Goal: Information Seeking & Learning: Compare options

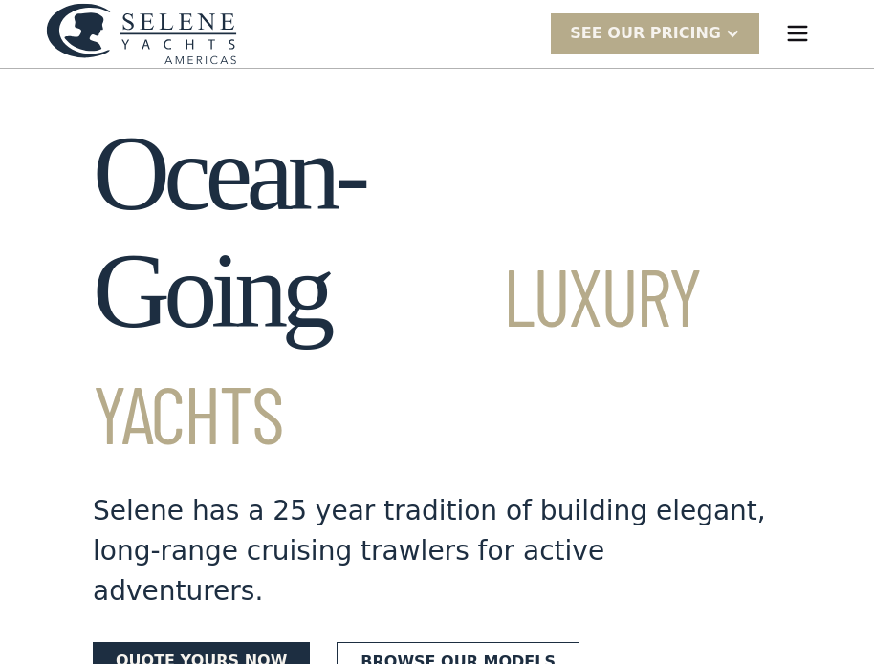
click at [788, 27] on img "menu" at bounding box center [797, 33] width 27 height 27
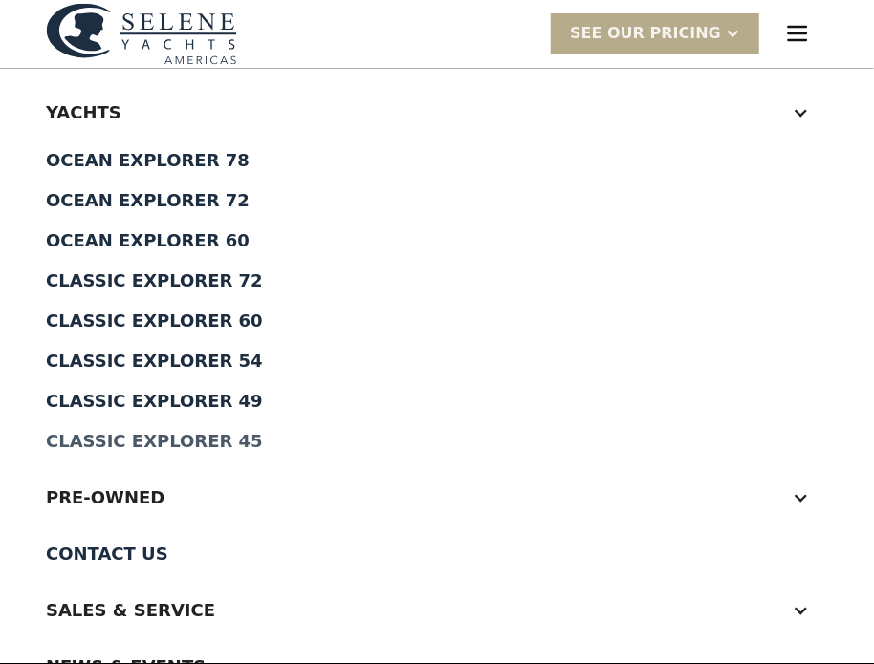
click at [171, 446] on div "Classic Explorer 45" at bounding box center [437, 441] width 782 height 17
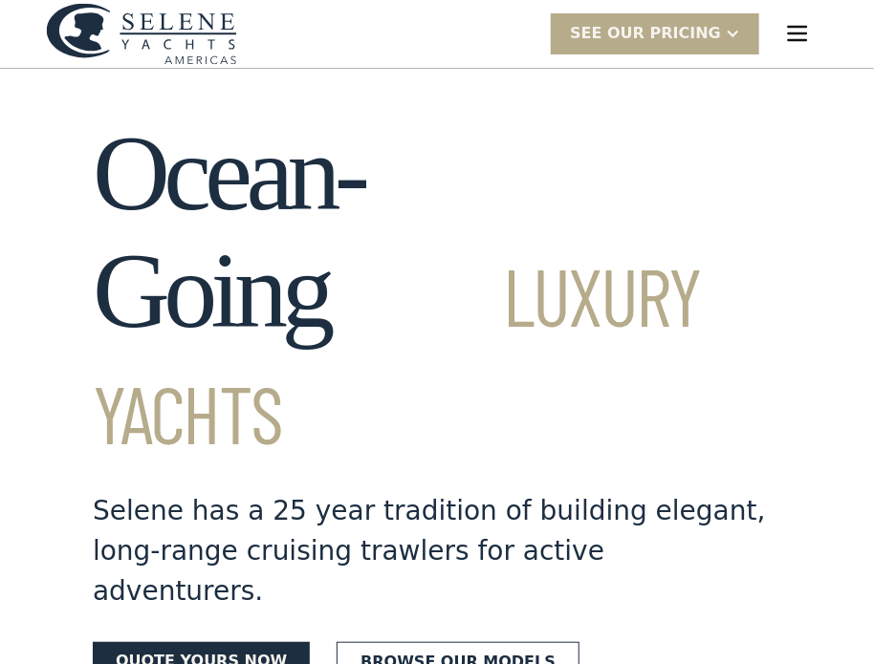
click at [794, 37] on img "menu" at bounding box center [797, 33] width 27 height 27
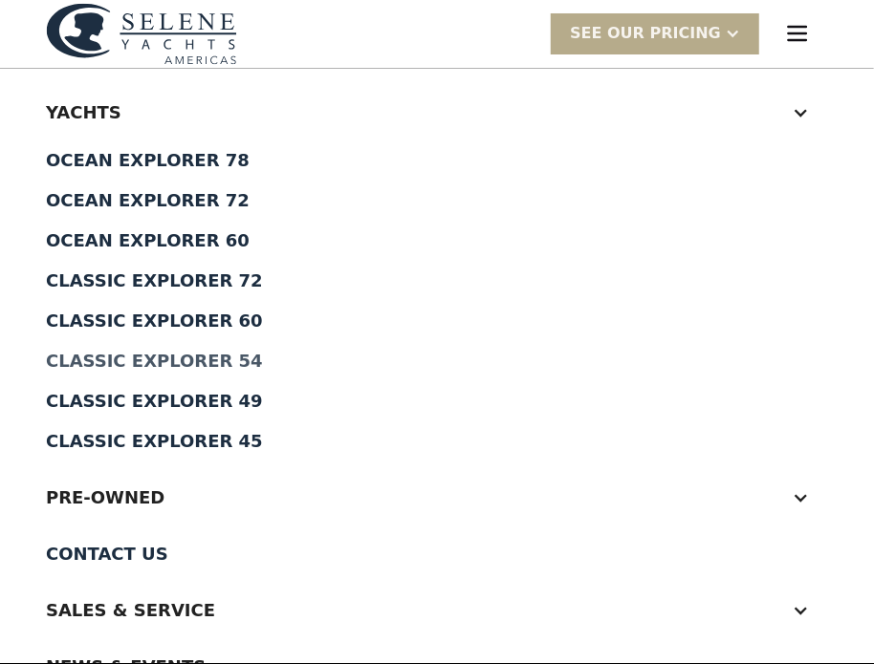
drag, startPoint x: 169, startPoint y: 330, endPoint x: 117, endPoint y: 359, distance: 60.4
click at [118, 359] on div "Classic Explorer 54" at bounding box center [437, 361] width 782 height 17
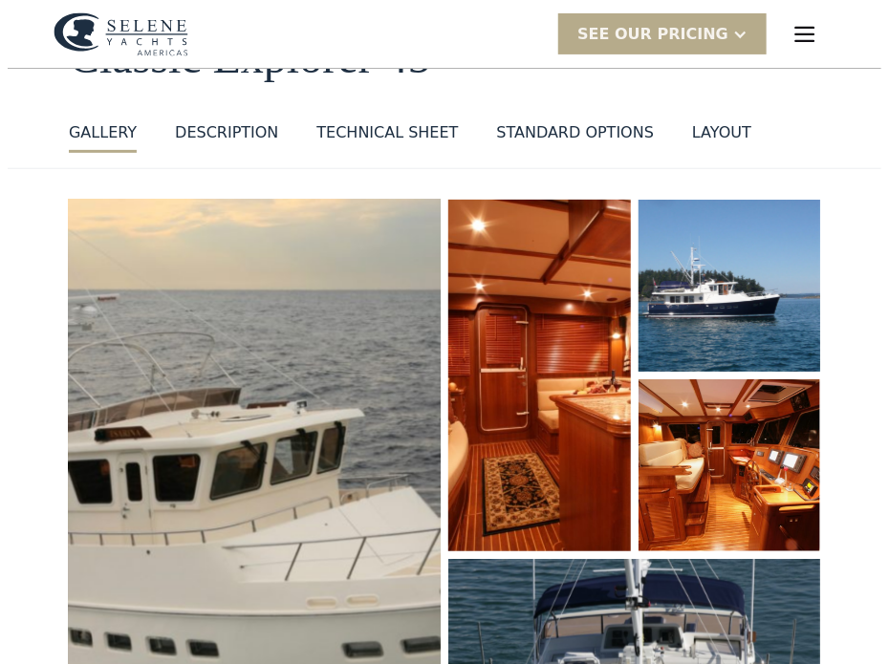
scroll to position [287, 0]
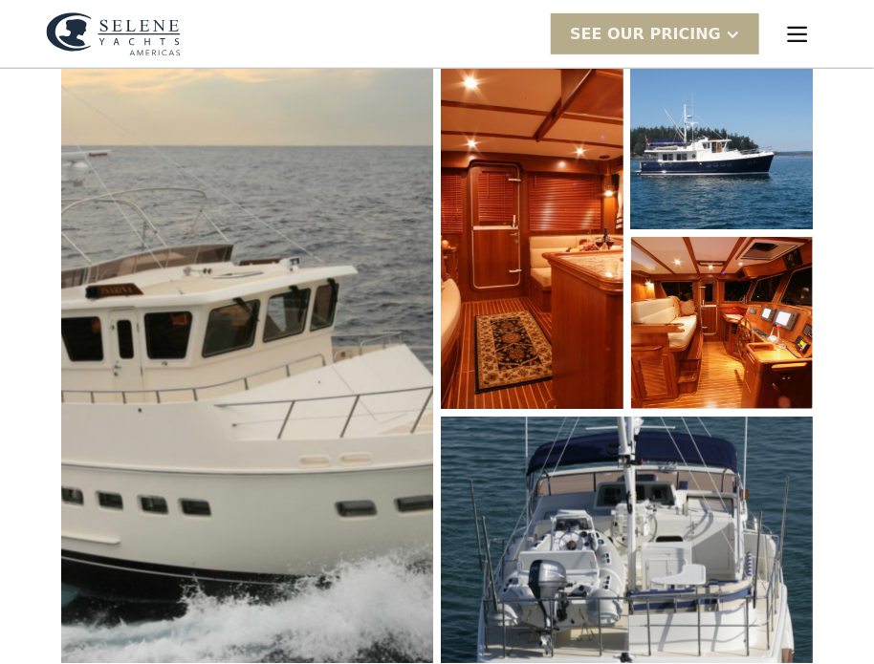
click at [668, 158] on img "open lightbox" at bounding box center [721, 143] width 185 height 175
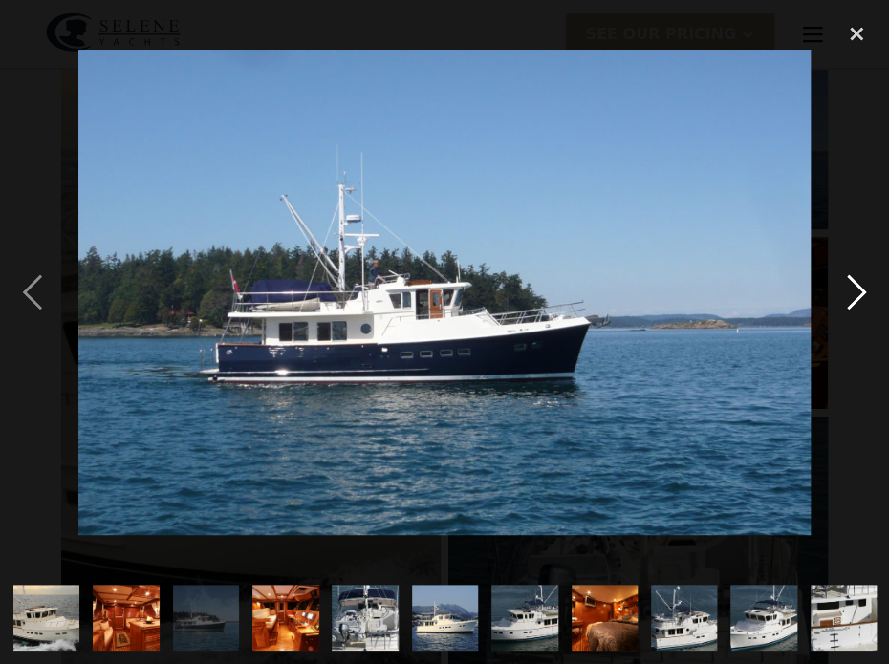
click at [848, 274] on div "next image" at bounding box center [856, 292] width 65 height 558
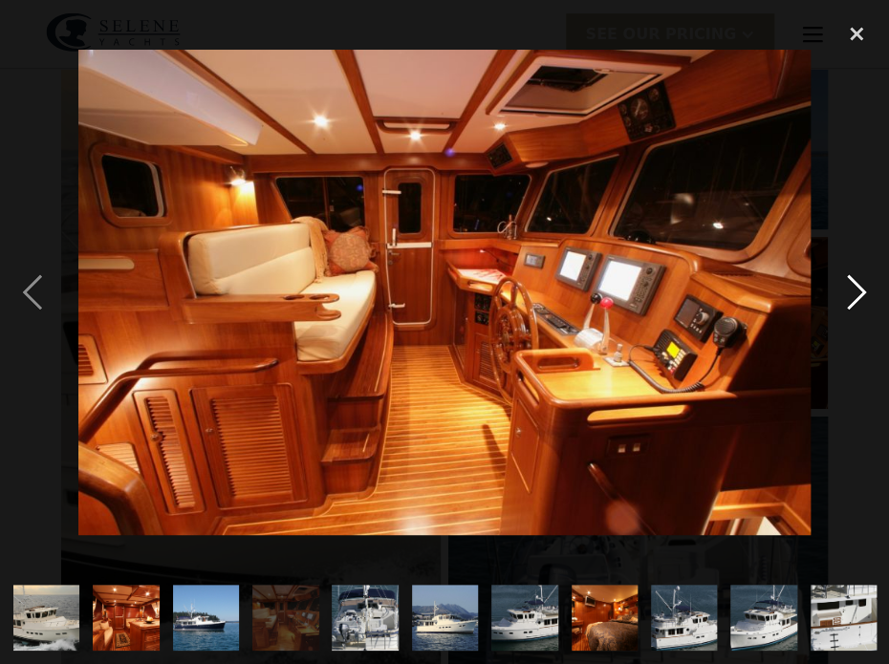
click at [847, 274] on div "next image" at bounding box center [856, 292] width 65 height 558
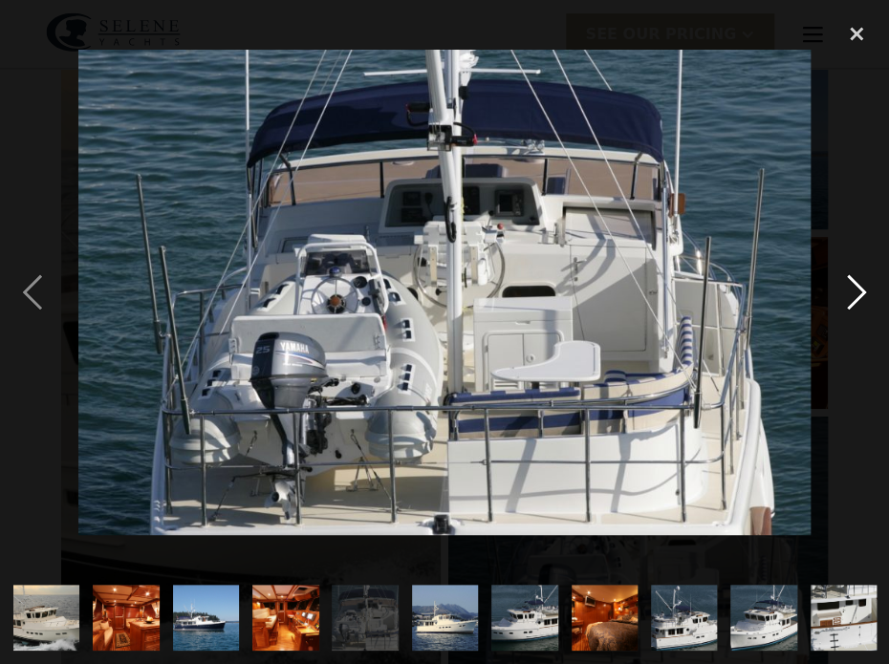
click at [847, 274] on div "next image" at bounding box center [856, 292] width 65 height 558
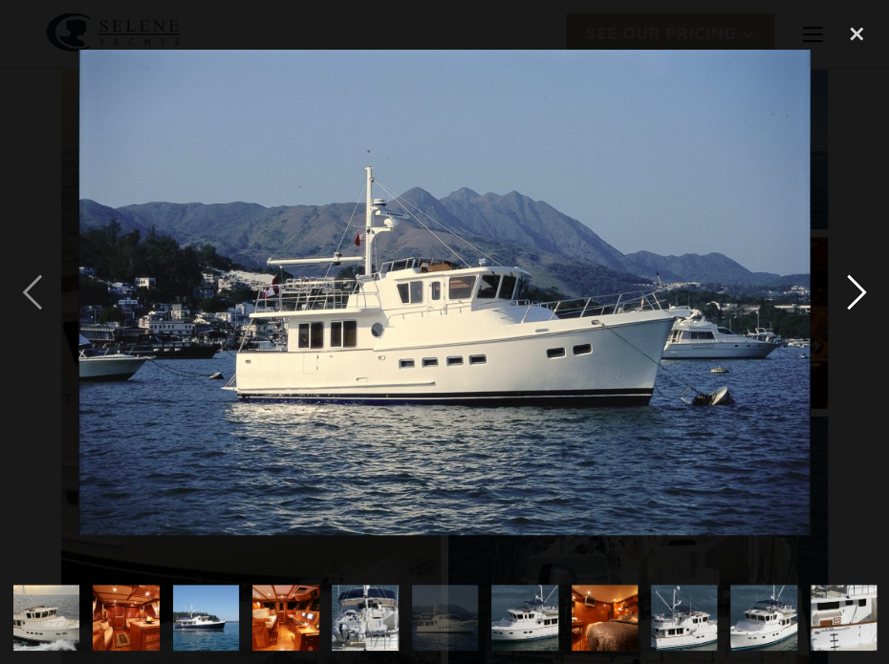
click at [847, 274] on div "next image" at bounding box center [856, 292] width 65 height 558
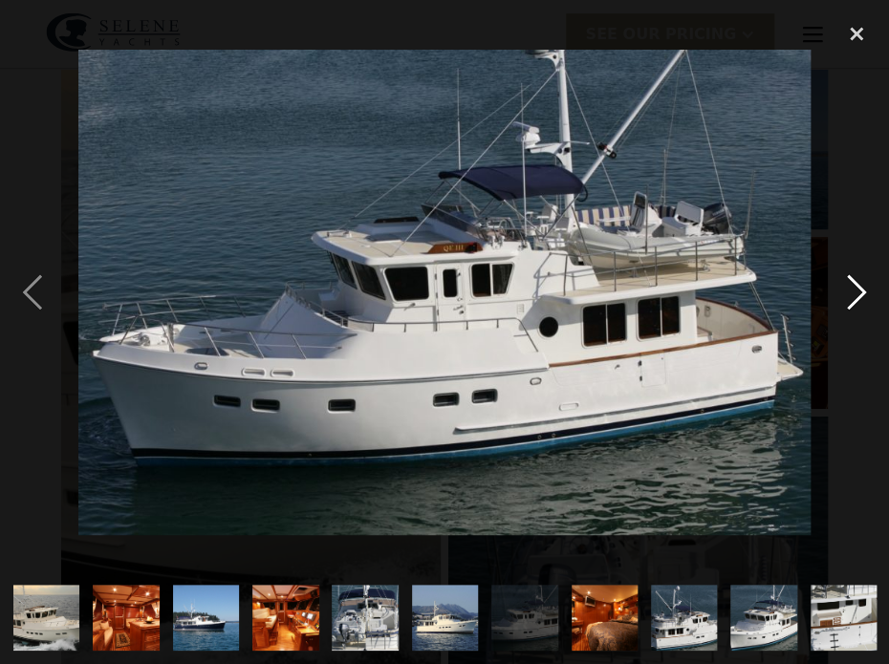
click at [847, 274] on div "next image" at bounding box center [856, 292] width 65 height 558
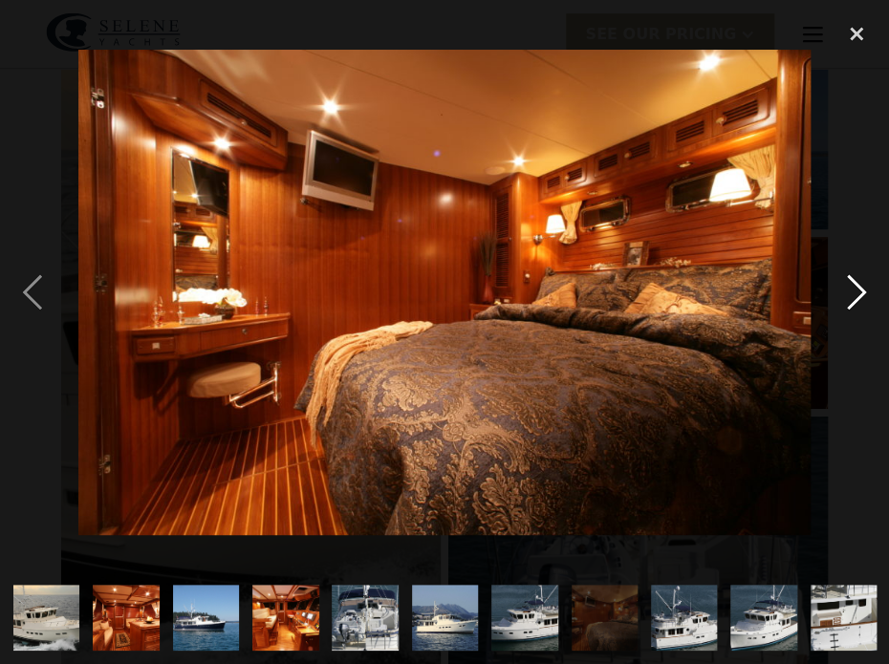
click at [847, 274] on div "next image" at bounding box center [856, 292] width 65 height 558
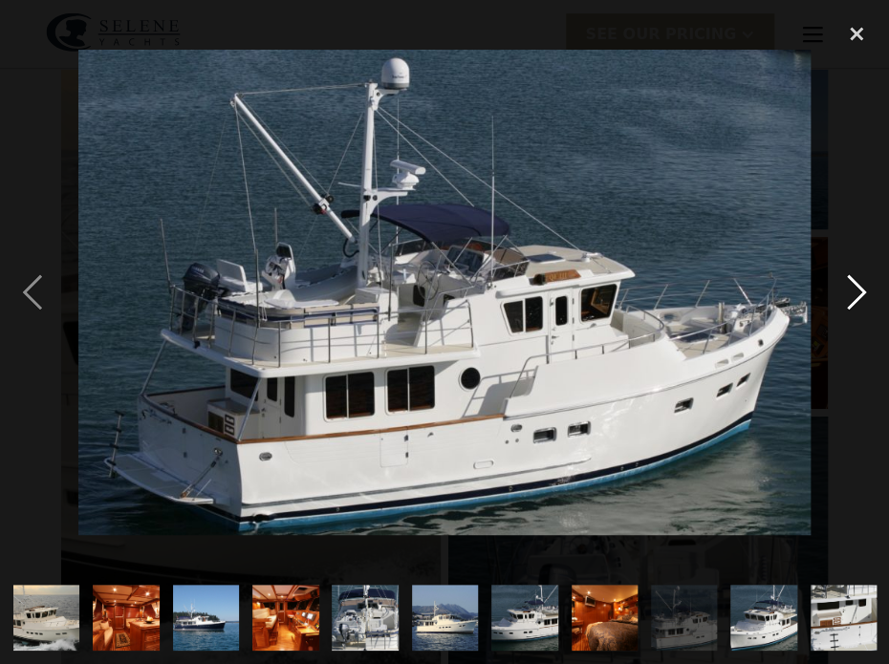
click at [847, 274] on div "next image" at bounding box center [856, 292] width 65 height 558
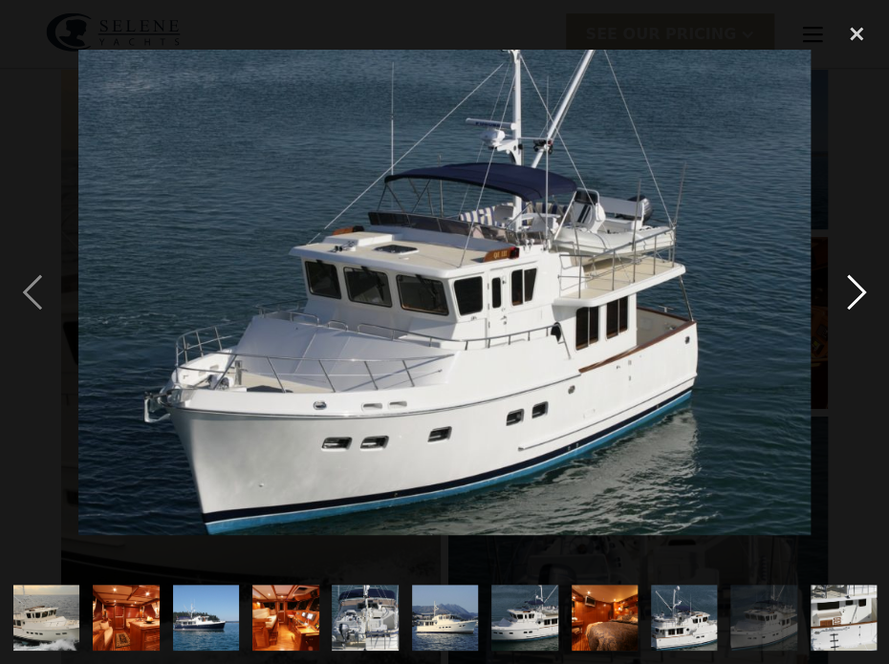
click at [847, 274] on div "next image" at bounding box center [856, 292] width 65 height 558
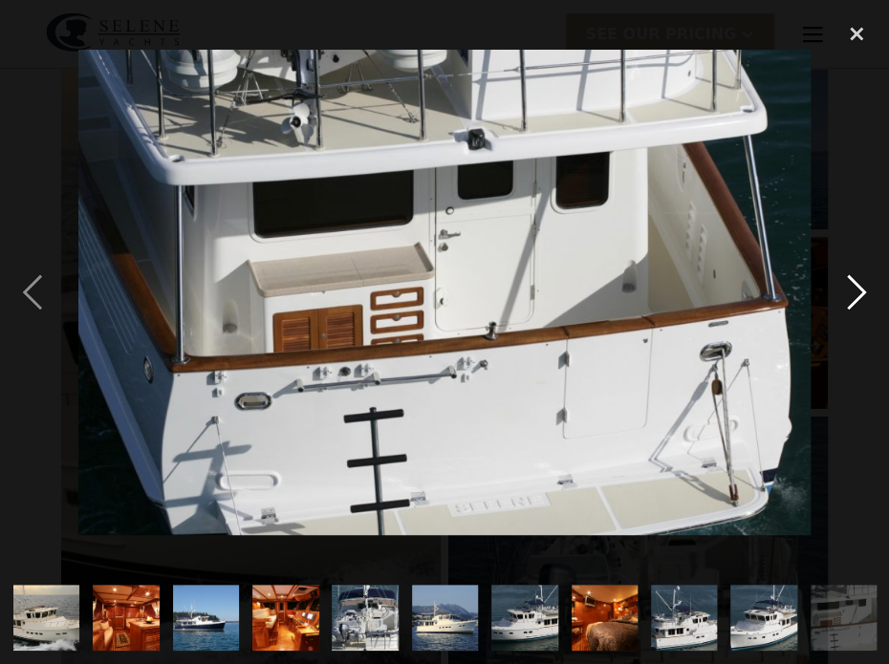
click at [847, 274] on div "next image" at bounding box center [856, 292] width 65 height 558
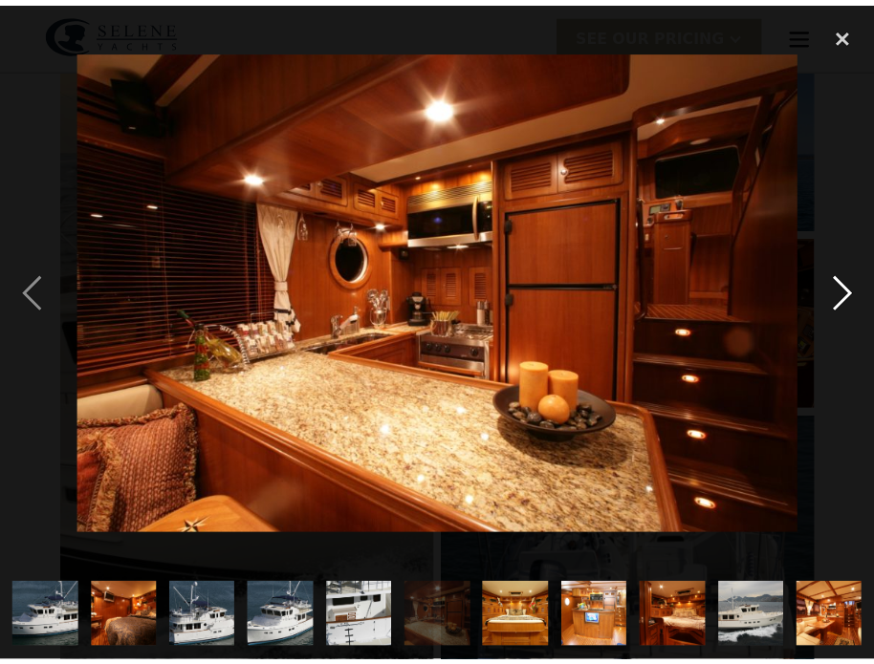
scroll to position [0, 480]
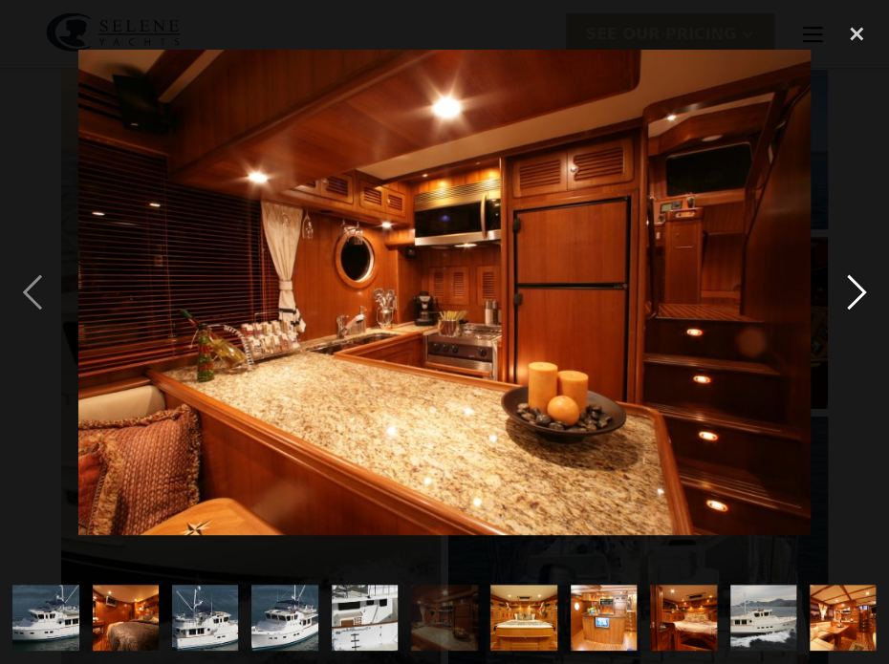
click at [847, 274] on div "next image" at bounding box center [856, 292] width 65 height 558
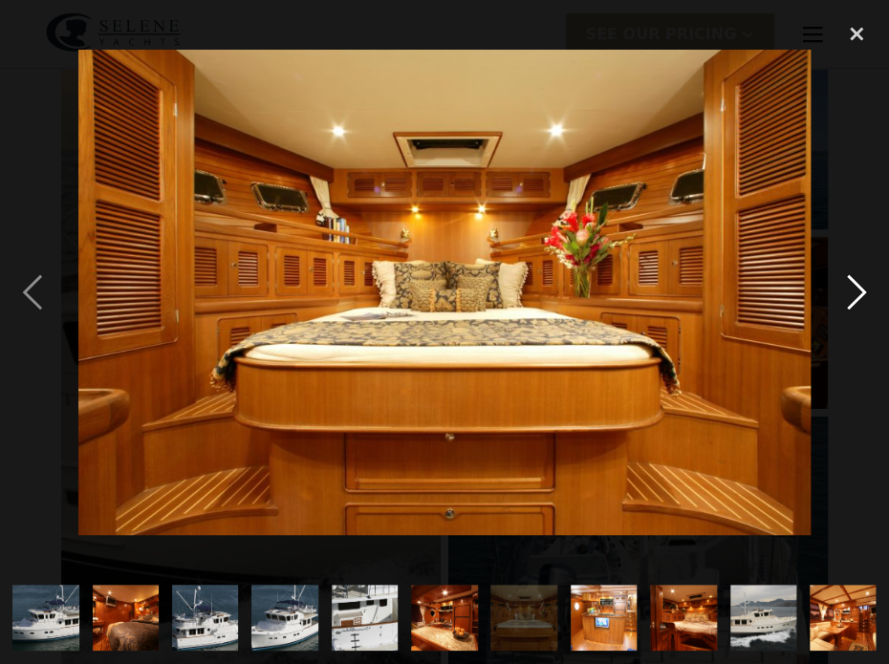
click at [847, 274] on div "next image" at bounding box center [856, 292] width 65 height 558
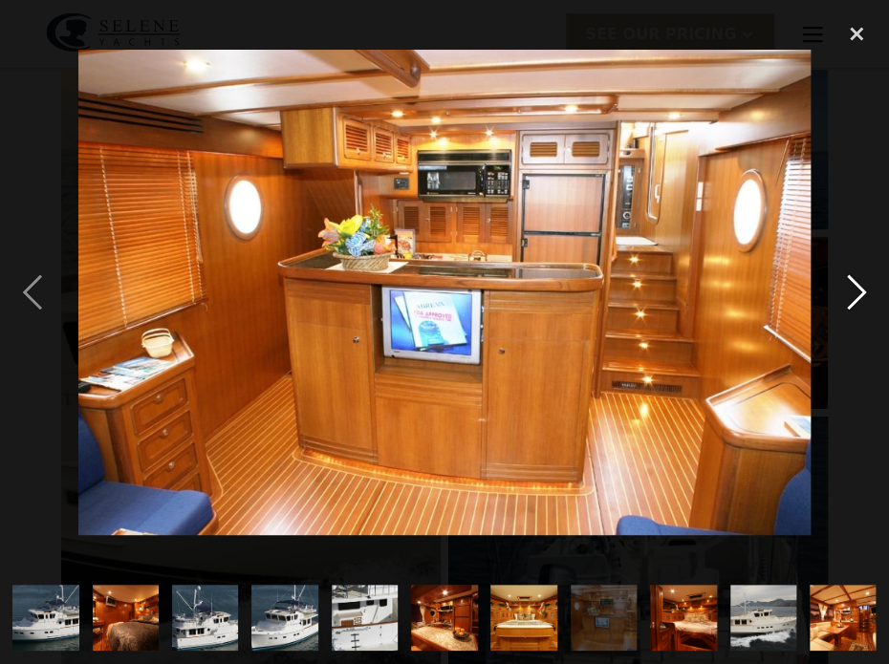
click at [847, 274] on div "next image" at bounding box center [856, 292] width 65 height 558
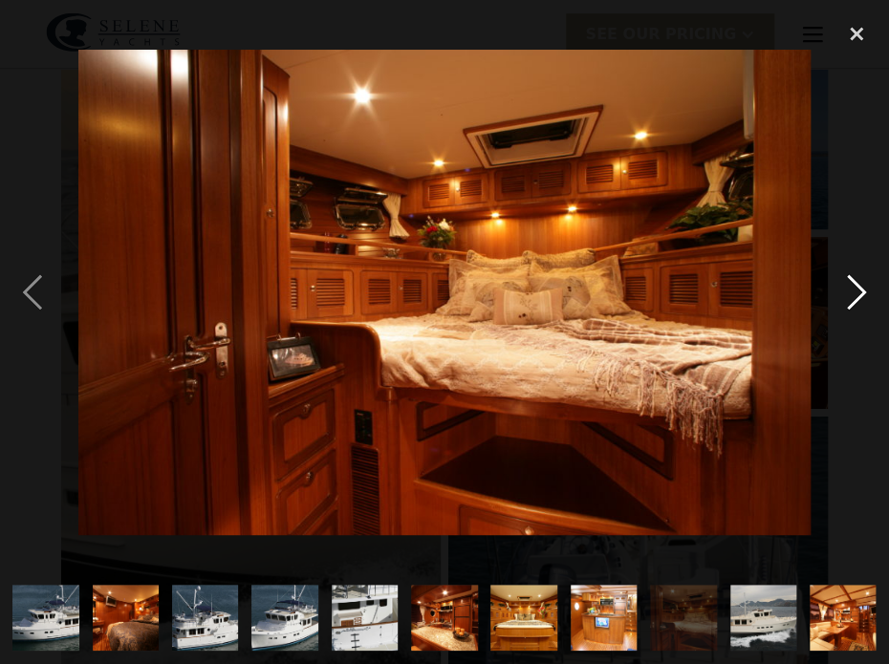
click at [847, 274] on div "next image" at bounding box center [856, 292] width 65 height 558
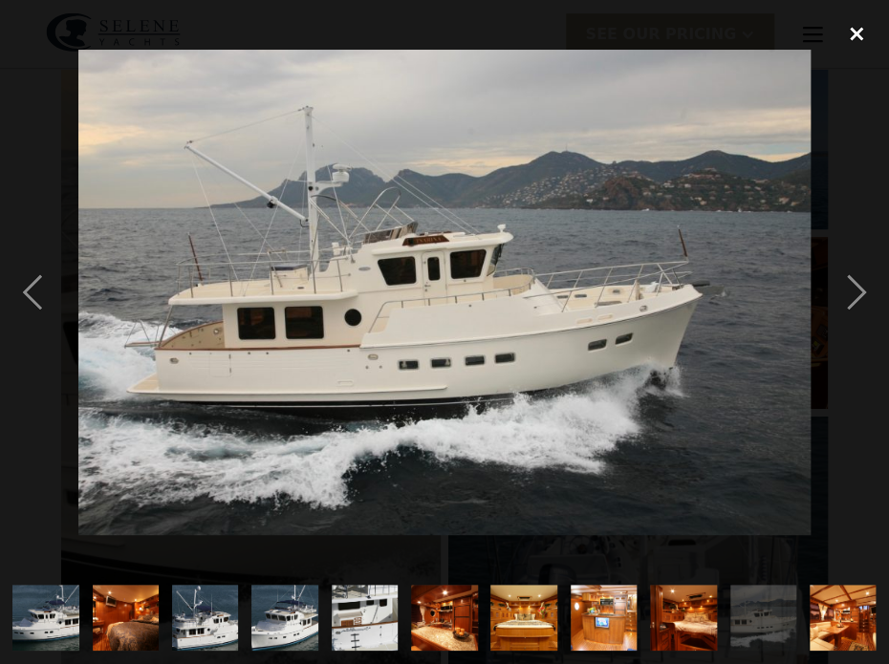
click at [853, 33] on div "close lightbox" at bounding box center [856, 34] width 65 height 42
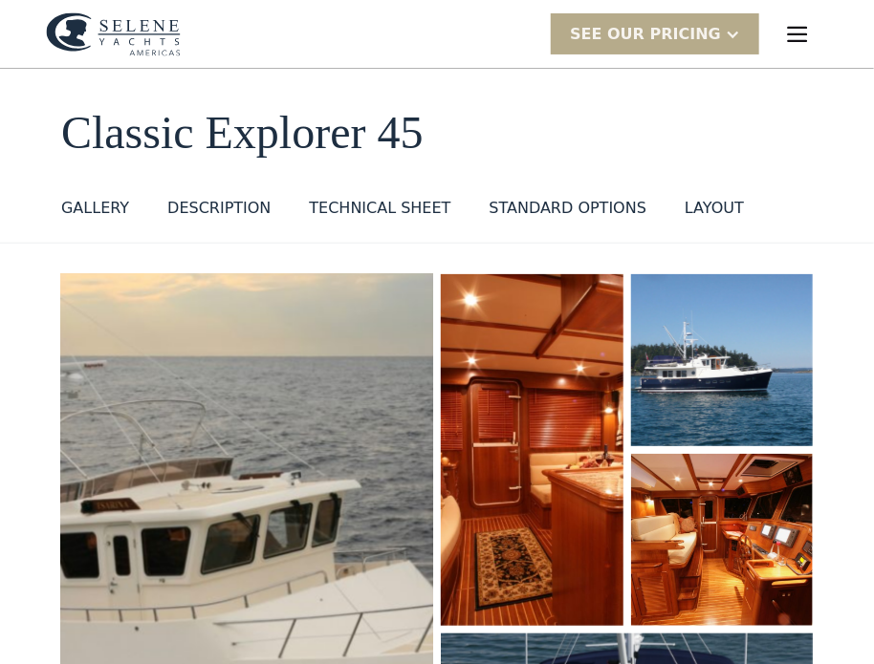
scroll to position [0, 0]
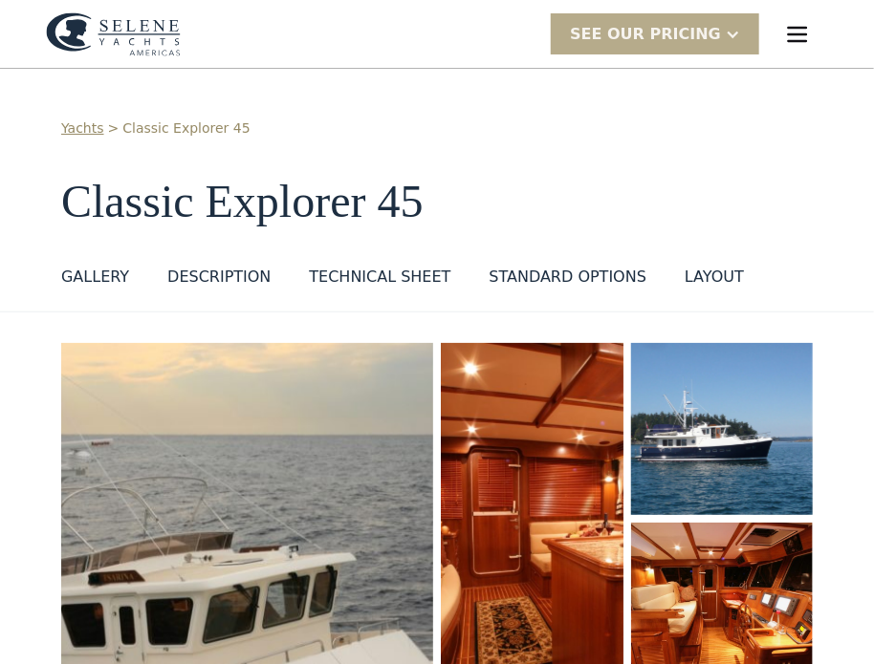
click at [791, 26] on img "menu" at bounding box center [797, 34] width 27 height 27
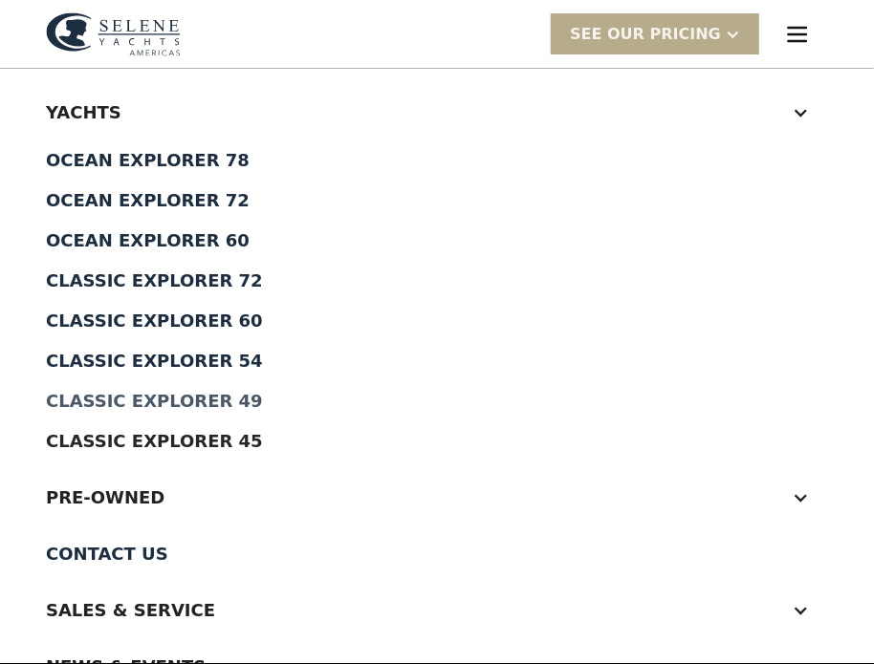
click at [167, 396] on div "Classic Explorer 49" at bounding box center [437, 401] width 782 height 17
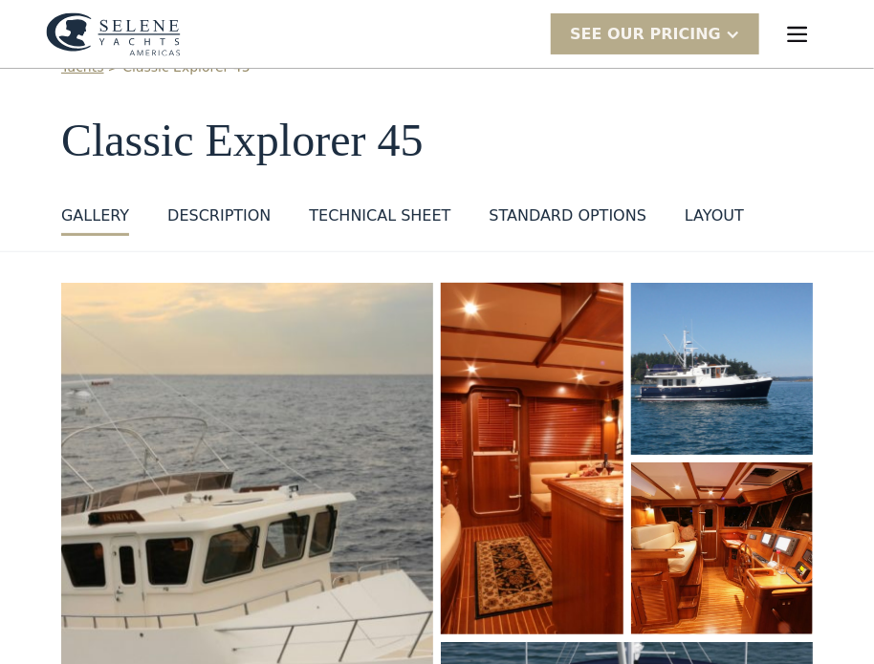
scroll to position [96, 0]
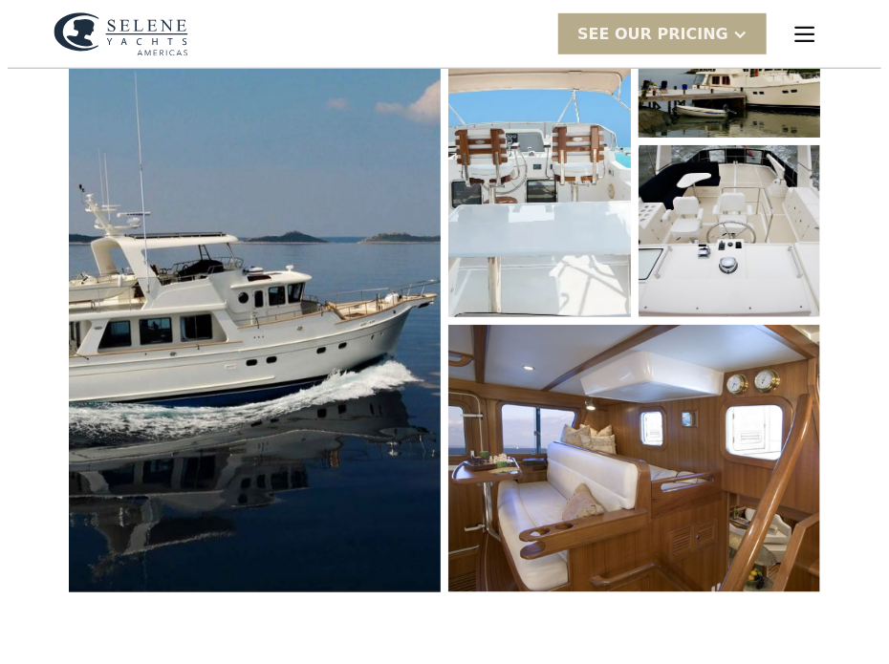
scroll to position [382, 0]
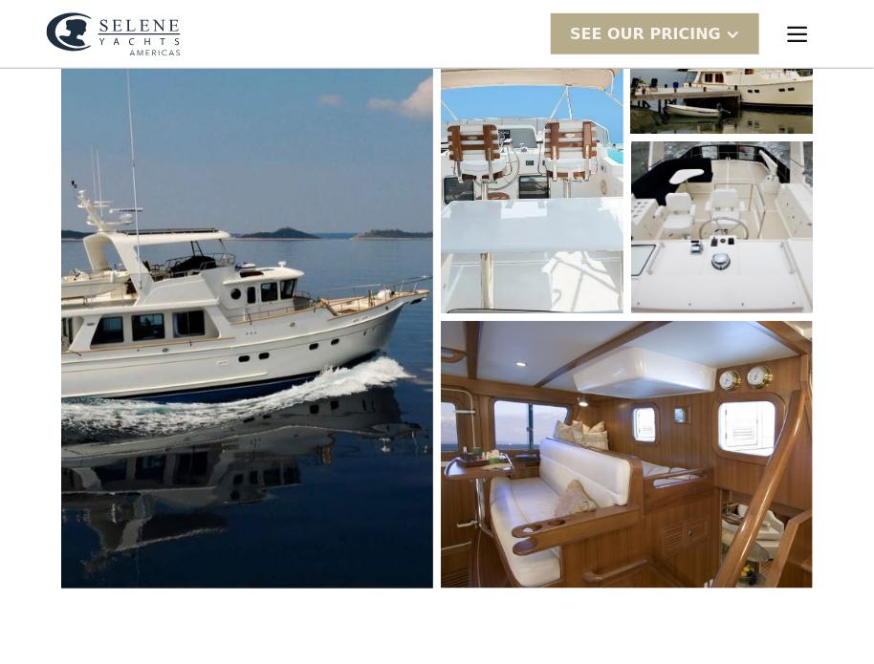
click at [750, 88] on img "open lightbox" at bounding box center [721, 48] width 192 height 182
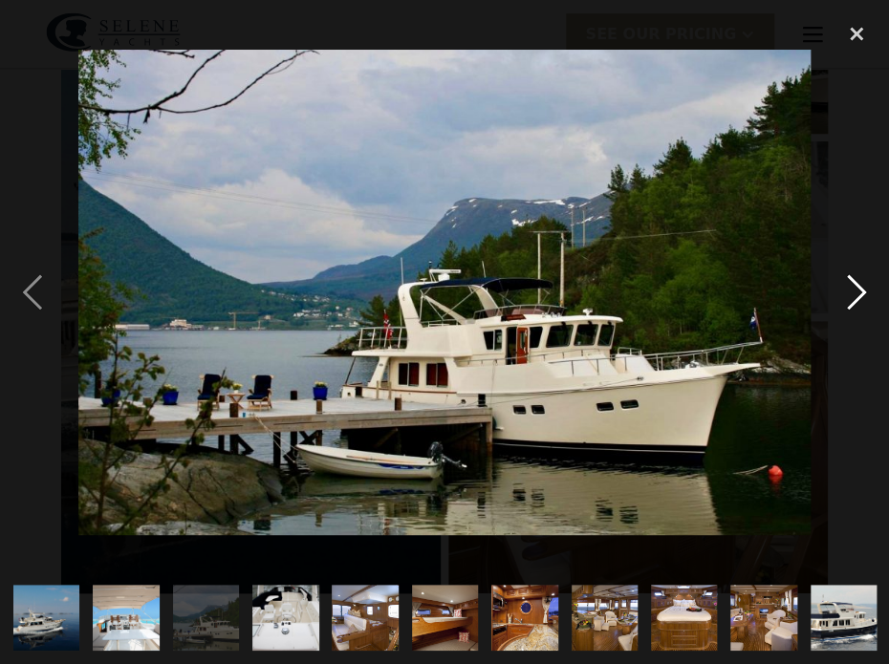
click at [849, 275] on div "next image" at bounding box center [856, 292] width 65 height 558
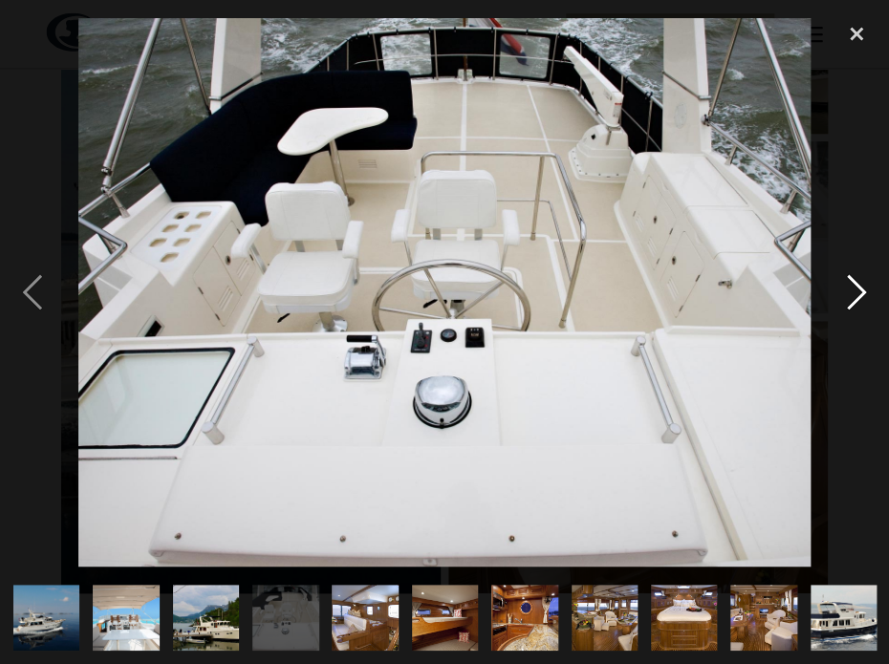
click at [849, 275] on div "next image" at bounding box center [856, 292] width 65 height 558
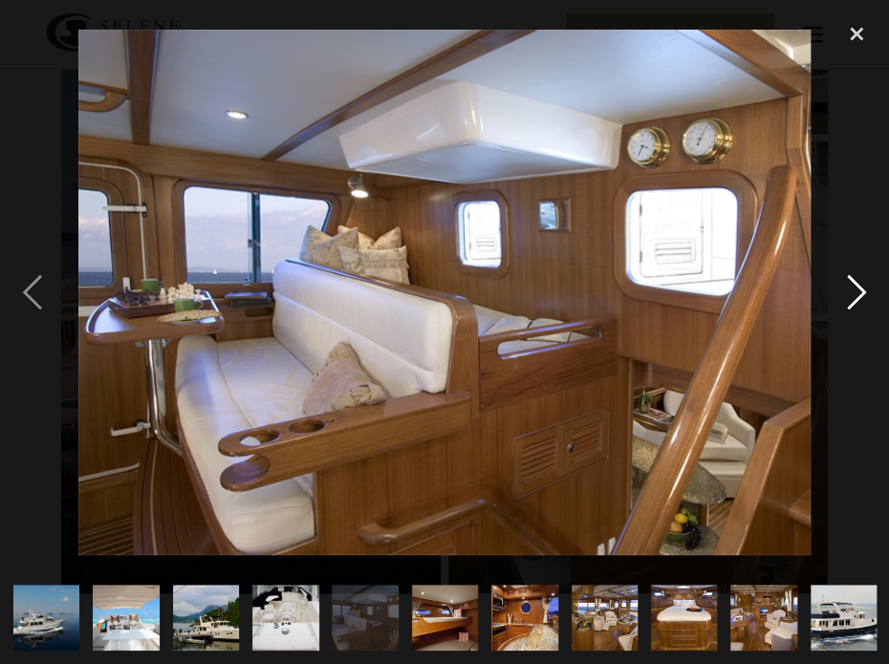
click at [847, 278] on div "next image" at bounding box center [856, 292] width 65 height 558
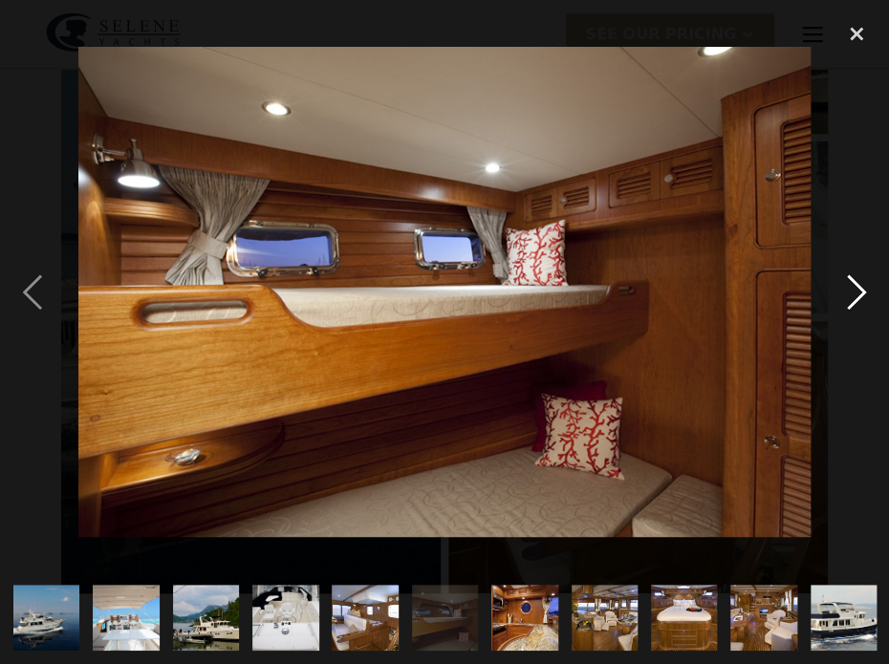
click at [847, 274] on div "next image" at bounding box center [856, 292] width 65 height 558
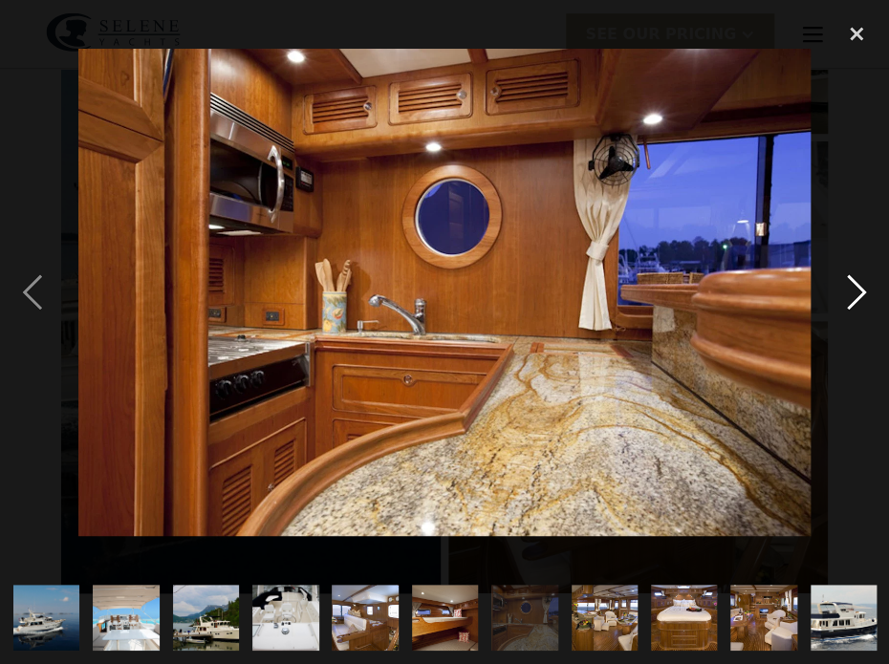
click at [847, 274] on div "next image" at bounding box center [856, 292] width 65 height 558
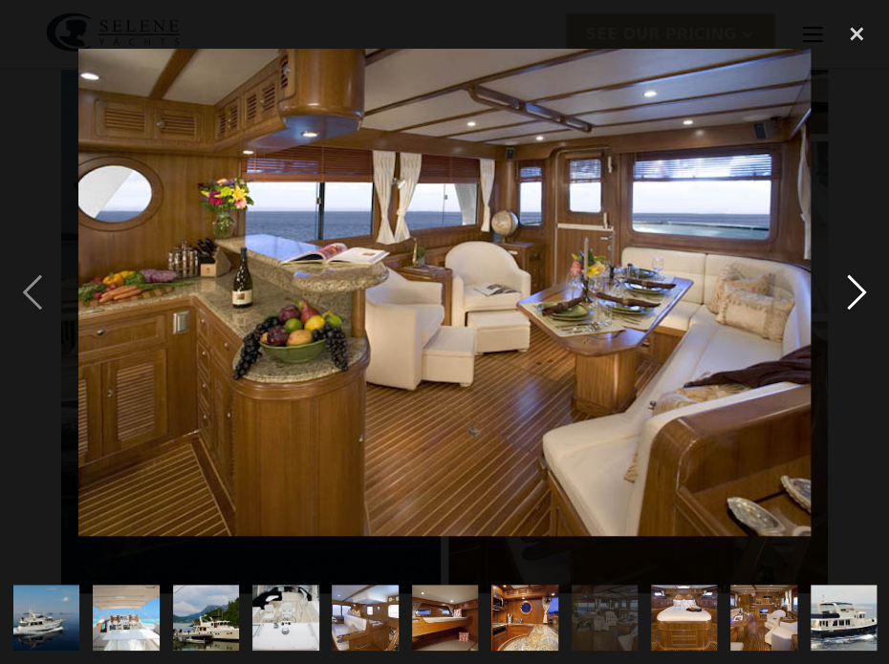
click at [847, 274] on div "next image" at bounding box center [856, 292] width 65 height 558
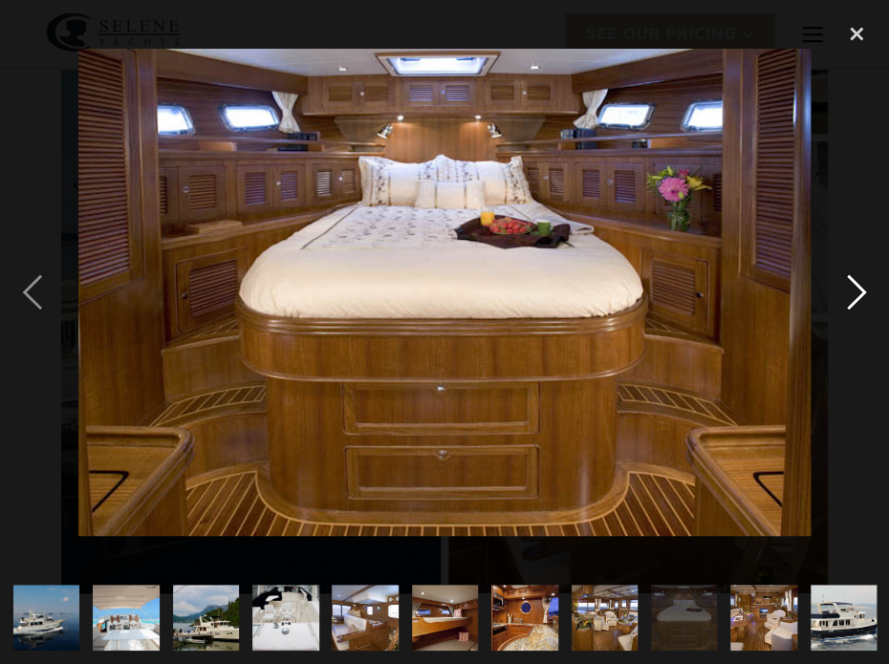
click at [847, 274] on div "next image" at bounding box center [856, 292] width 65 height 558
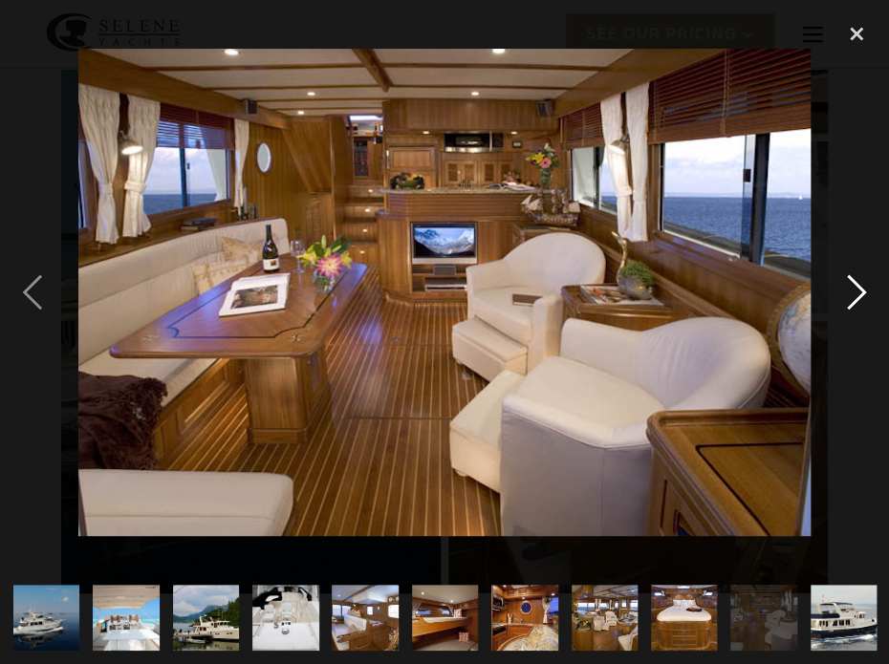
click at [848, 272] on div "next image" at bounding box center [856, 292] width 65 height 558
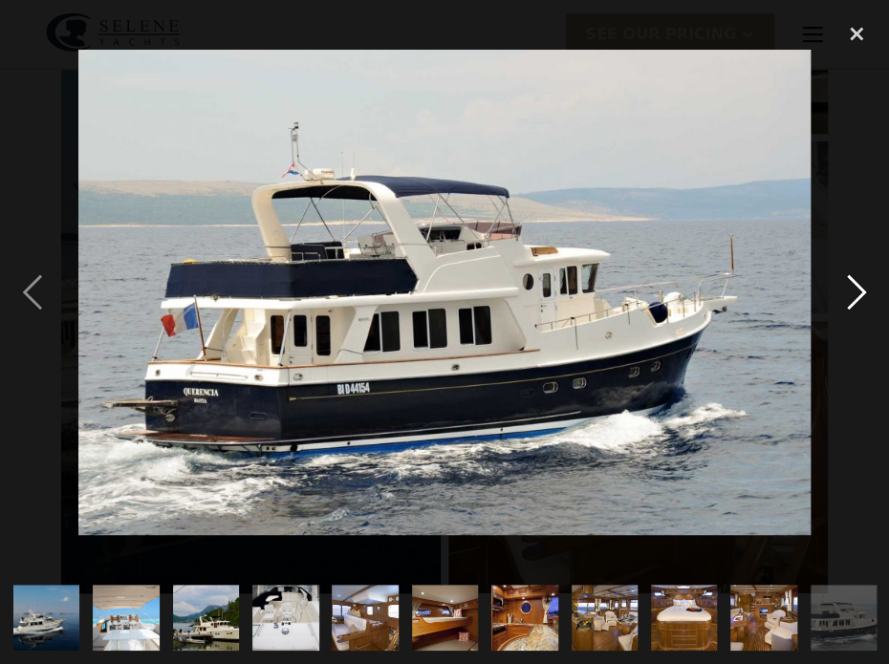
click at [848, 272] on div "next image" at bounding box center [856, 292] width 65 height 558
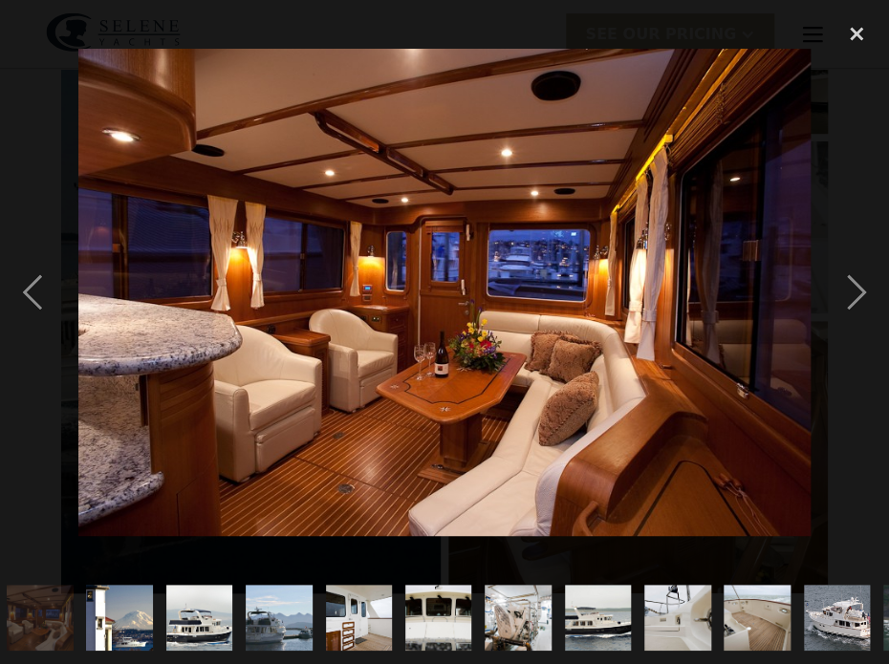
scroll to position [0, 883]
click at [35, 274] on div "previous image" at bounding box center [32, 292] width 65 height 558
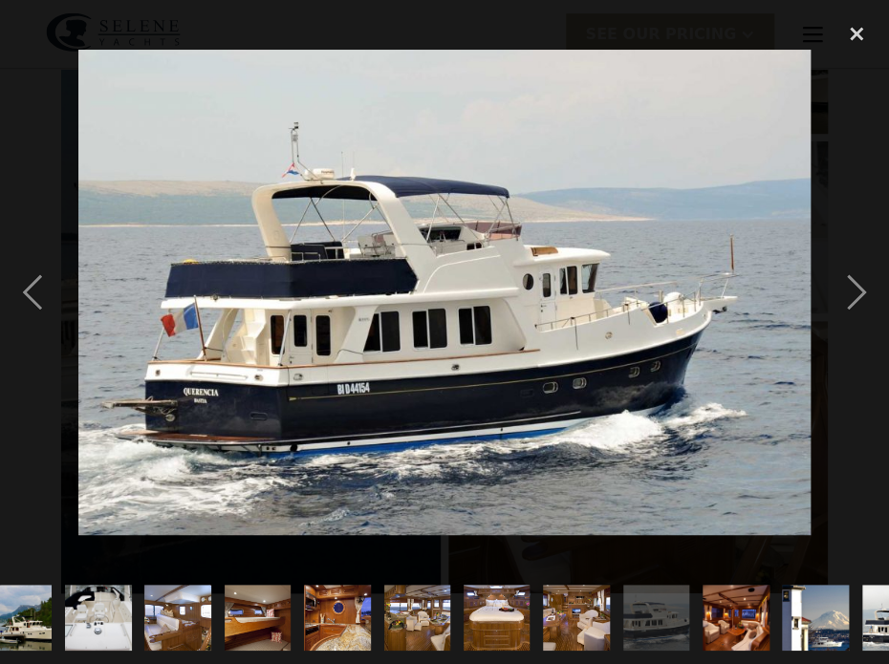
scroll to position [0, 0]
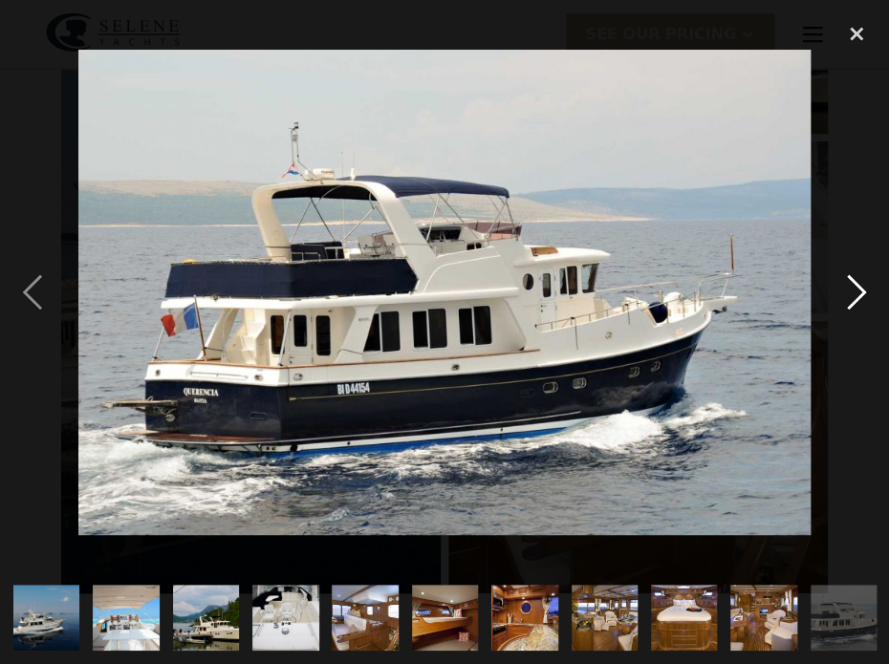
click at [848, 274] on div "next image" at bounding box center [856, 292] width 65 height 558
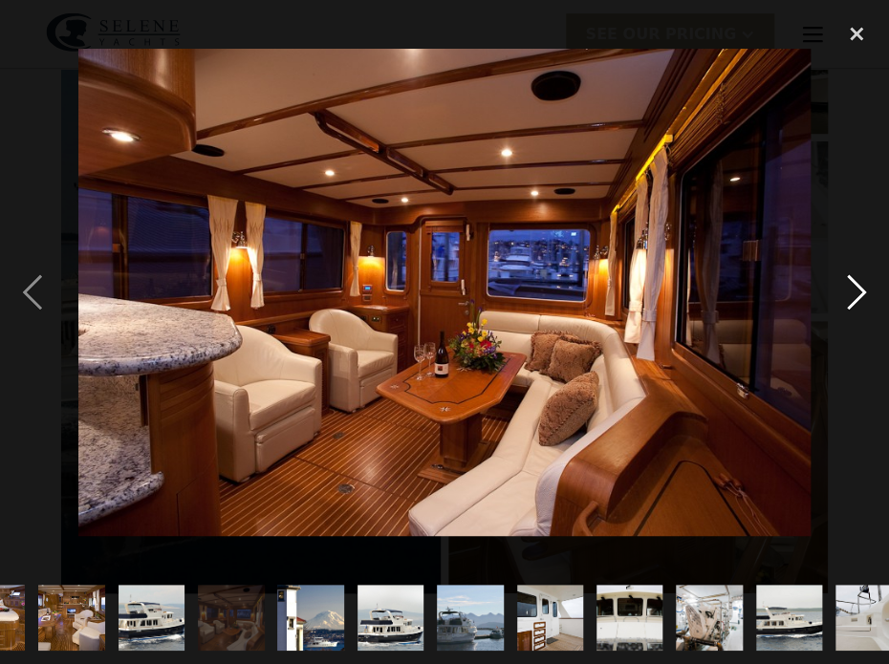
scroll to position [0, 883]
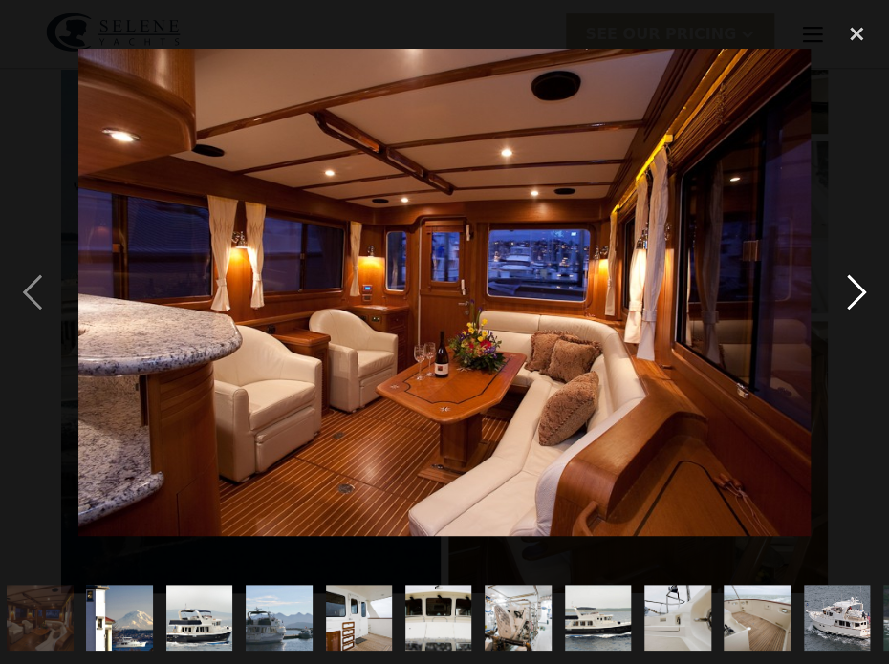
click at [848, 274] on div "next image" at bounding box center [856, 292] width 65 height 558
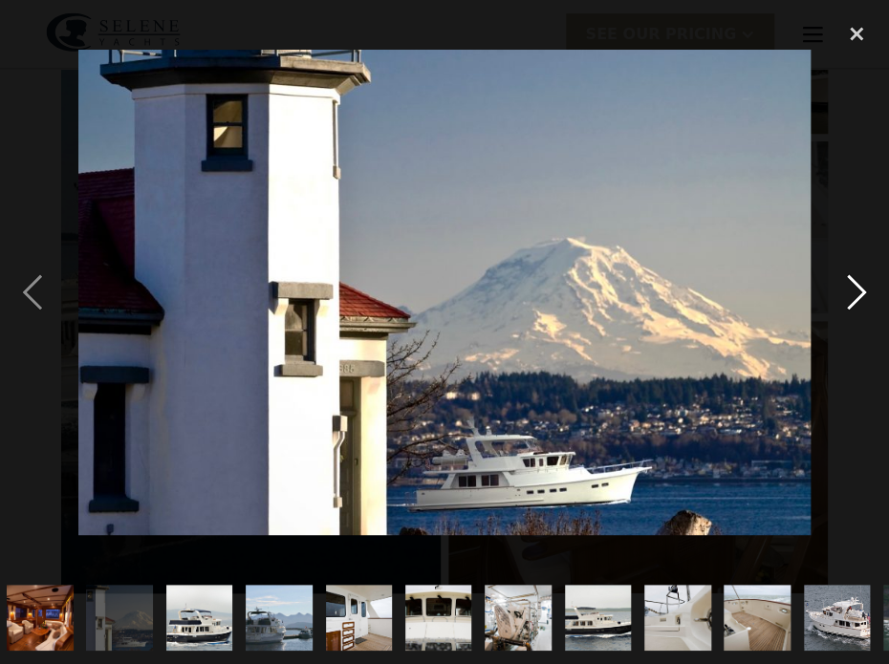
click at [848, 274] on div "next image" at bounding box center [856, 292] width 65 height 558
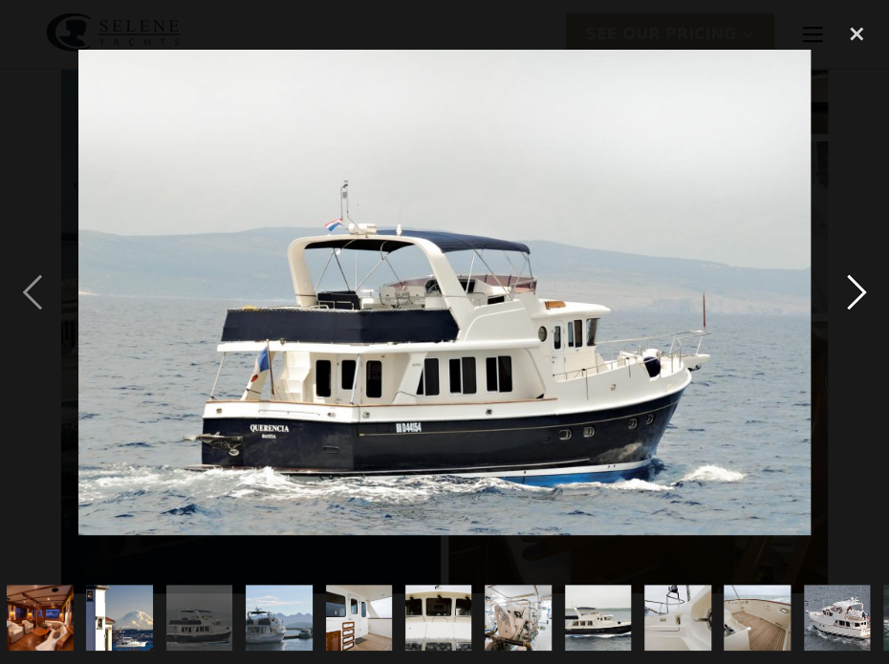
click at [848, 274] on div "next image" at bounding box center [856, 292] width 65 height 558
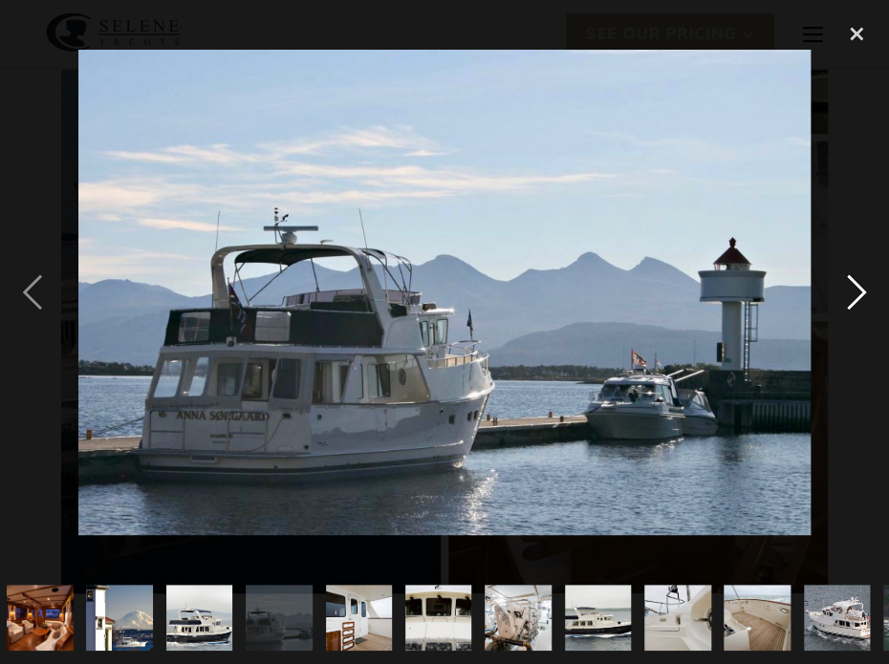
click at [848, 274] on div "next image" at bounding box center [856, 292] width 65 height 558
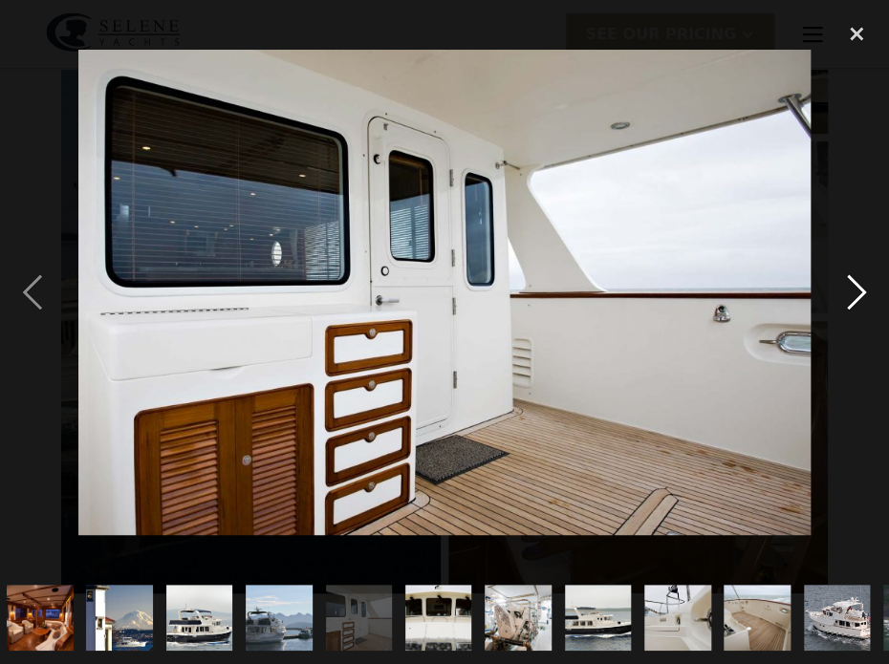
click at [848, 274] on div "next image" at bounding box center [856, 292] width 65 height 558
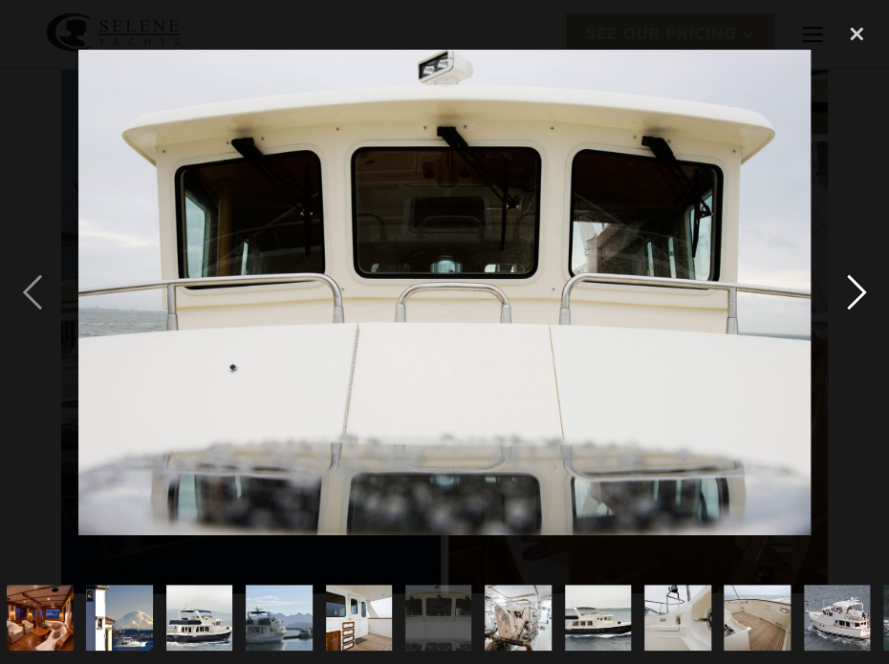
click at [848, 274] on div "next image" at bounding box center [856, 292] width 65 height 558
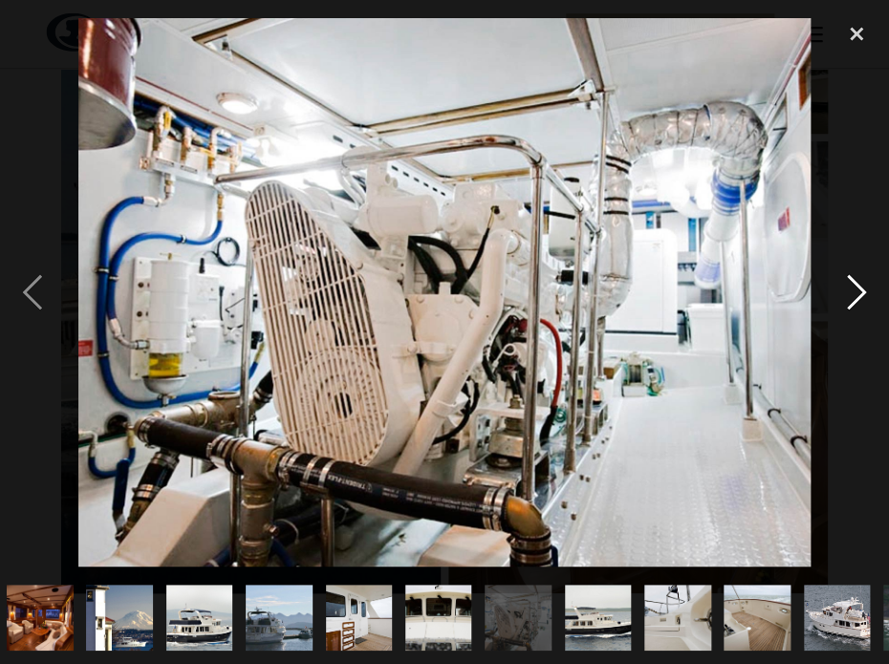
click at [848, 274] on div "next image" at bounding box center [856, 292] width 65 height 558
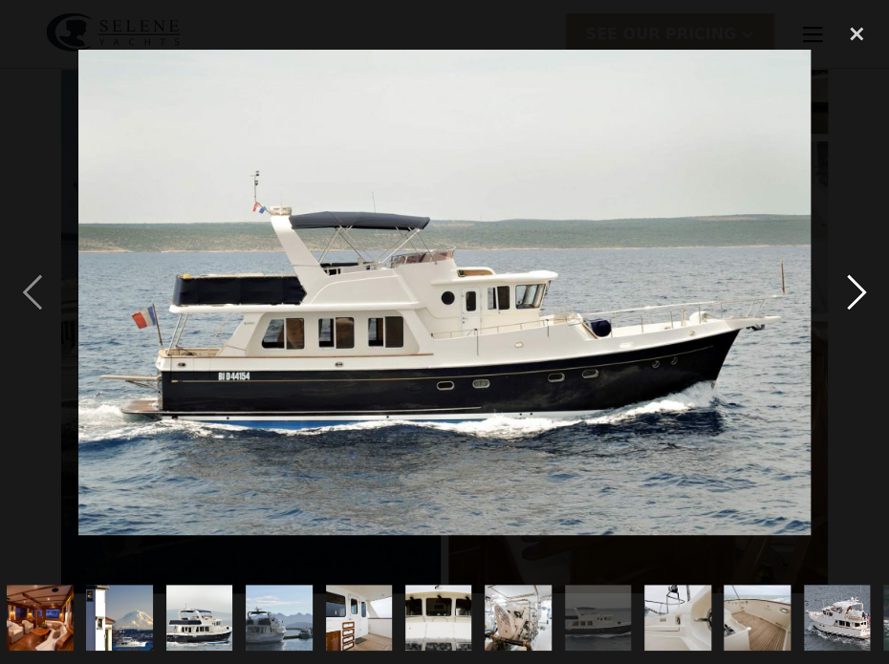
click at [848, 274] on div "next image" at bounding box center [856, 292] width 65 height 558
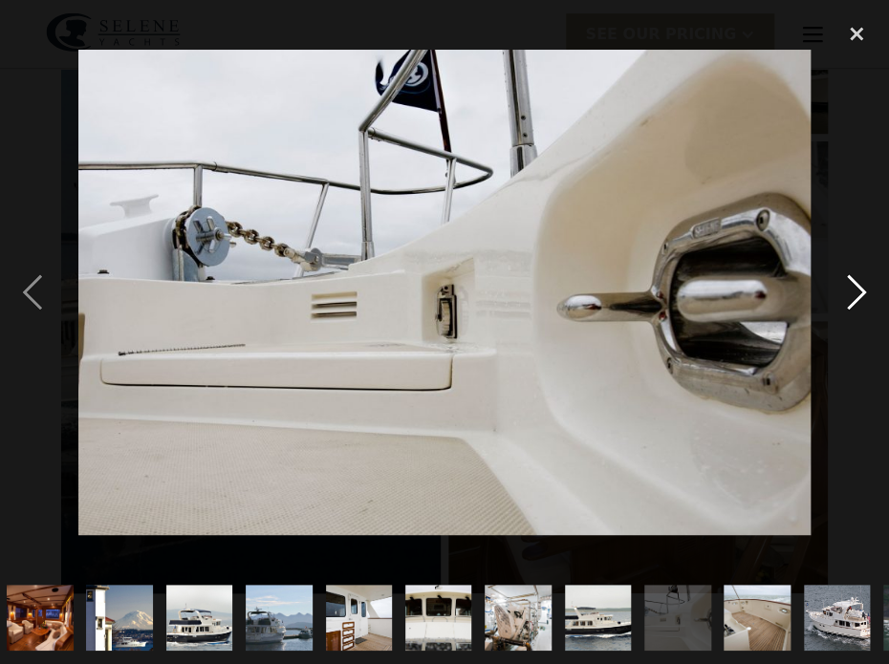
click at [848, 274] on div "next image" at bounding box center [856, 292] width 65 height 558
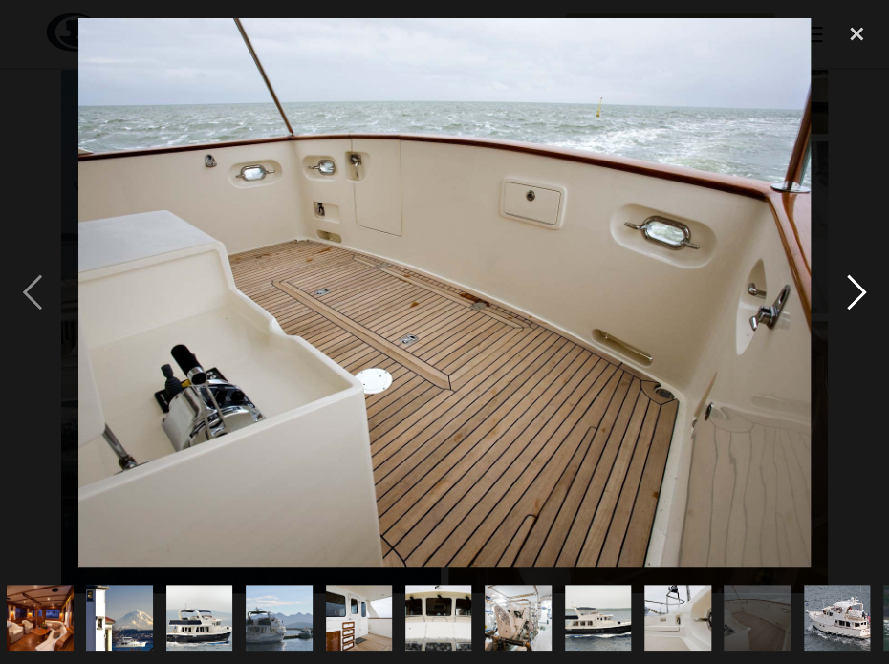
click at [848, 274] on div "next image" at bounding box center [856, 292] width 65 height 558
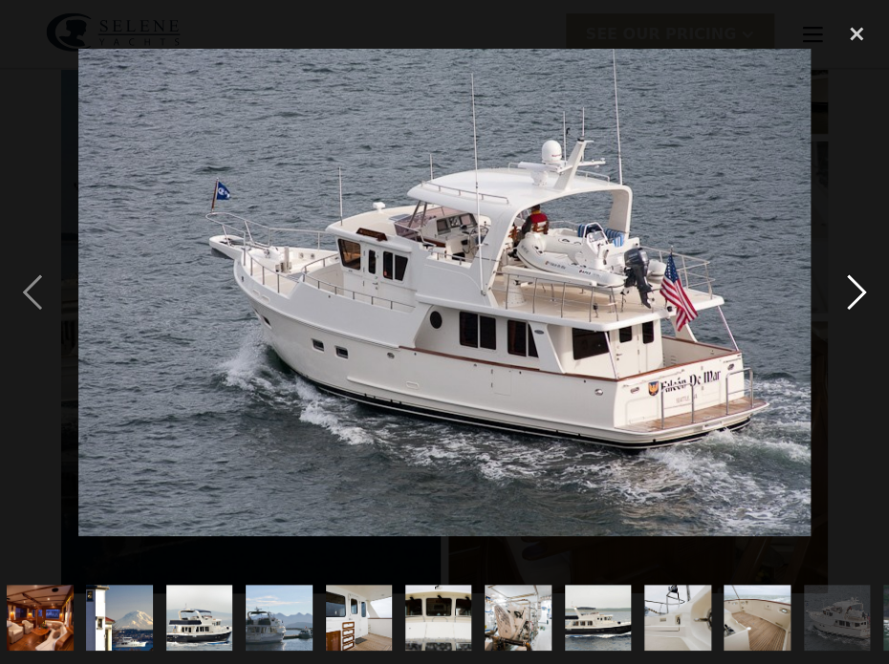
click at [848, 274] on div "next image" at bounding box center [856, 292] width 65 height 558
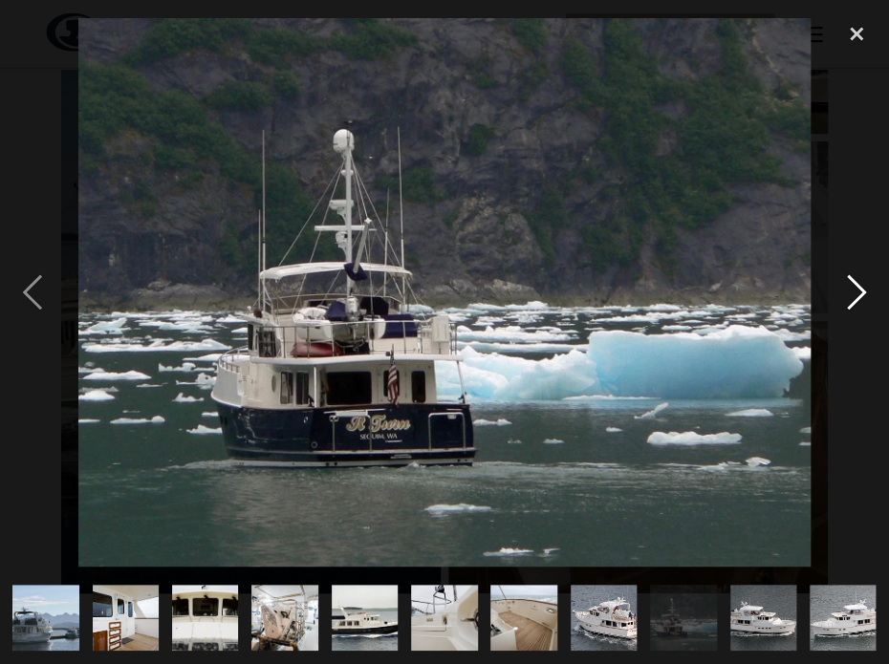
scroll to position [0, 1117]
click at [847, 272] on div "next image" at bounding box center [856, 292] width 65 height 558
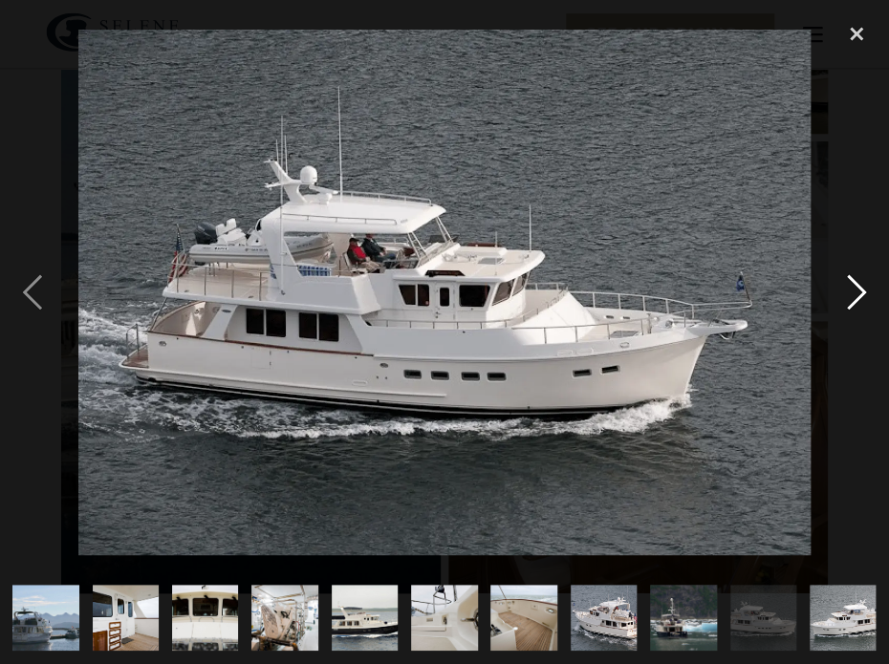
click at [847, 272] on div "next image" at bounding box center [856, 292] width 65 height 558
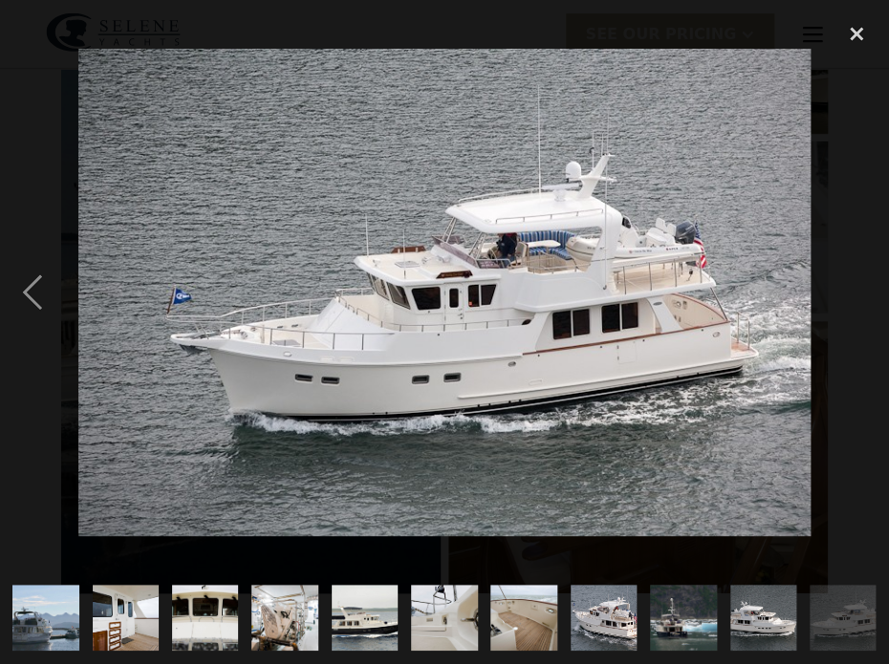
click at [845, 275] on div "next image" at bounding box center [856, 292] width 65 height 558
click at [864, 297] on div "next image" at bounding box center [856, 292] width 65 height 558
click at [857, 26] on div "close lightbox" at bounding box center [856, 34] width 65 height 42
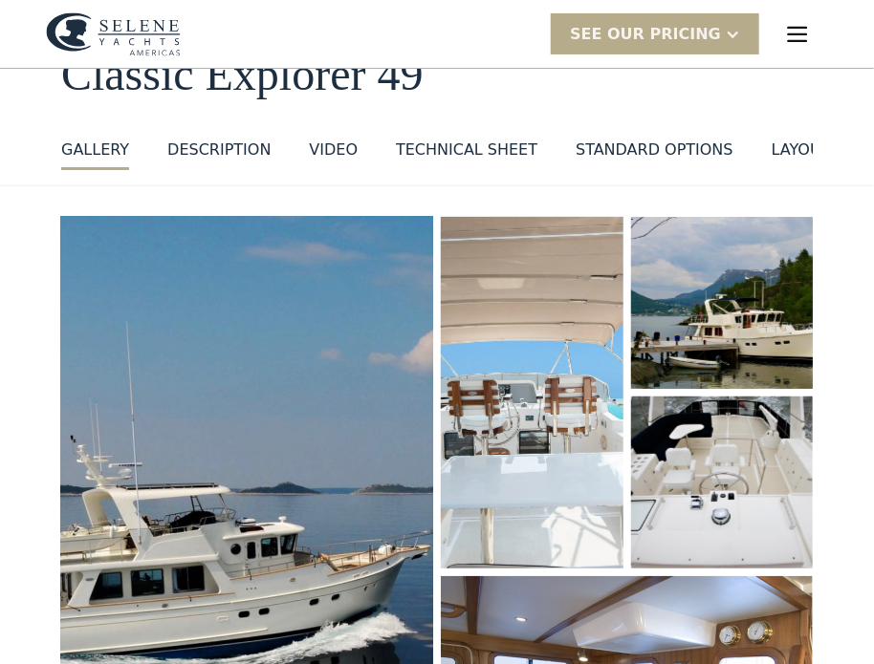
scroll to position [0, 0]
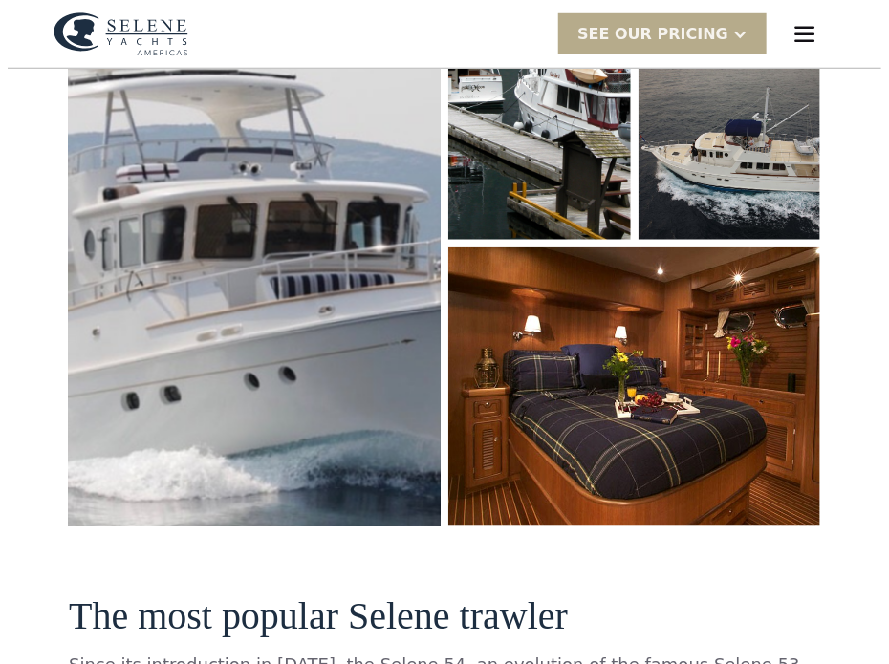
scroll to position [96, 0]
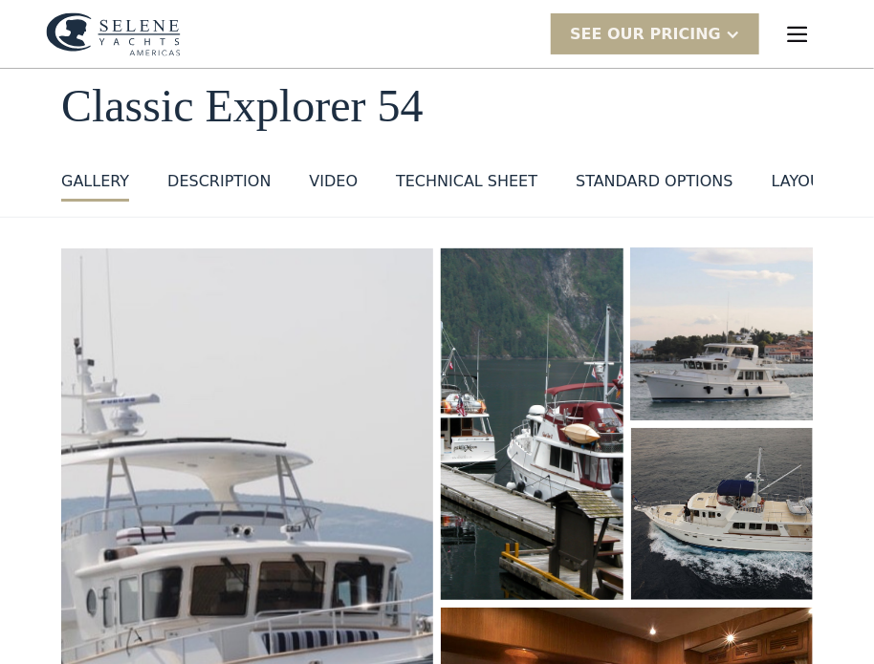
click at [716, 353] on img "open lightbox" at bounding box center [721, 335] width 193 height 183
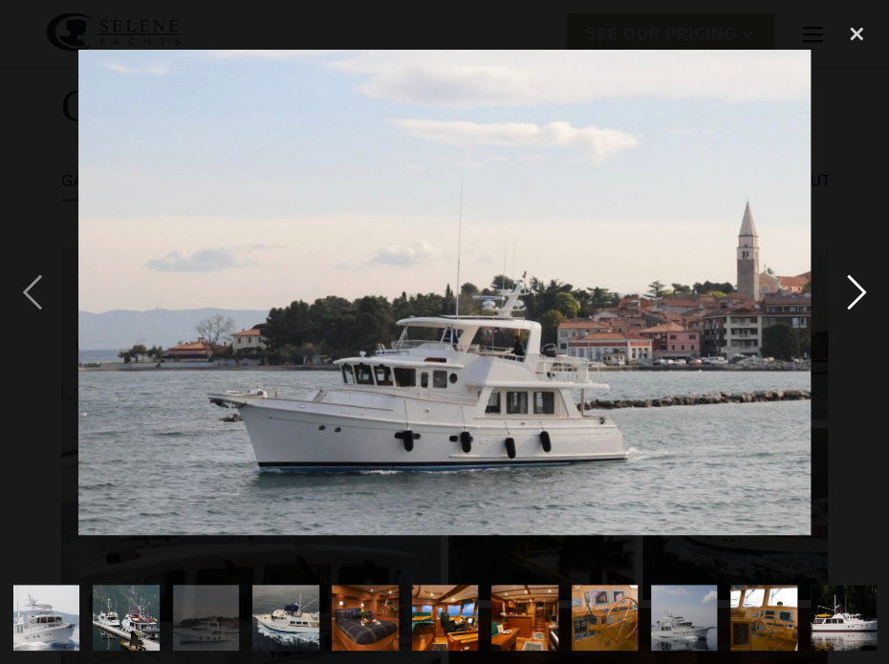
click at [847, 286] on div "next image" at bounding box center [856, 292] width 65 height 558
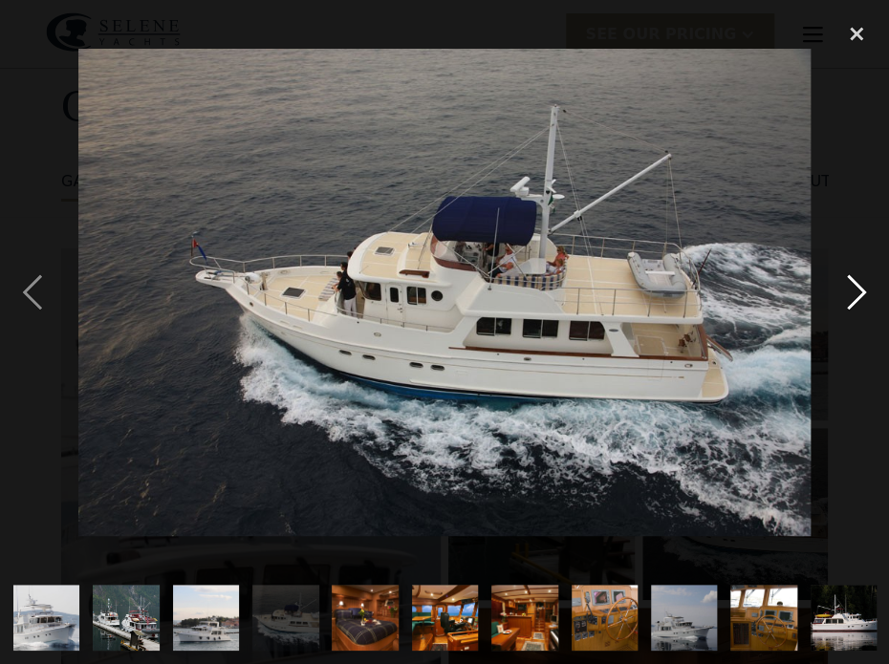
click at [847, 286] on div "next image" at bounding box center [856, 292] width 65 height 558
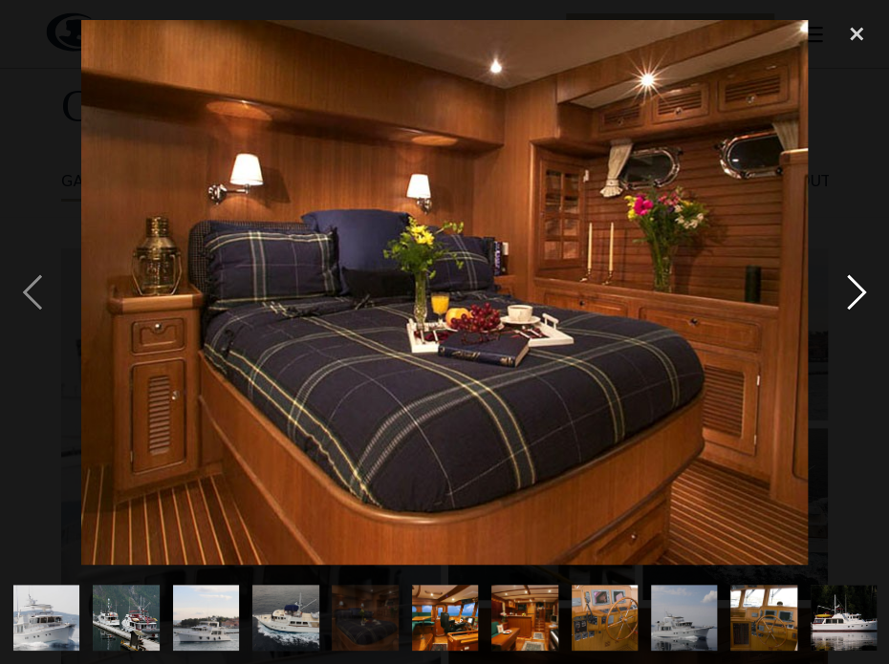
click at [852, 283] on div "next image" at bounding box center [856, 292] width 65 height 558
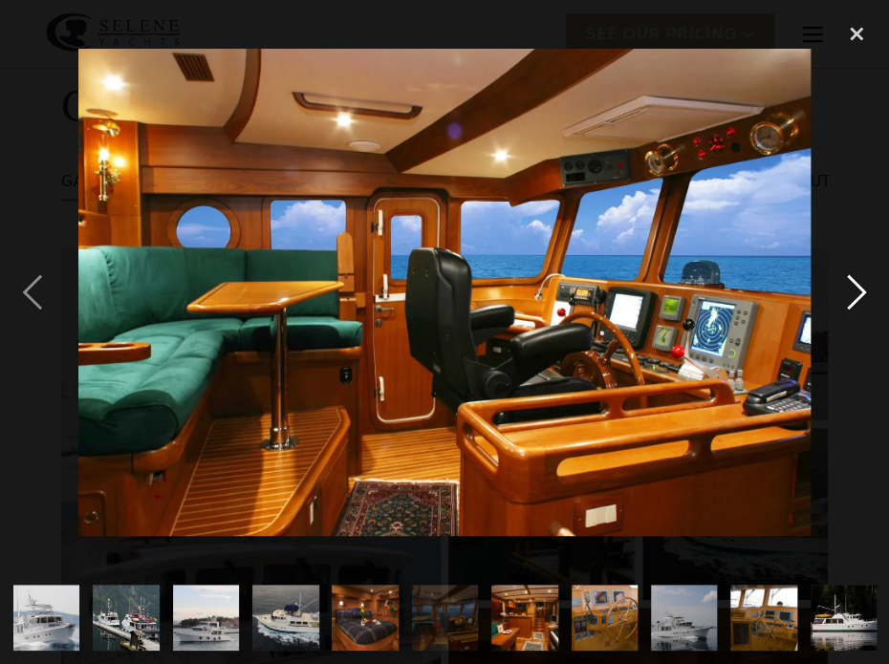
click at [847, 273] on div "next image" at bounding box center [856, 292] width 65 height 558
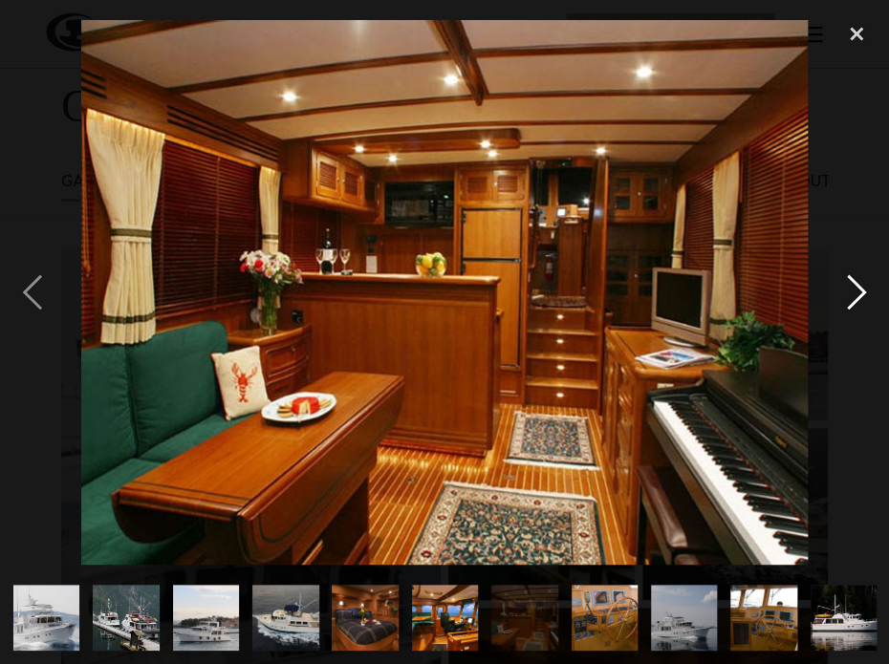
click at [847, 273] on div "next image" at bounding box center [856, 292] width 65 height 558
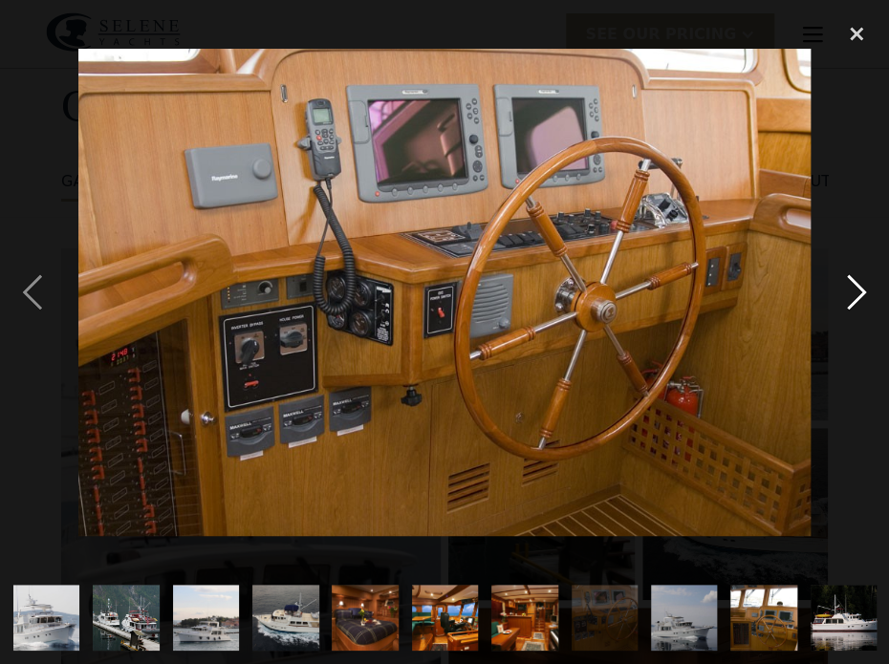
click at [847, 274] on div "next image" at bounding box center [856, 292] width 65 height 558
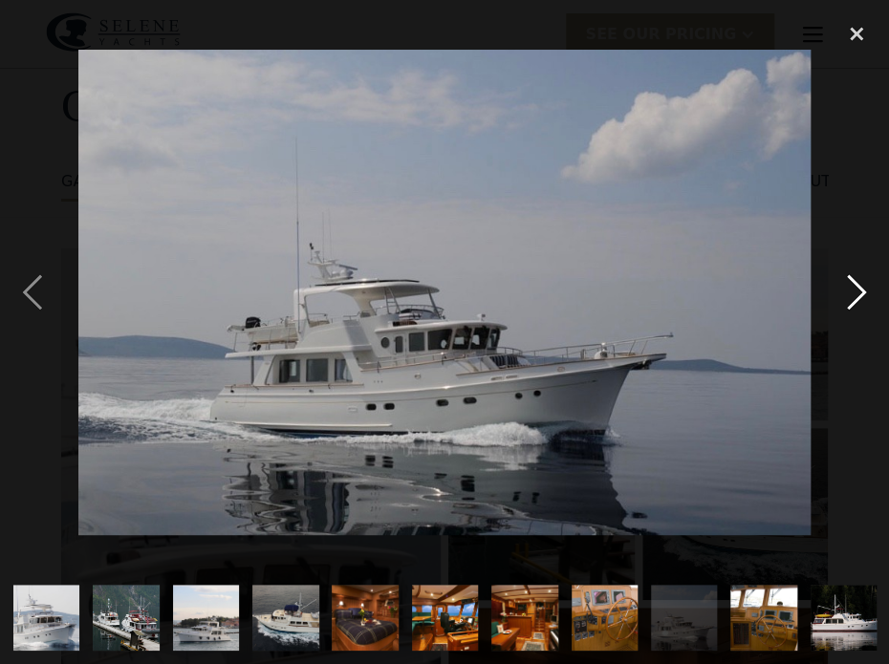
click at [846, 275] on div "next image" at bounding box center [856, 292] width 65 height 558
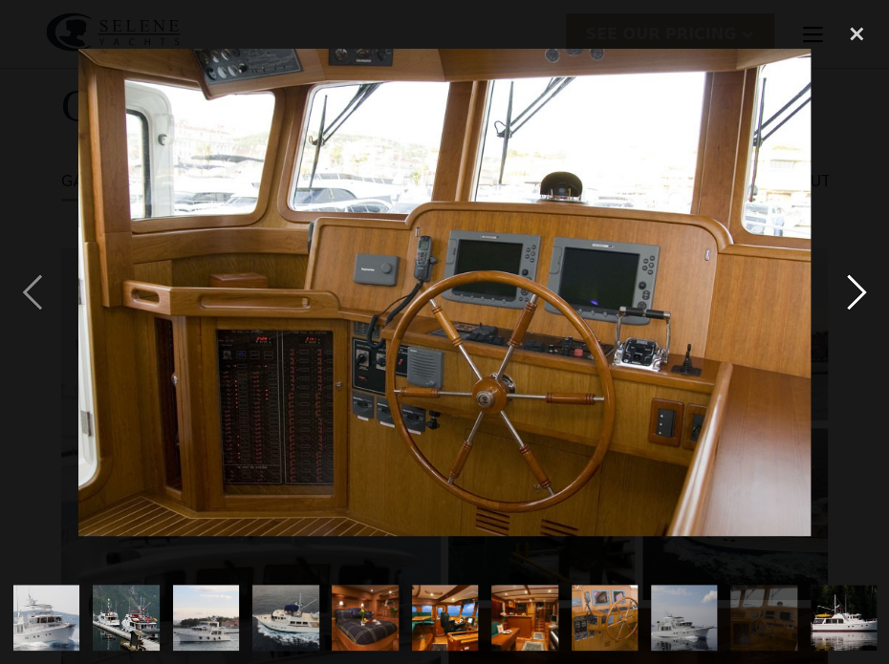
click at [865, 283] on div "next image" at bounding box center [856, 292] width 65 height 558
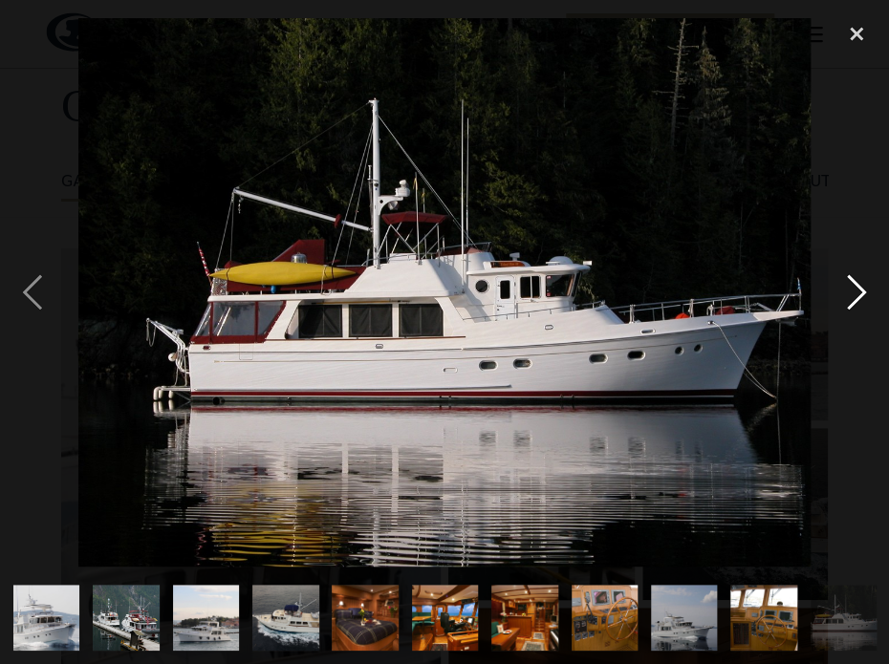
click at [856, 284] on div "next image" at bounding box center [856, 292] width 65 height 558
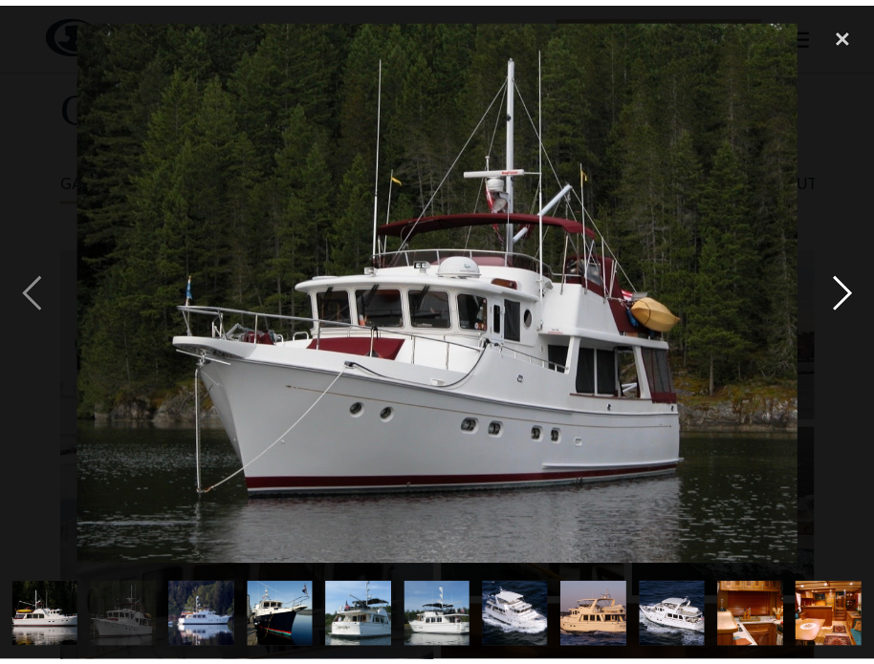
scroll to position [0, 799]
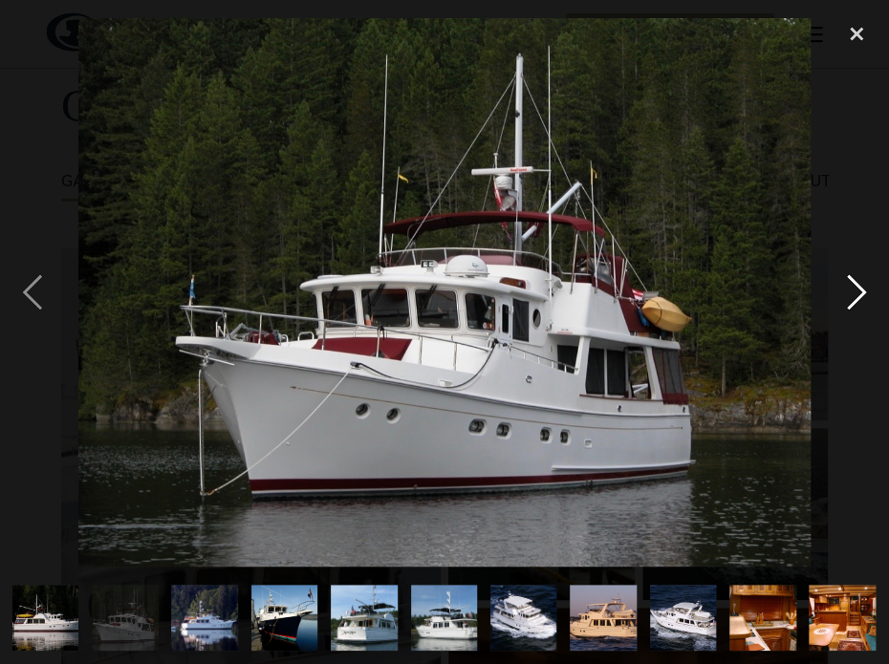
click at [853, 282] on div "next image" at bounding box center [856, 292] width 65 height 558
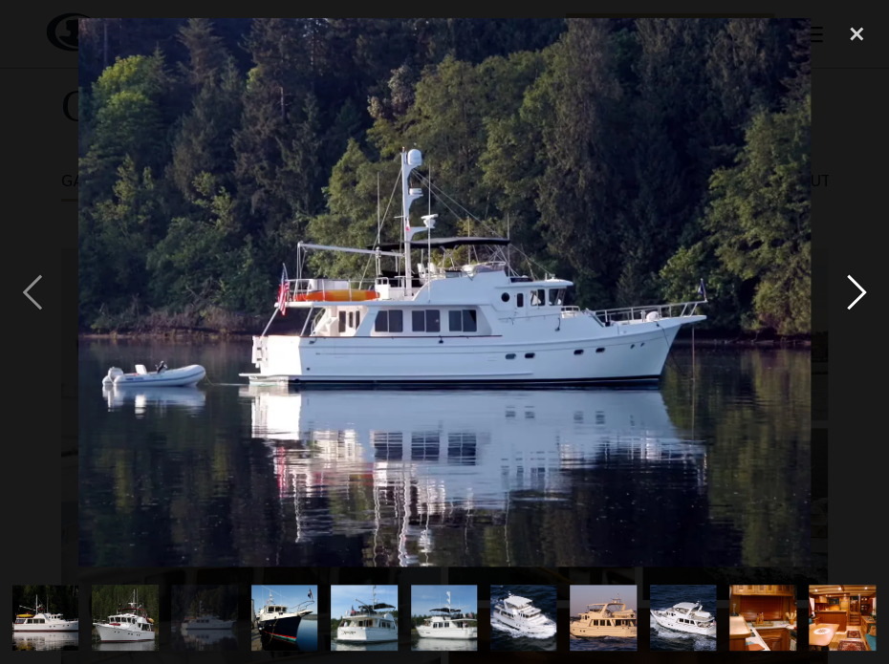
click at [853, 282] on div "next image" at bounding box center [856, 292] width 65 height 558
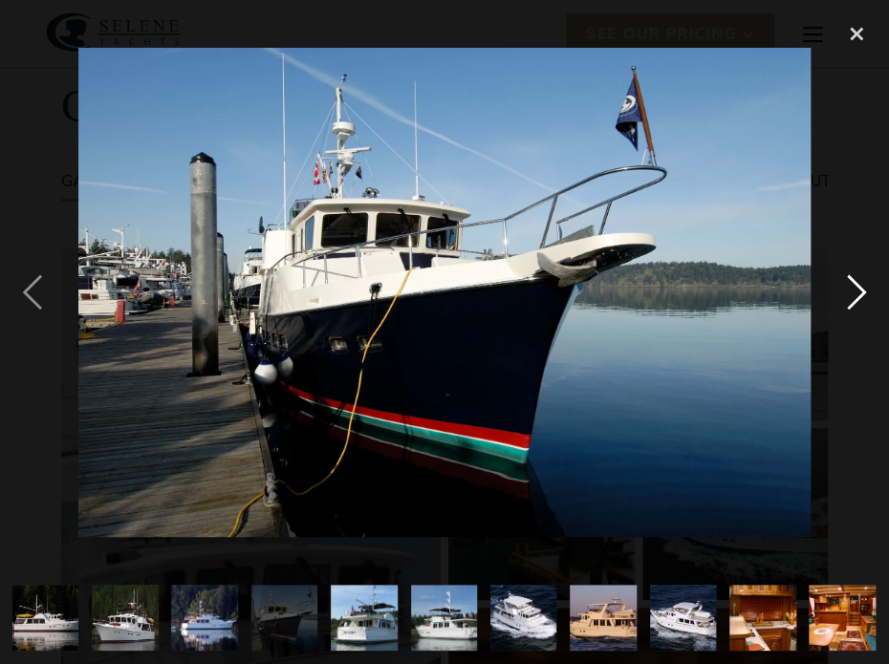
click at [853, 282] on div "next image" at bounding box center [856, 292] width 65 height 558
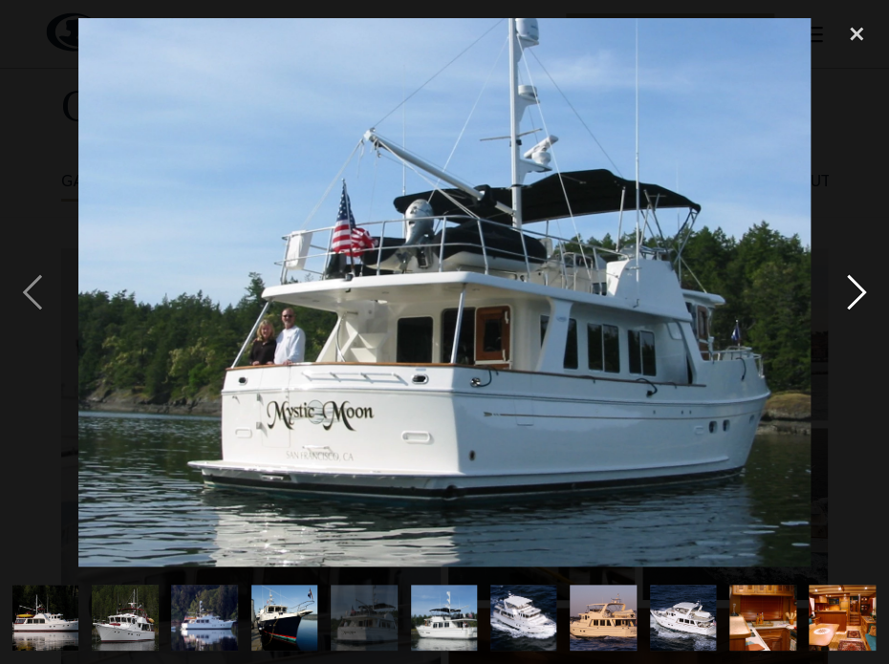
click at [853, 282] on div "next image" at bounding box center [856, 292] width 65 height 558
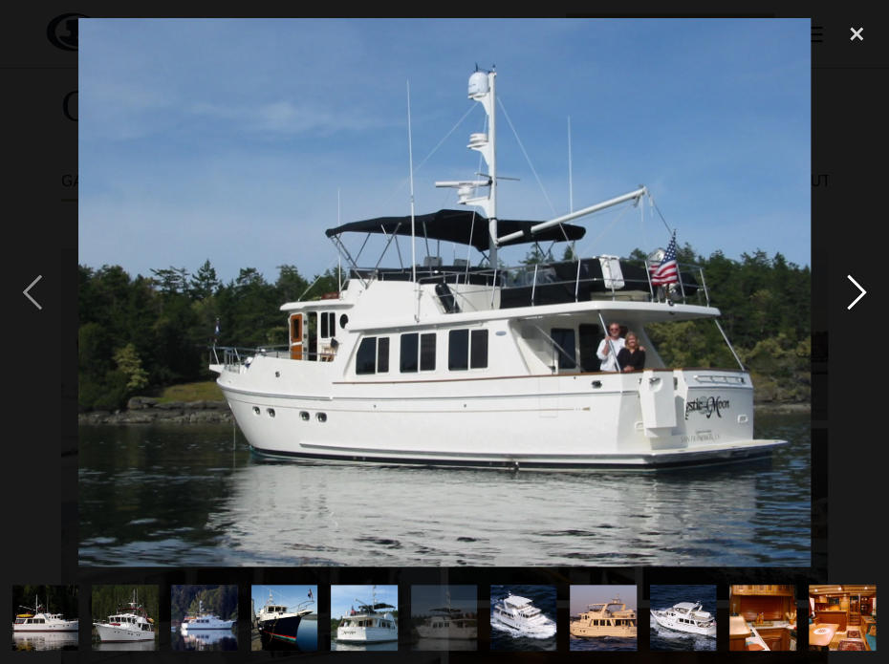
click at [847, 274] on div "next image" at bounding box center [856, 292] width 65 height 558
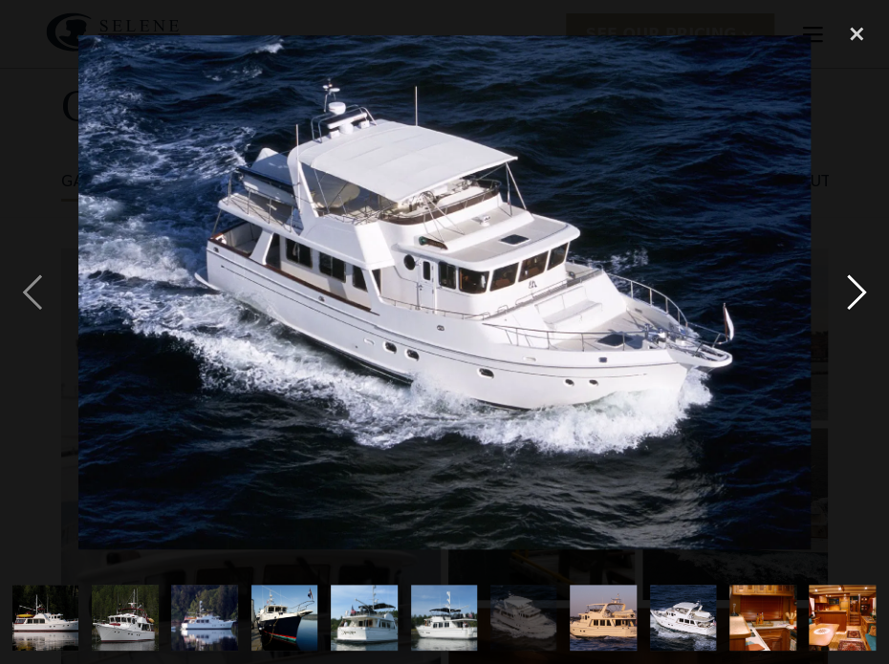
click at [847, 274] on div "next image" at bounding box center [856, 292] width 65 height 558
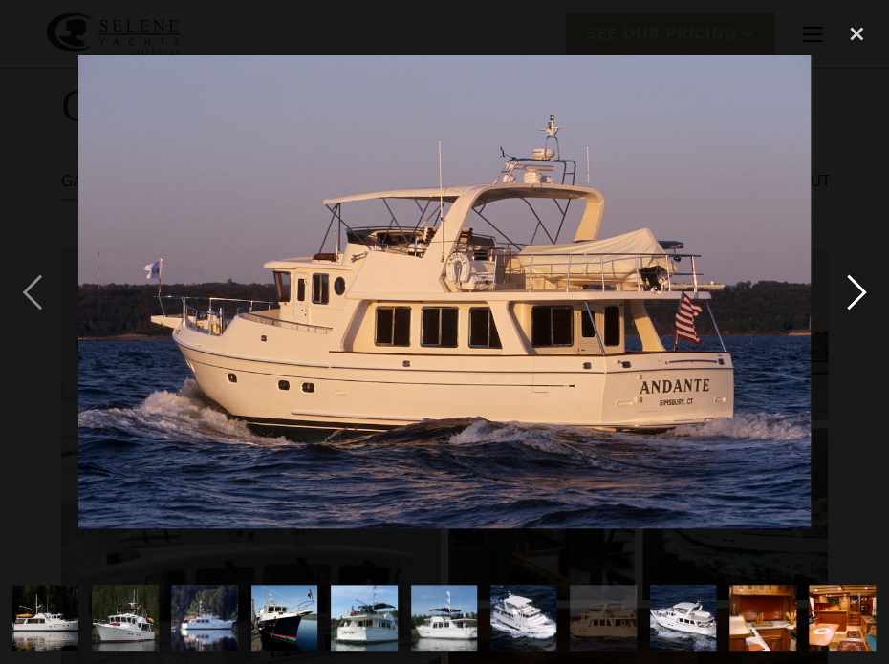
click at [847, 274] on div "next image" at bounding box center [856, 292] width 65 height 558
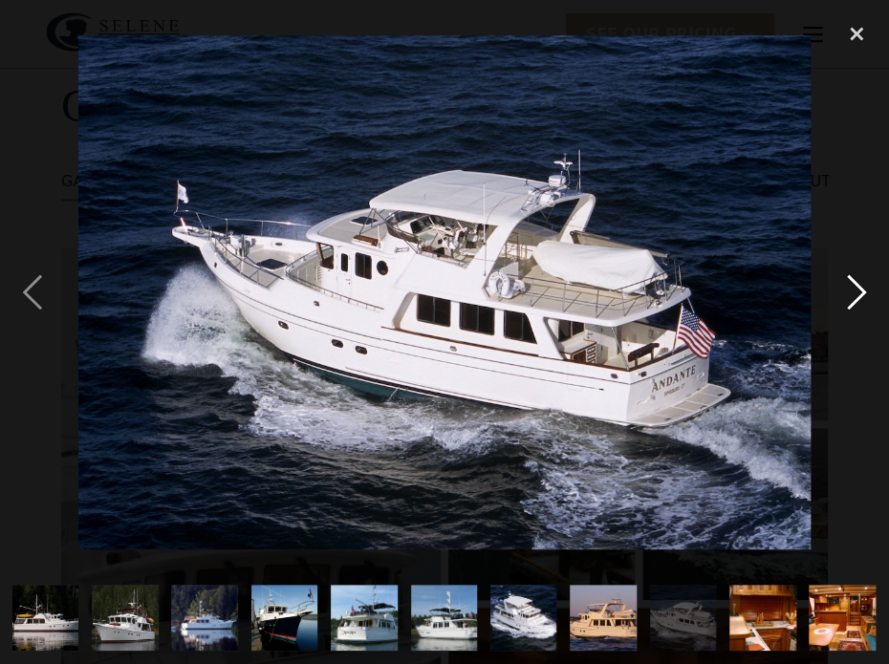
click at [847, 274] on div "next image" at bounding box center [856, 292] width 65 height 558
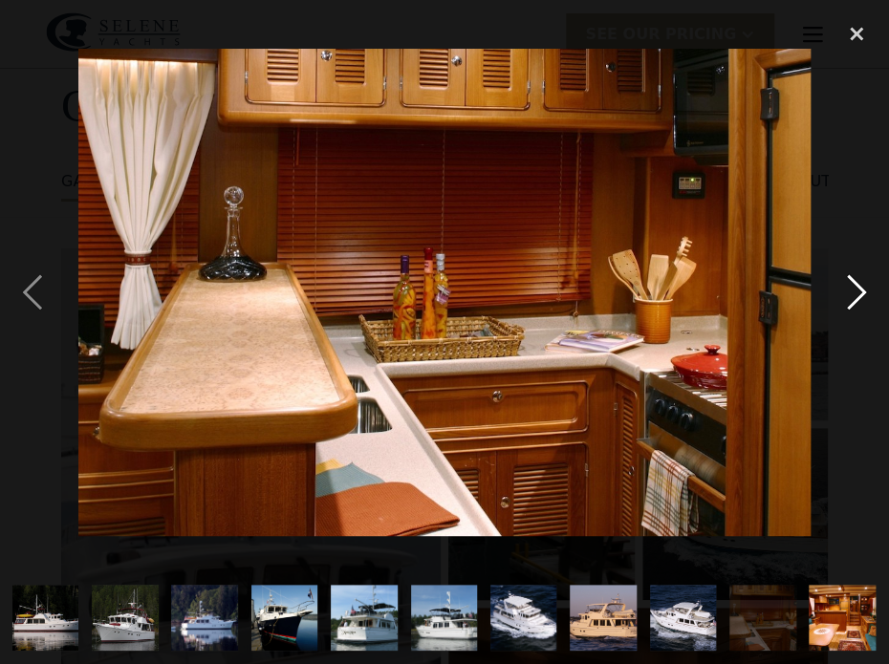
click at [847, 274] on div "next image" at bounding box center [856, 292] width 65 height 558
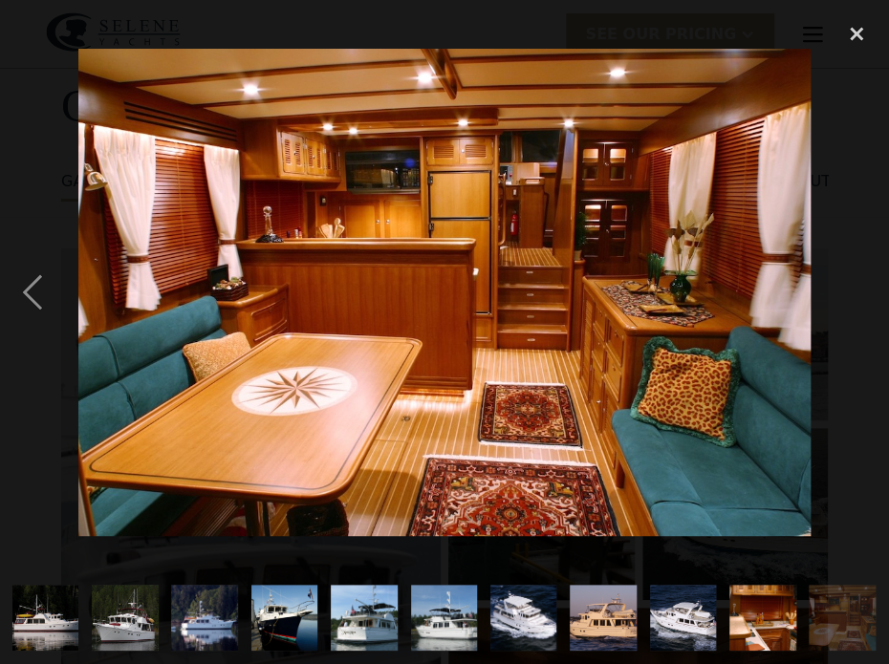
click at [847, 274] on div "next image" at bounding box center [856, 292] width 65 height 558
click at [848, 281] on div "next image" at bounding box center [856, 292] width 65 height 558
click at [859, 36] on div "close lightbox" at bounding box center [856, 34] width 65 height 42
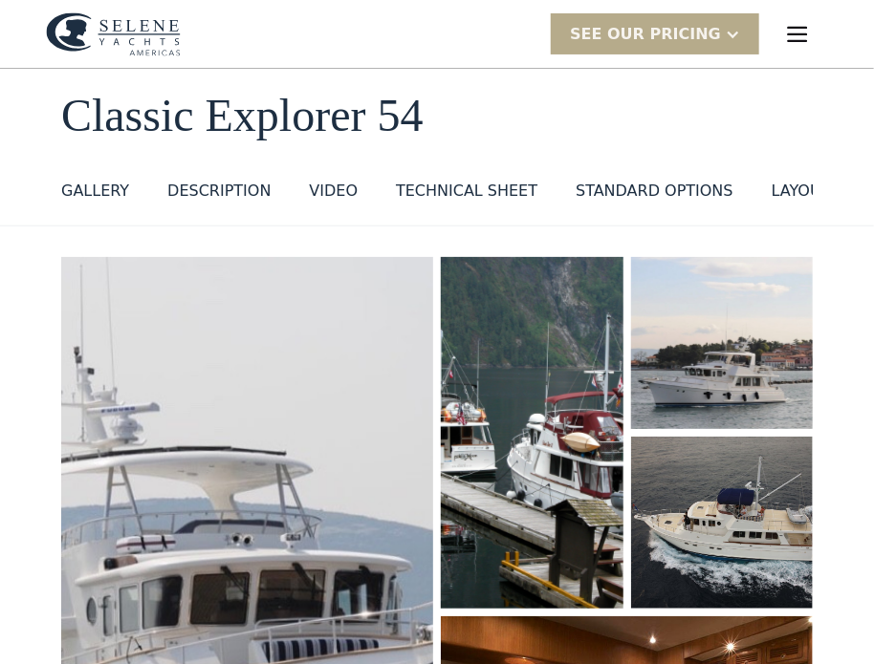
scroll to position [0, 0]
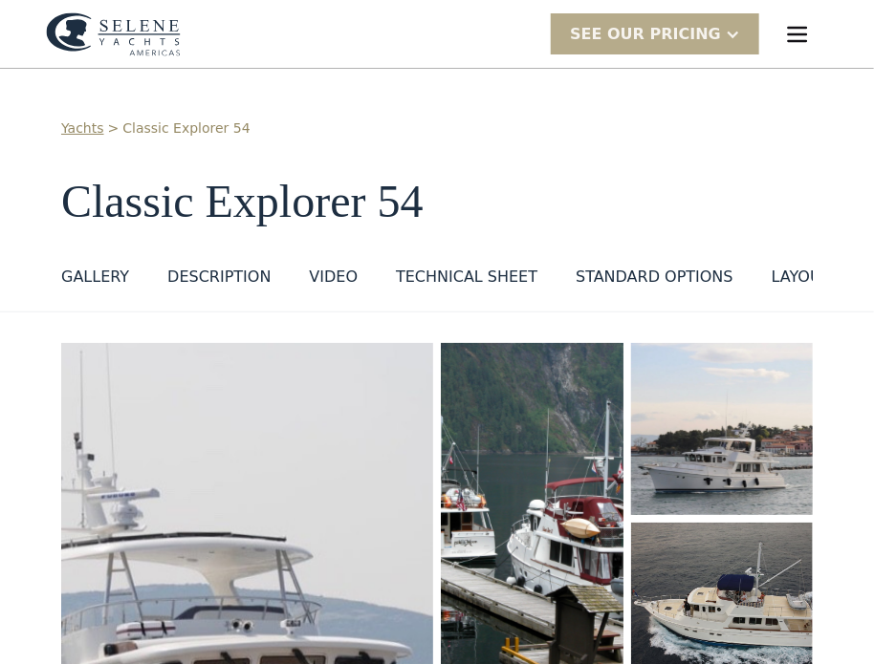
click at [783, 18] on div "menu" at bounding box center [797, 34] width 61 height 61
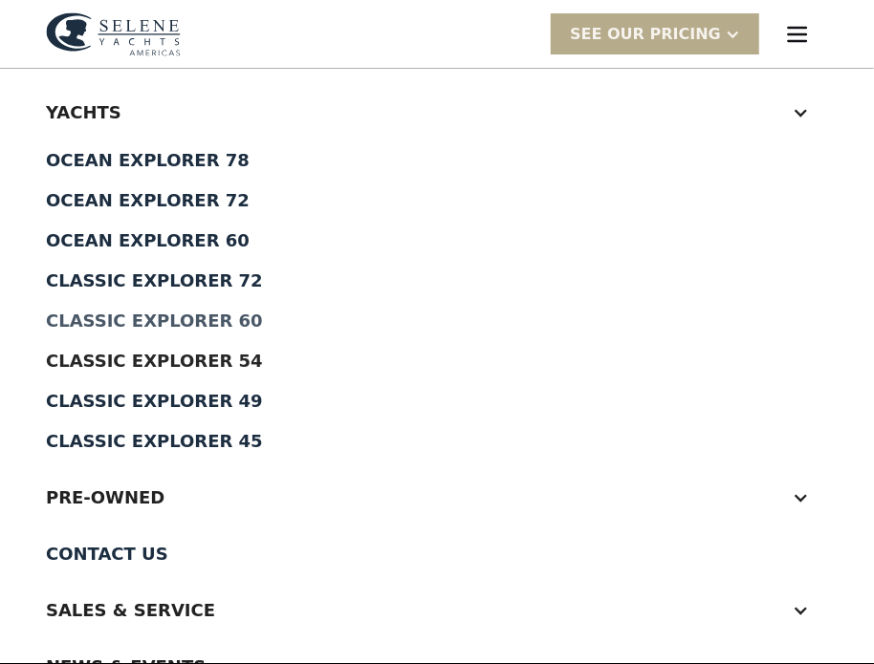
click at [193, 314] on div "Classic Explorer 60" at bounding box center [437, 321] width 782 height 17
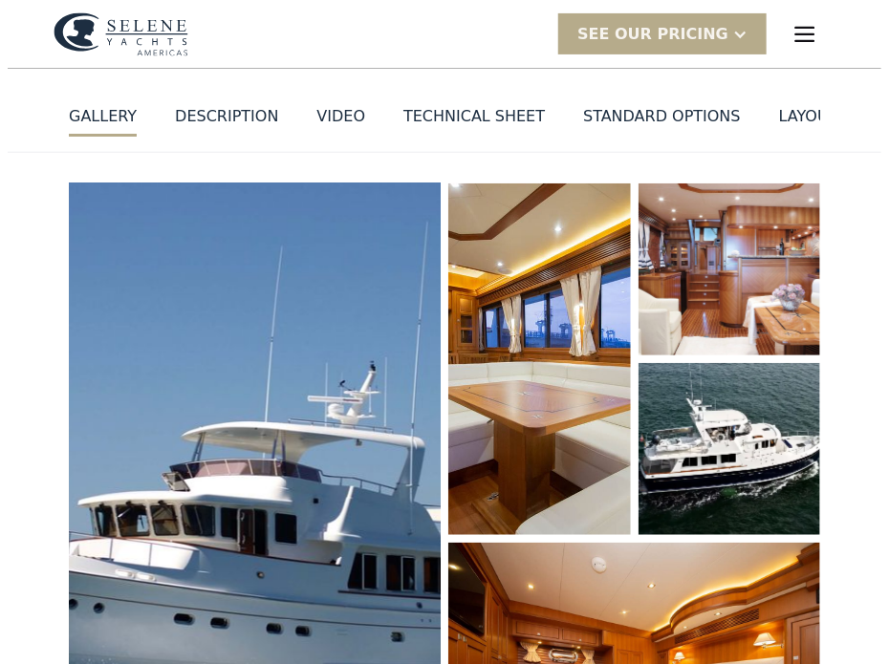
scroll to position [191, 0]
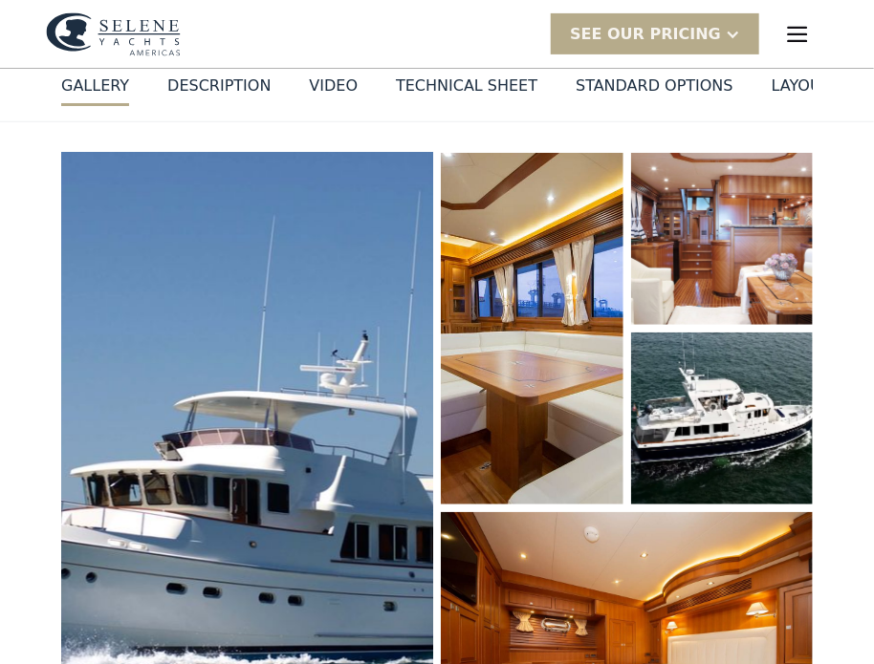
click at [332, 247] on img "open lightbox" at bounding box center [247, 456] width 394 height 643
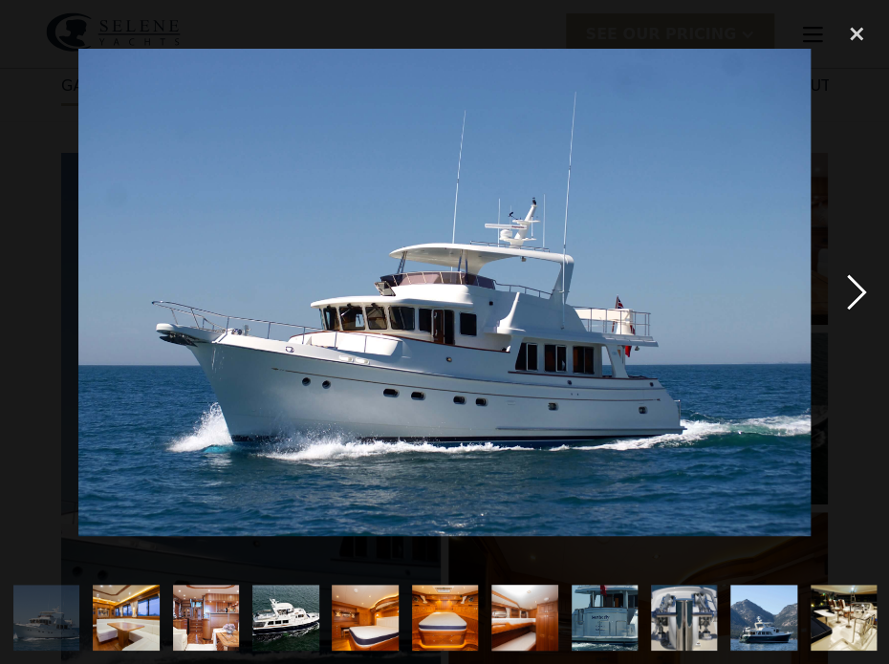
click at [849, 273] on div "next image" at bounding box center [856, 292] width 65 height 558
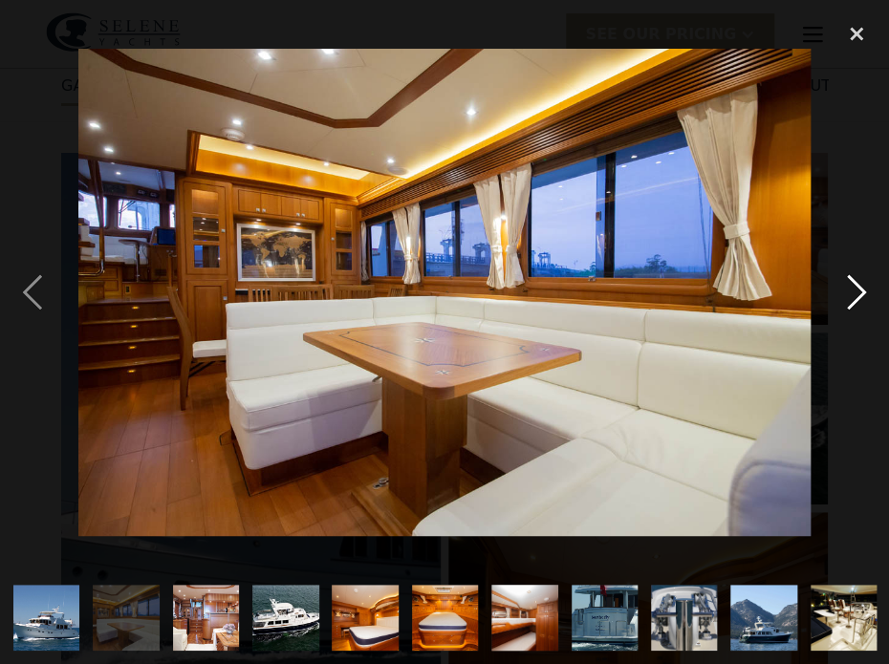
click at [845, 274] on div "next image" at bounding box center [856, 292] width 65 height 558
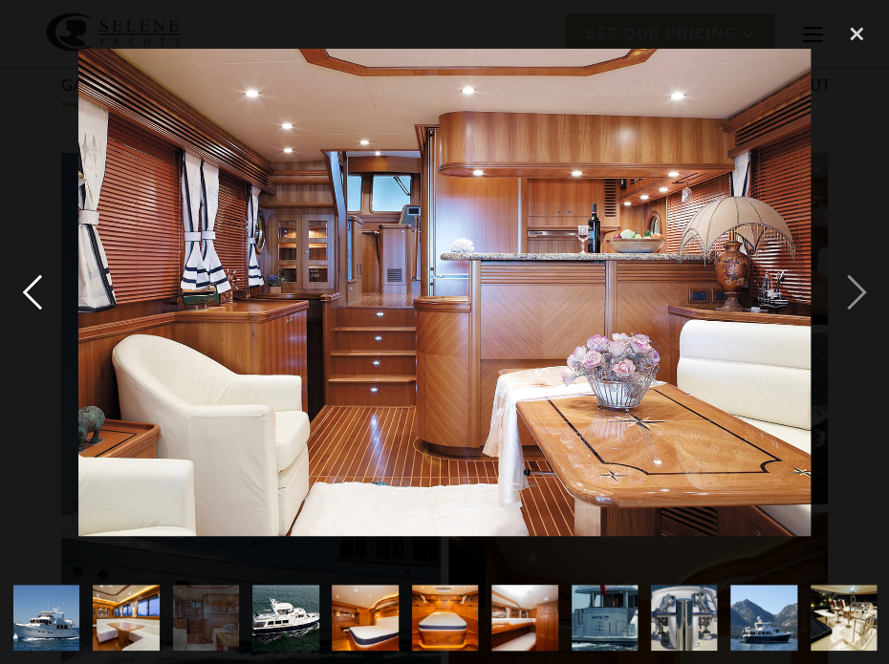
click at [41, 290] on div "previous image" at bounding box center [32, 292] width 65 height 558
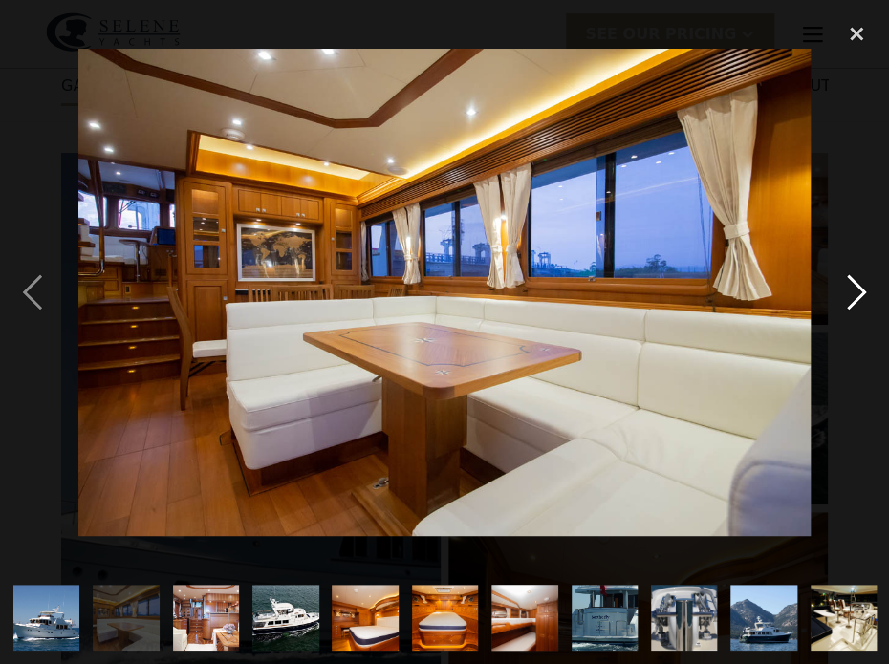
click at [860, 284] on div "next image" at bounding box center [856, 292] width 65 height 558
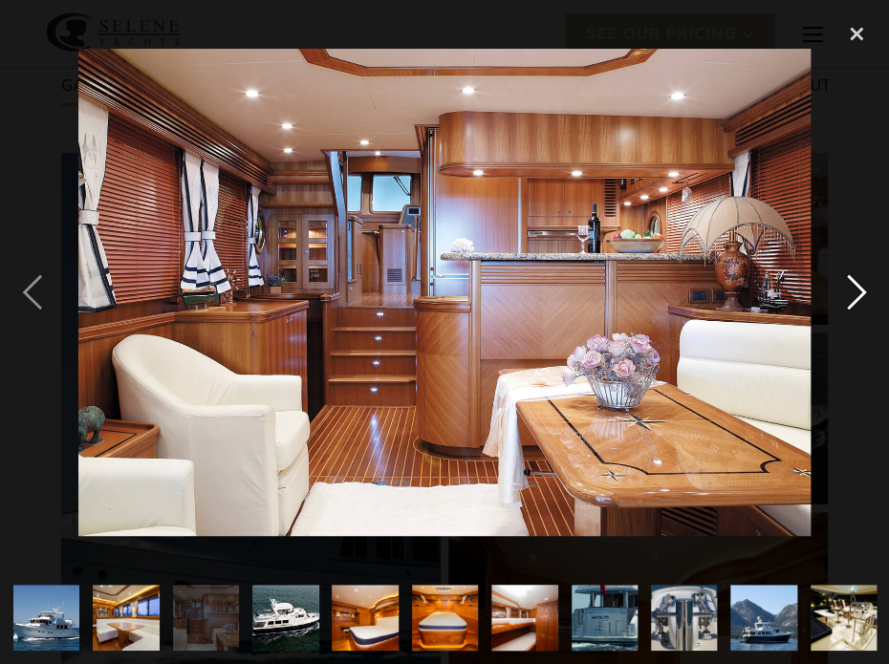
click at [860, 284] on div "next image" at bounding box center [856, 292] width 65 height 558
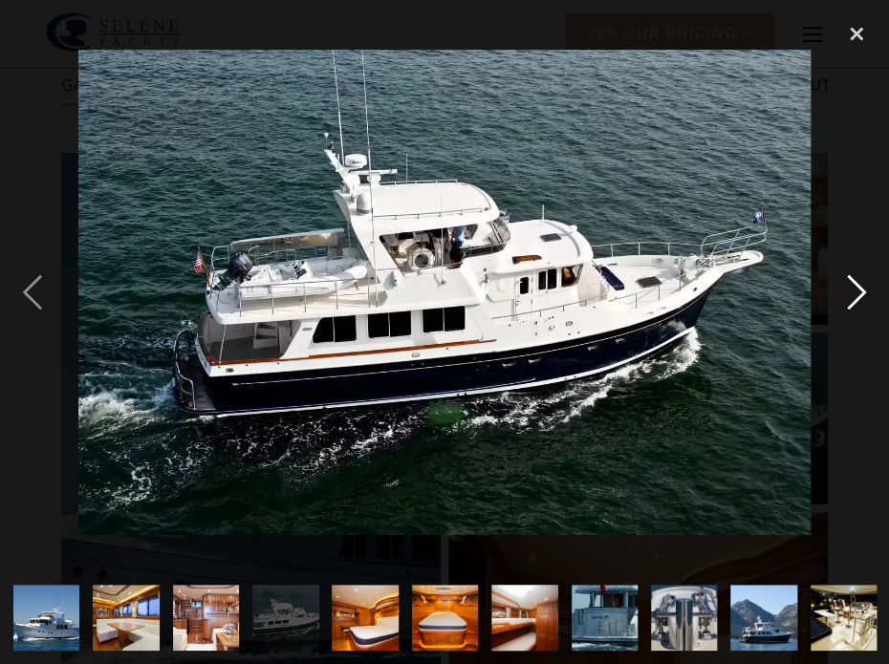
click at [860, 284] on div "next image" at bounding box center [856, 292] width 65 height 558
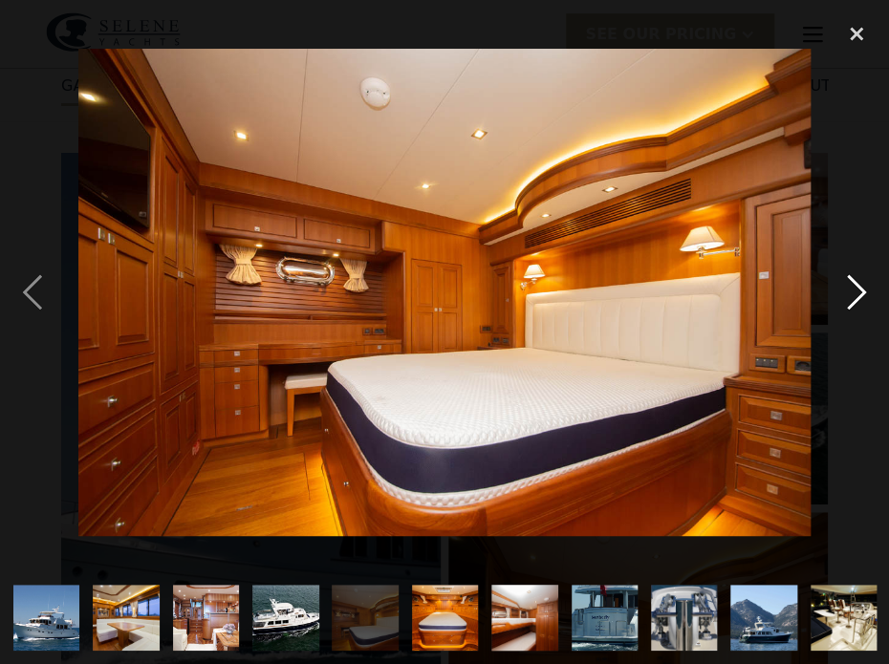
click at [860, 284] on div "next image" at bounding box center [856, 292] width 65 height 558
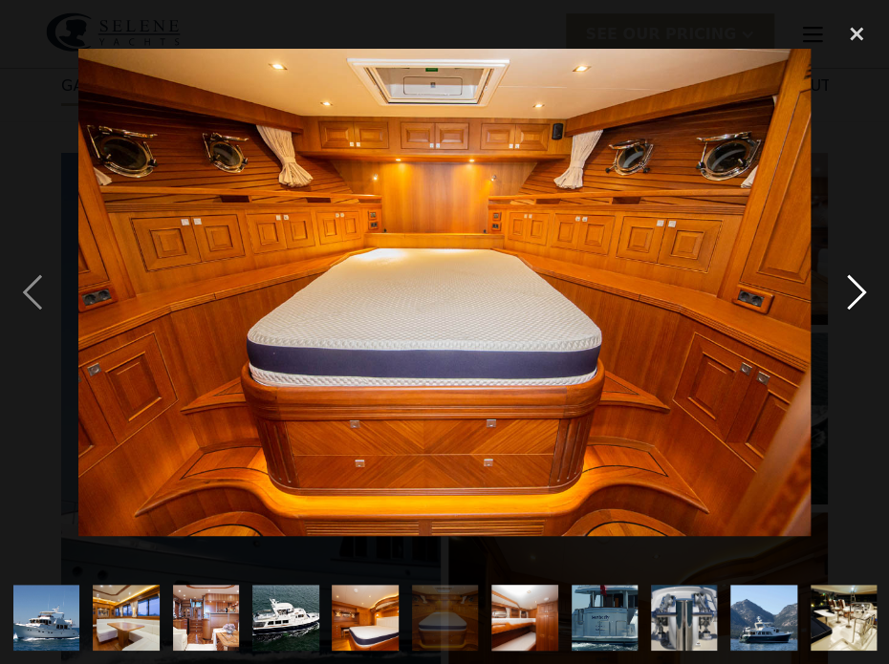
click at [860, 284] on div "next image" at bounding box center [856, 292] width 65 height 558
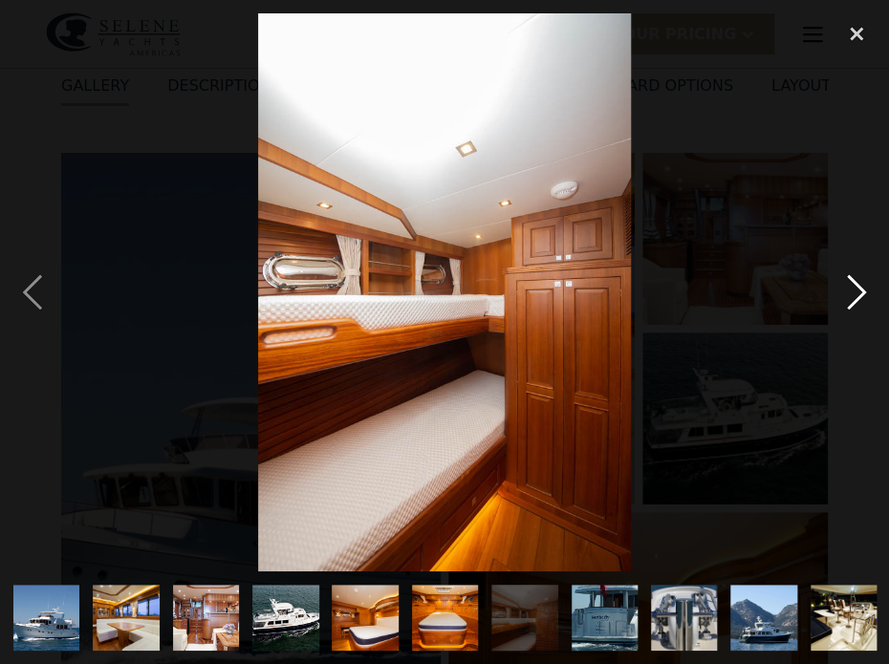
click at [860, 284] on div "next image" at bounding box center [856, 292] width 65 height 558
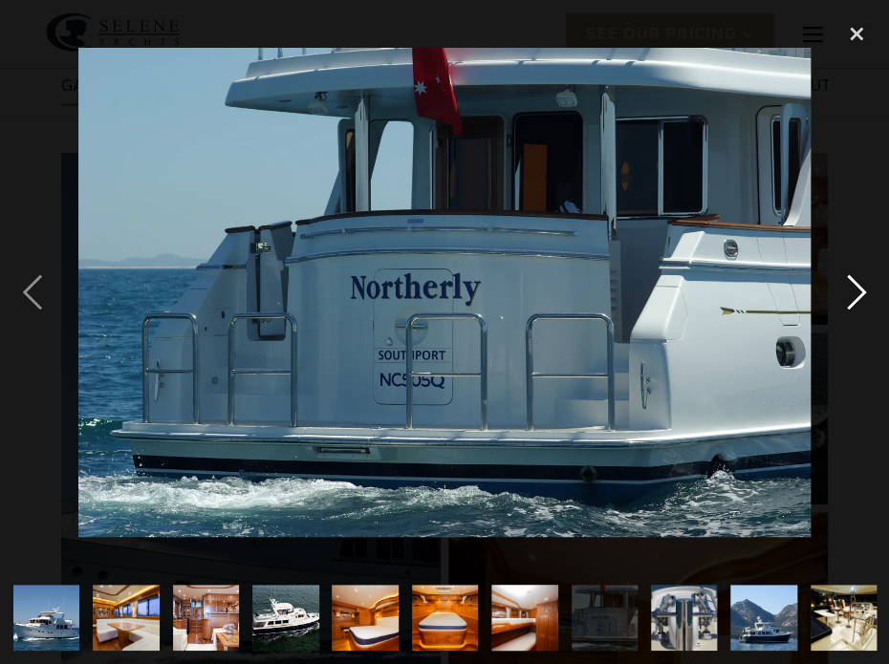
click at [860, 284] on div "next image" at bounding box center [856, 292] width 65 height 558
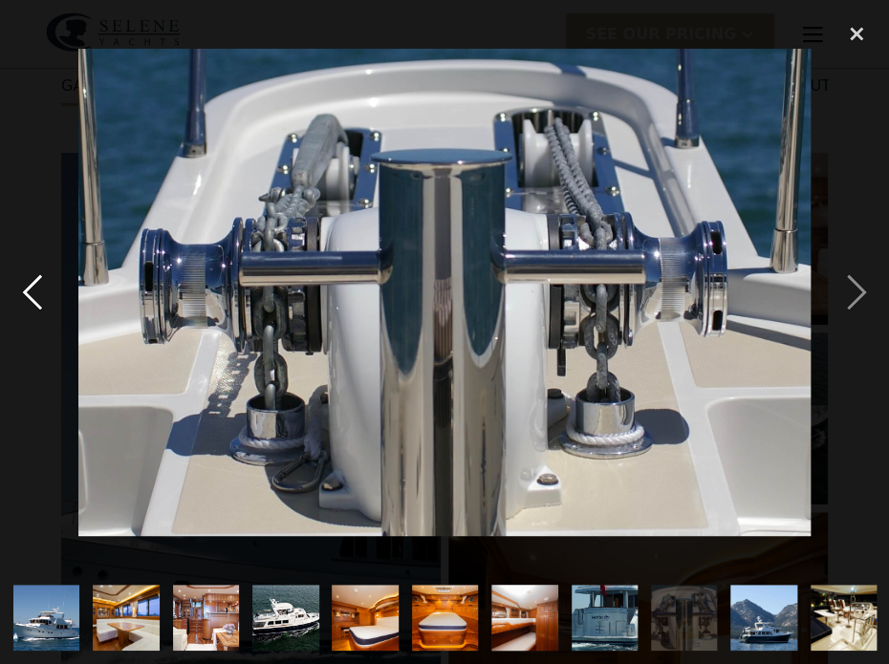
click at [39, 281] on div "previous image" at bounding box center [32, 292] width 65 height 558
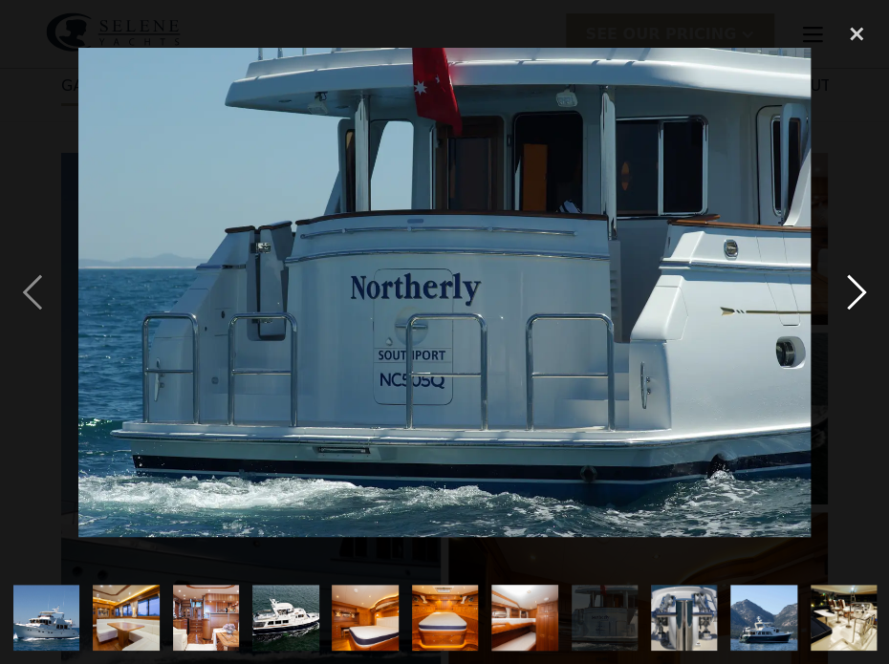
click at [846, 276] on div "next image" at bounding box center [856, 292] width 65 height 558
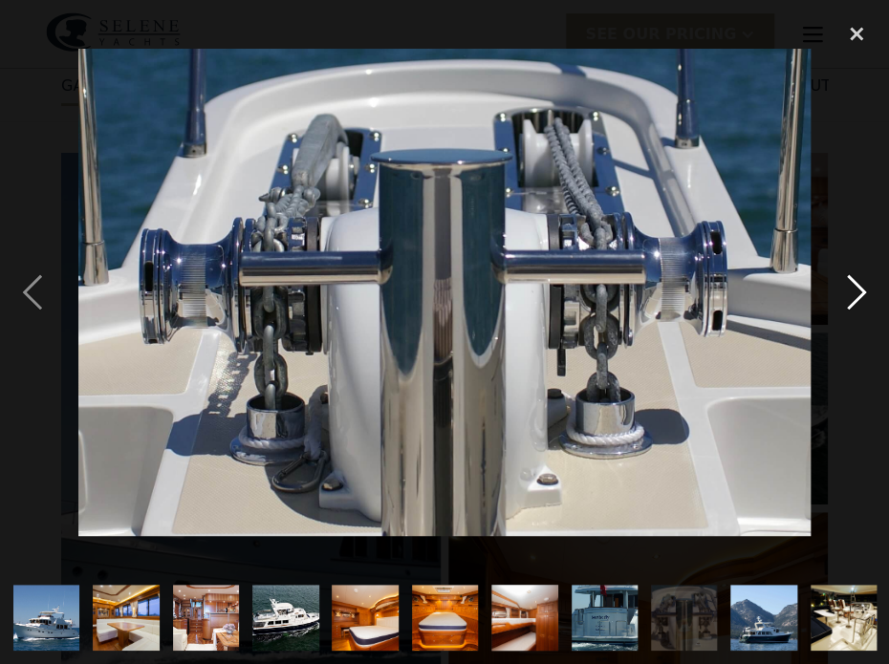
click at [846, 276] on div "next image" at bounding box center [856, 292] width 65 height 558
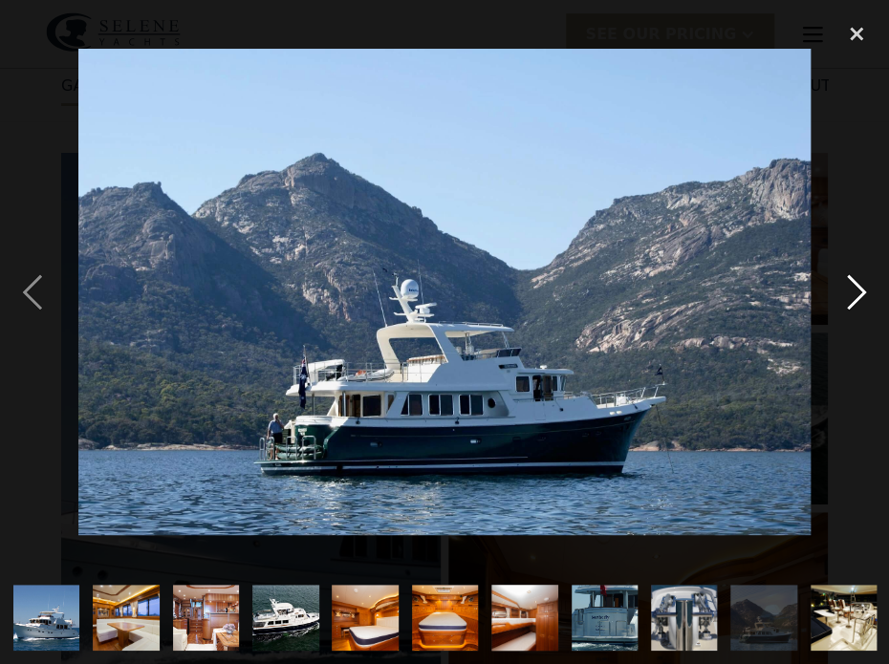
click at [846, 276] on div "next image" at bounding box center [856, 292] width 65 height 558
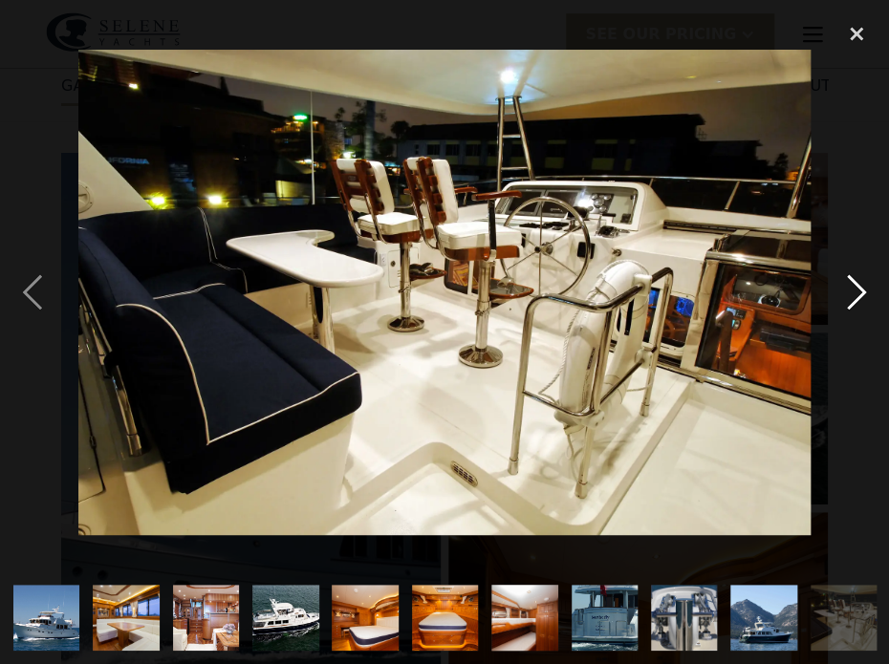
drag, startPoint x: 846, startPoint y: 276, endPoint x: 837, endPoint y: 281, distance: 9.8
click at [837, 281] on div "next image" at bounding box center [856, 292] width 65 height 558
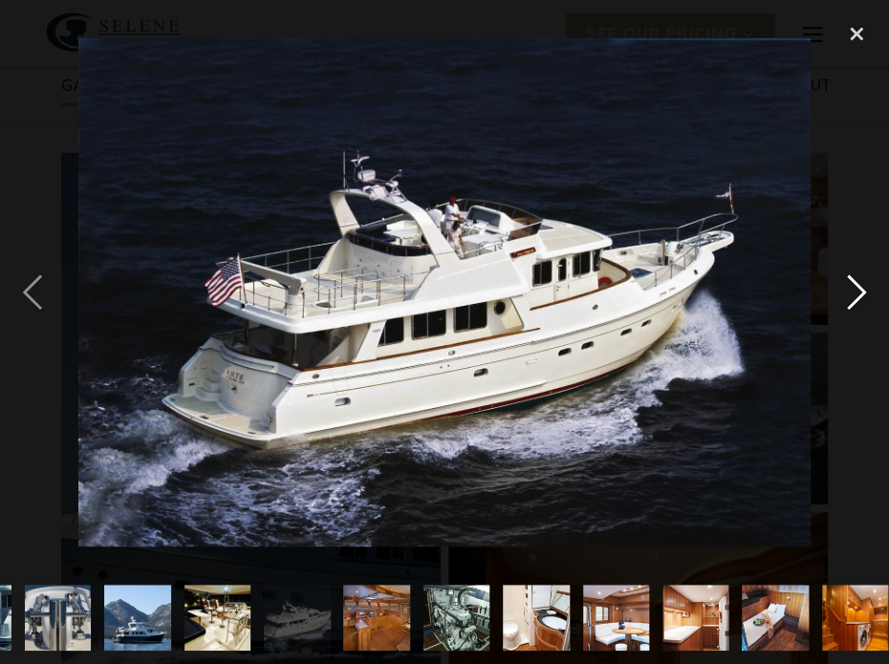
scroll to position [0, 639]
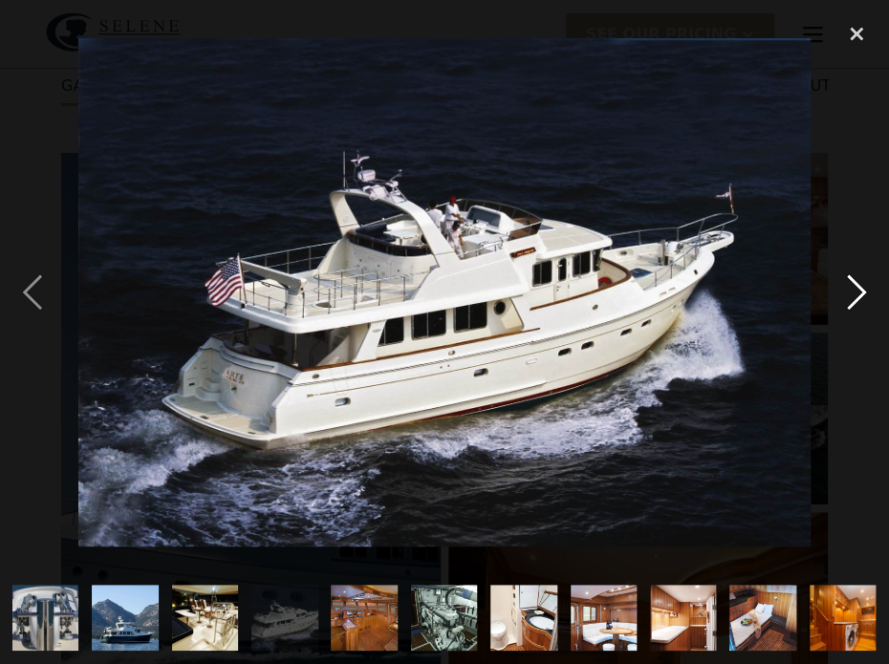
click at [843, 287] on div "next image" at bounding box center [856, 292] width 65 height 558
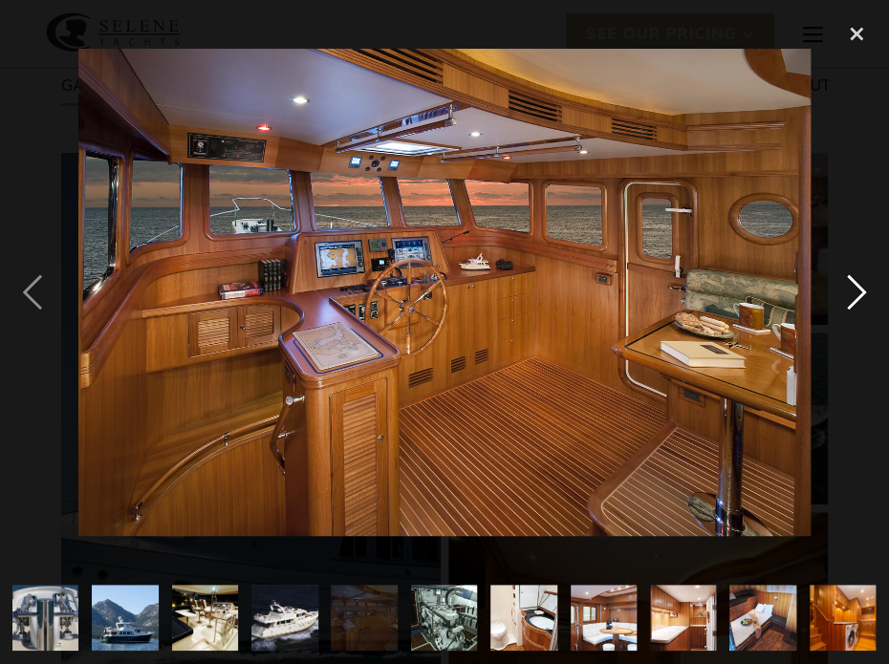
click at [847, 278] on div "next image" at bounding box center [856, 292] width 65 height 558
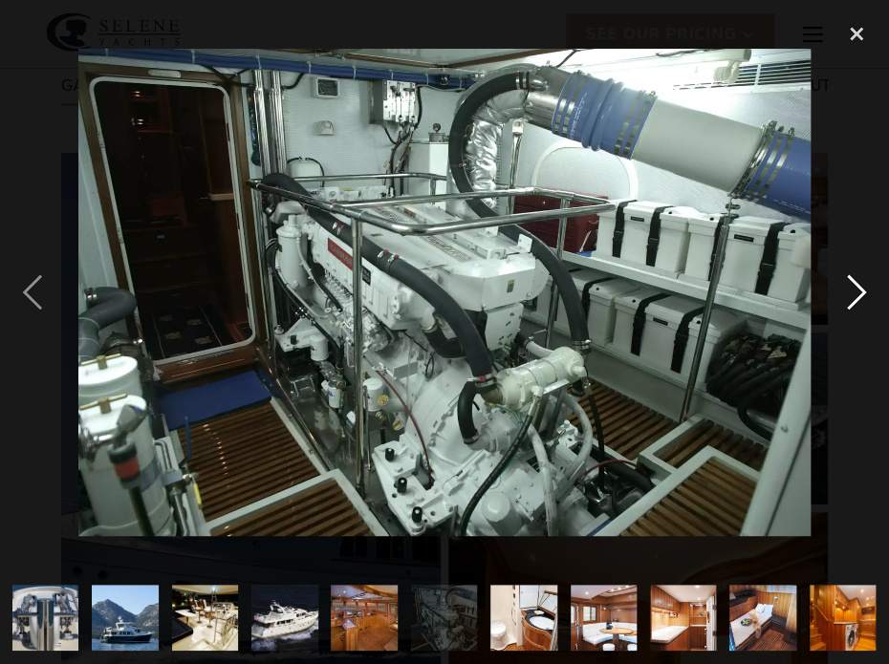
click at [848, 274] on div "next image" at bounding box center [856, 292] width 65 height 558
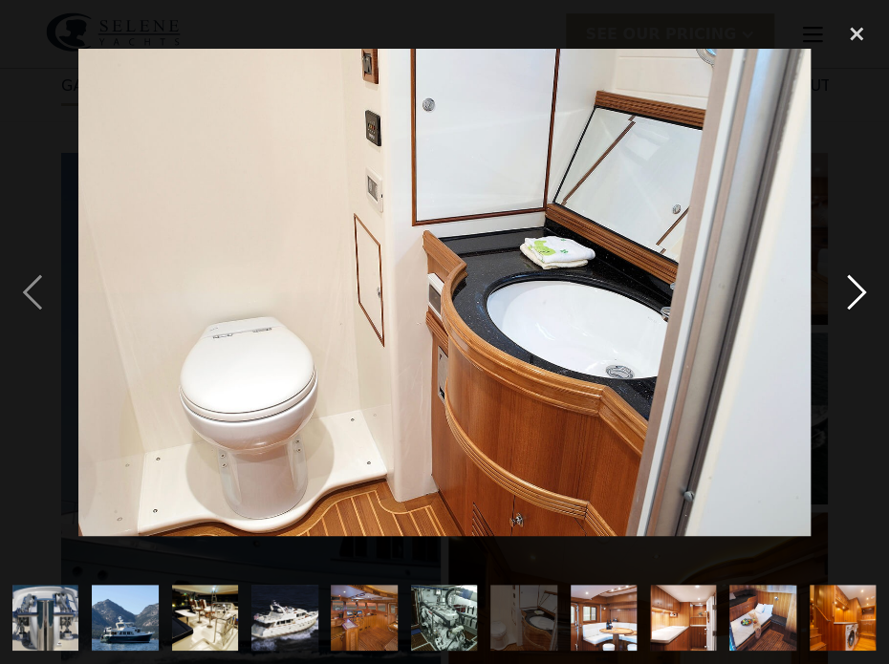
click at [848, 274] on div "next image" at bounding box center [856, 292] width 65 height 558
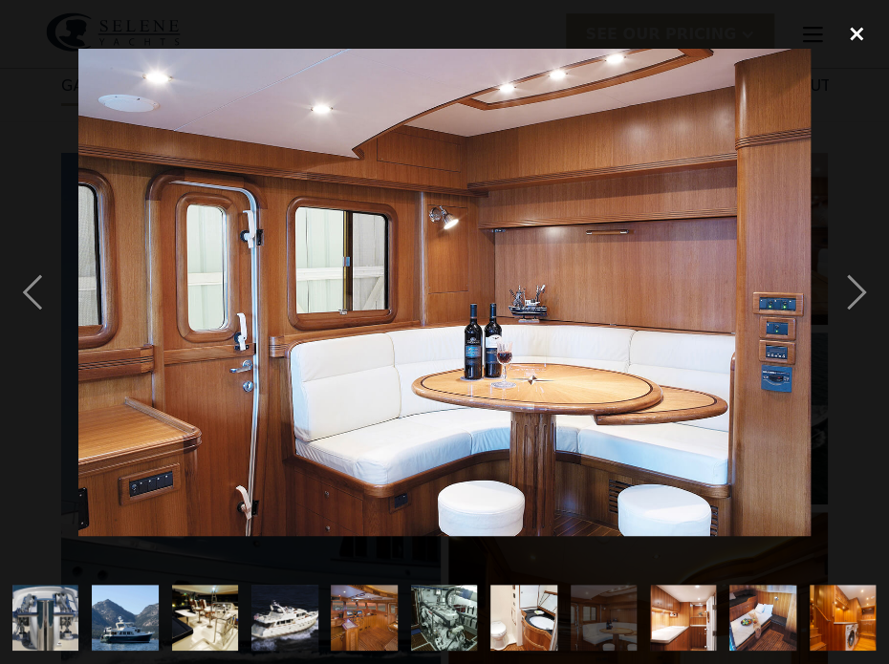
click at [857, 33] on div "close lightbox" at bounding box center [856, 34] width 65 height 42
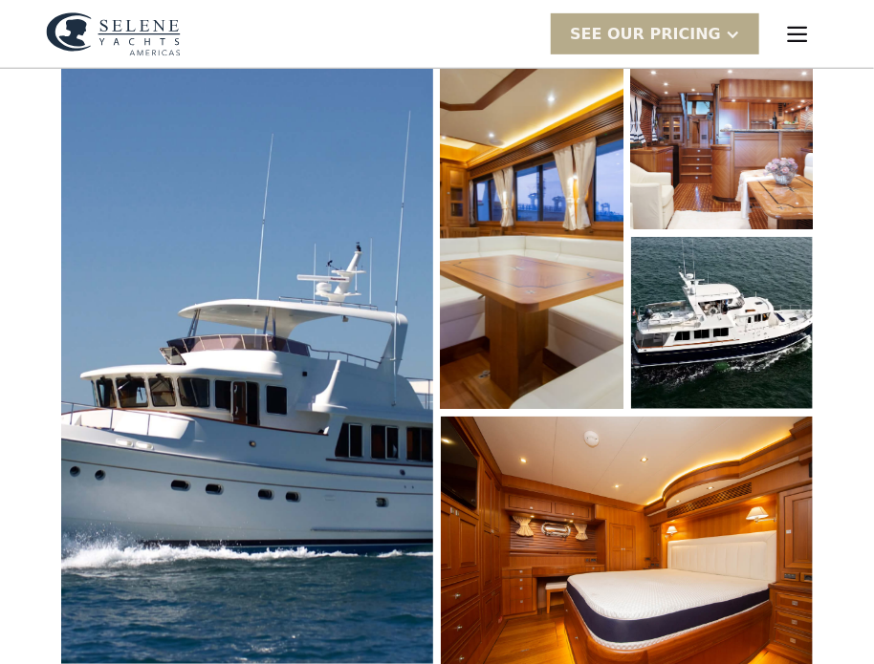
scroll to position [0, 0]
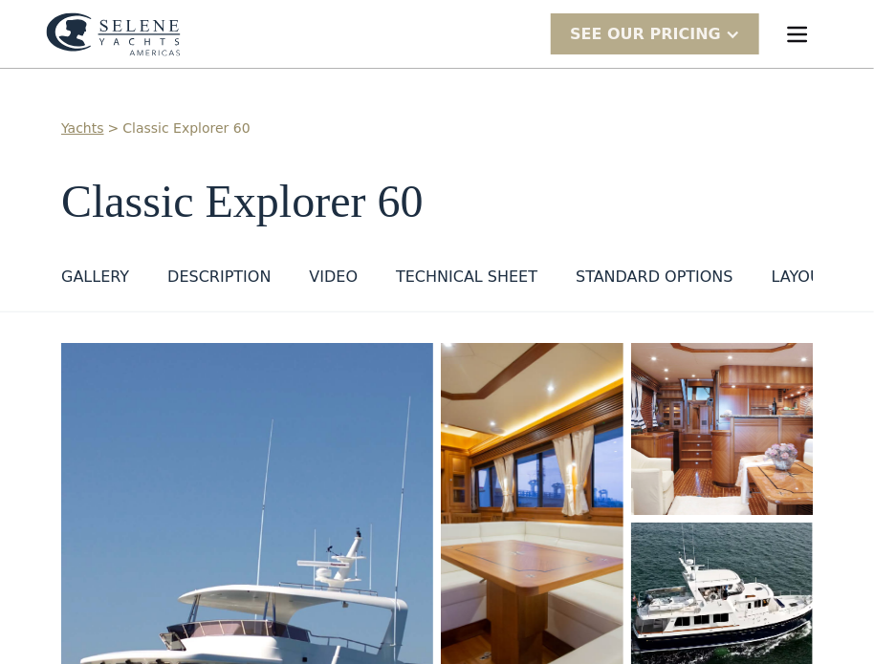
click at [792, 34] on img "menu" at bounding box center [797, 34] width 27 height 27
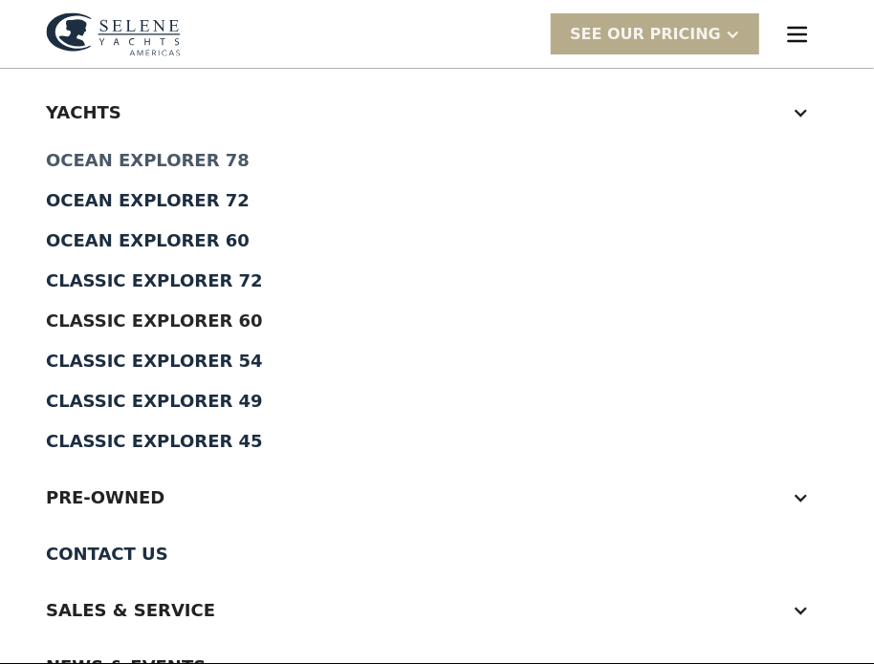
click at [166, 154] on div "Ocean Explorer 78" at bounding box center [437, 160] width 782 height 17
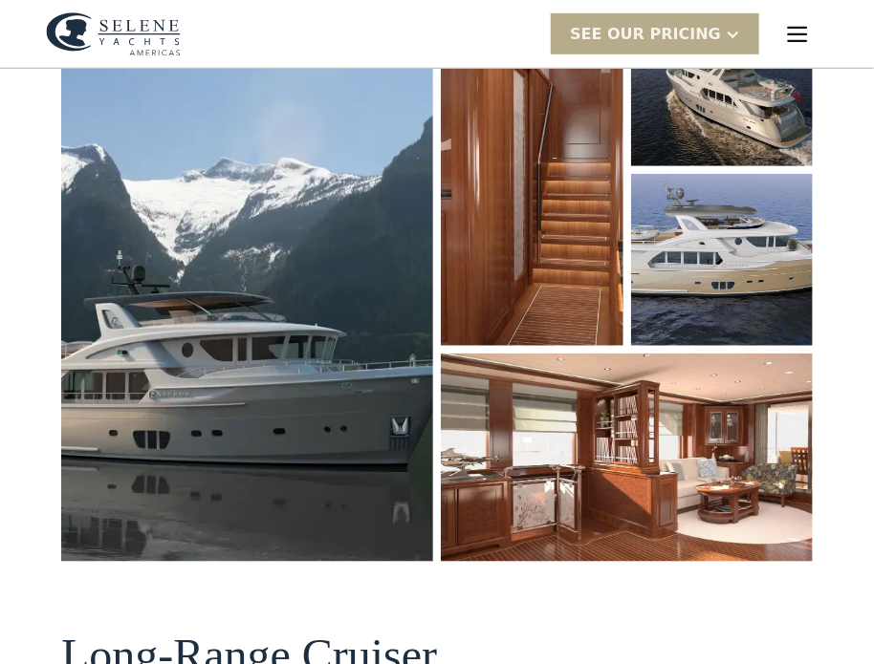
scroll to position [96, 0]
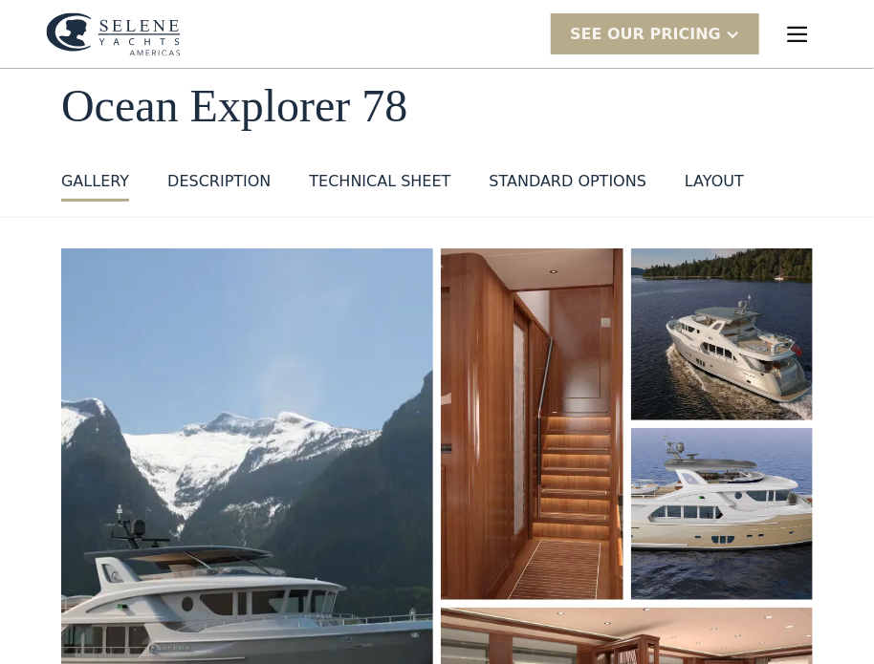
click at [681, 320] on img "open lightbox" at bounding box center [722, 335] width 183 height 172
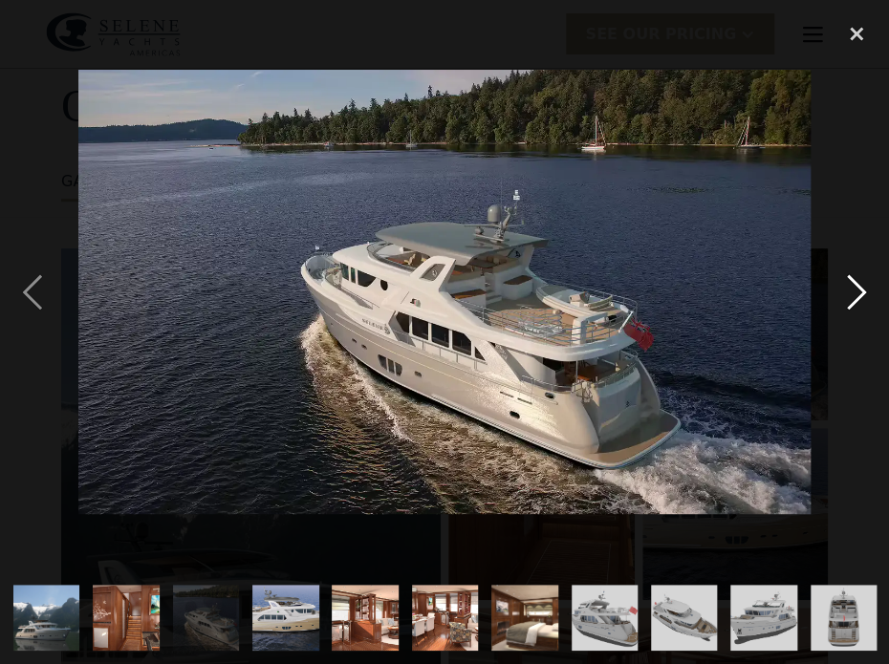
click at [854, 278] on div "next image" at bounding box center [856, 292] width 65 height 558
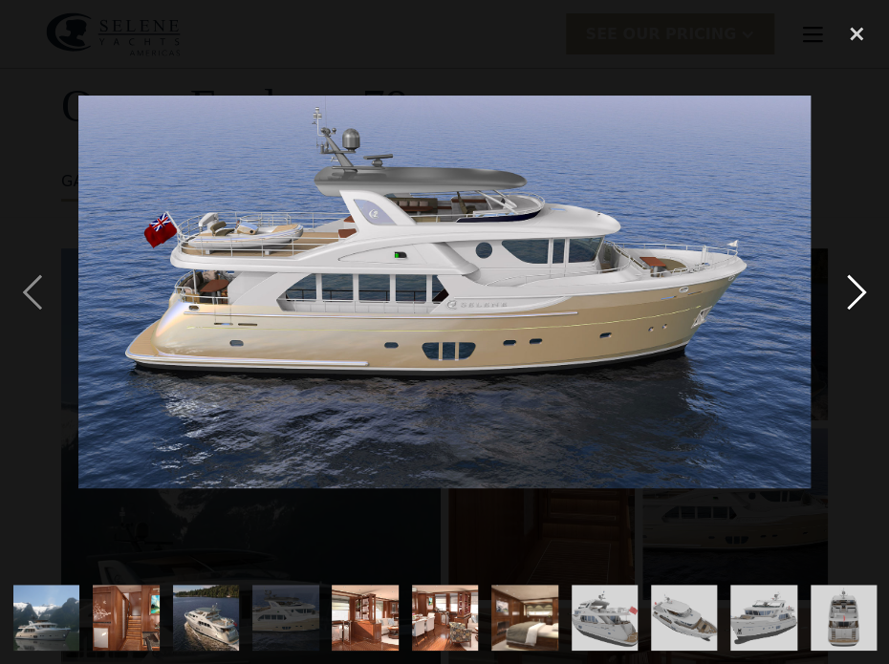
click at [846, 274] on div "next image" at bounding box center [856, 292] width 65 height 558
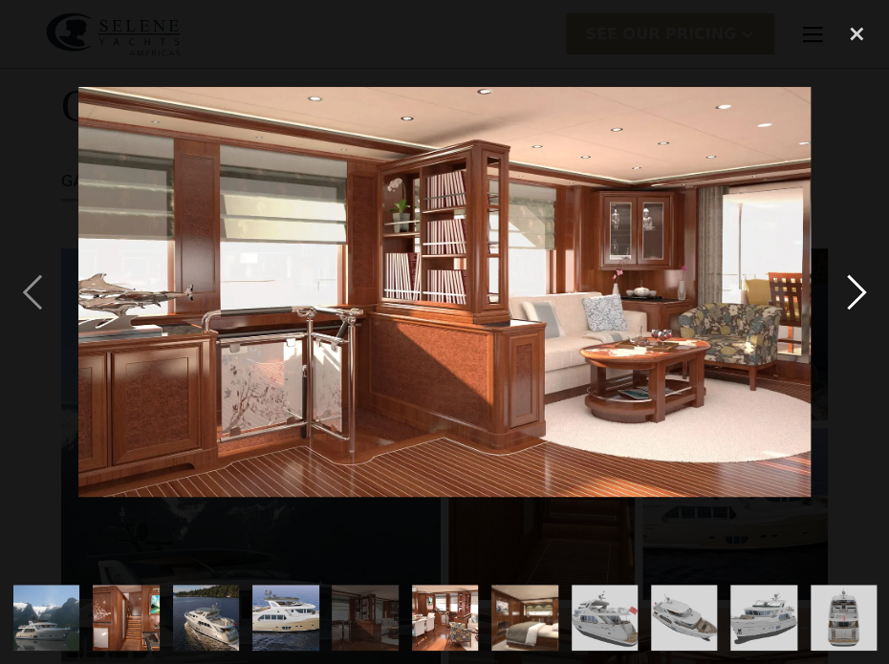
click at [846, 274] on div "next image" at bounding box center [856, 292] width 65 height 558
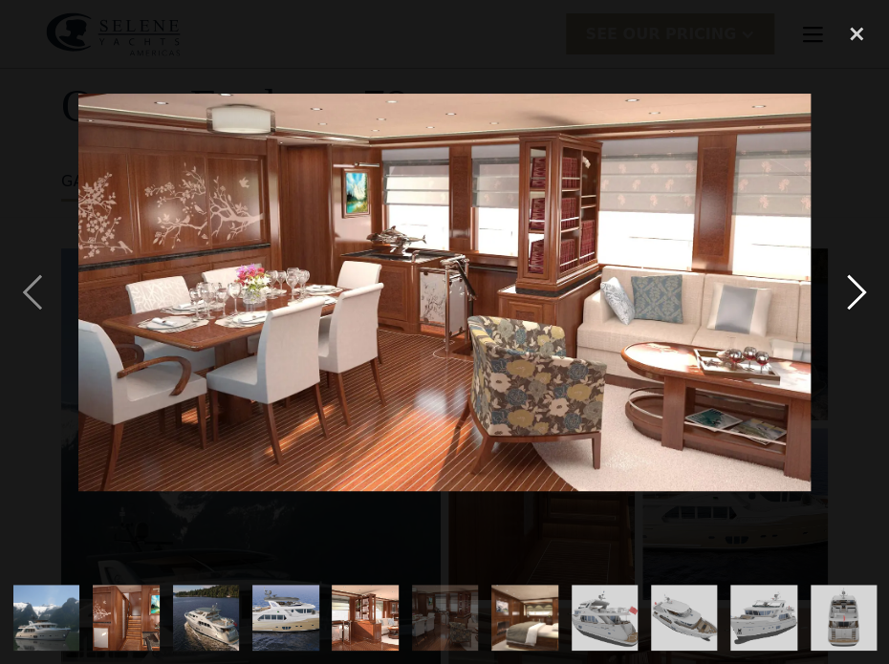
click at [844, 276] on div "next image" at bounding box center [856, 292] width 65 height 558
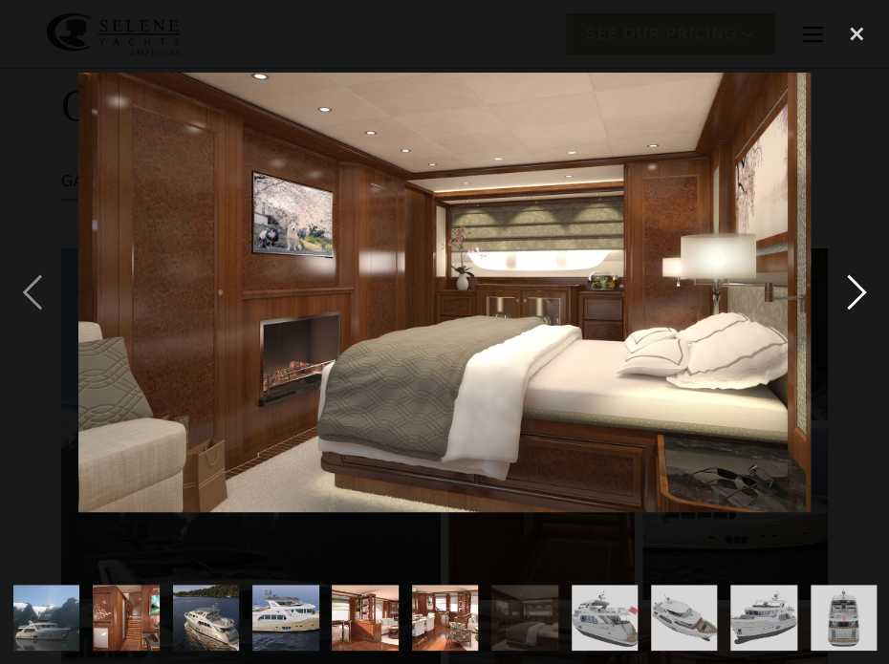
click at [848, 277] on div "next image" at bounding box center [856, 292] width 65 height 558
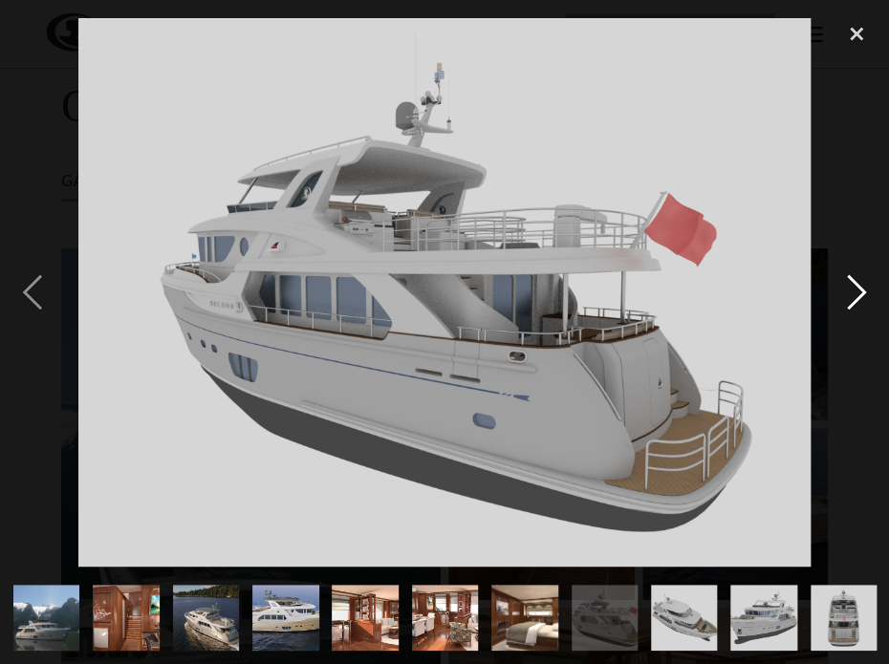
click at [848, 277] on div "next image" at bounding box center [856, 292] width 65 height 558
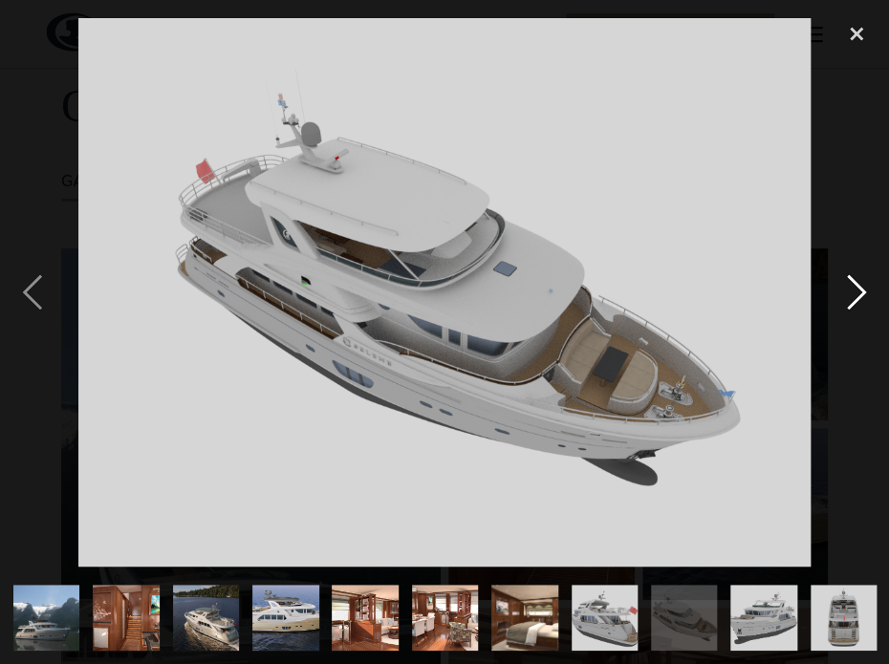
click at [848, 277] on div "next image" at bounding box center [856, 292] width 65 height 558
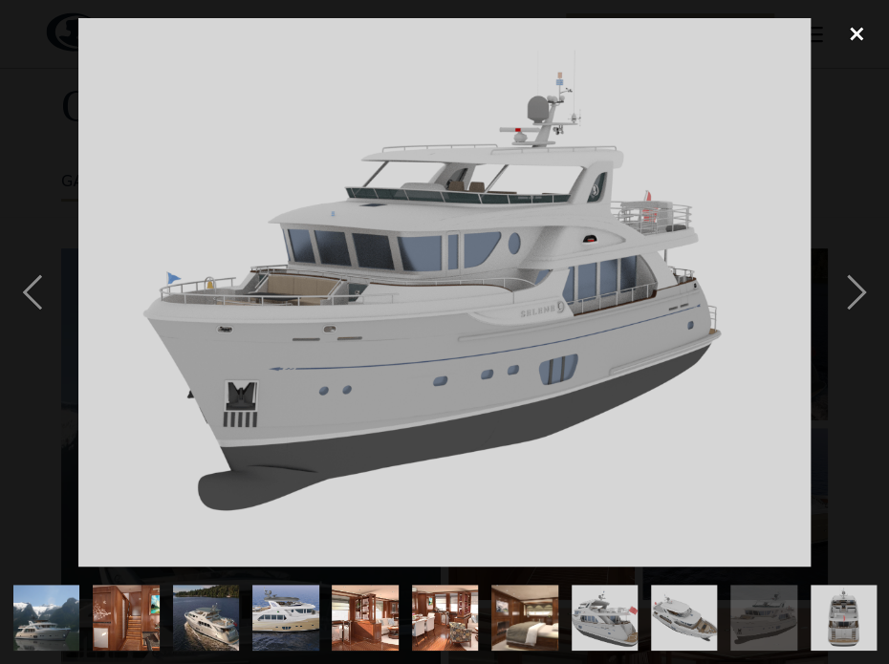
click at [862, 29] on div "close lightbox" at bounding box center [856, 34] width 65 height 42
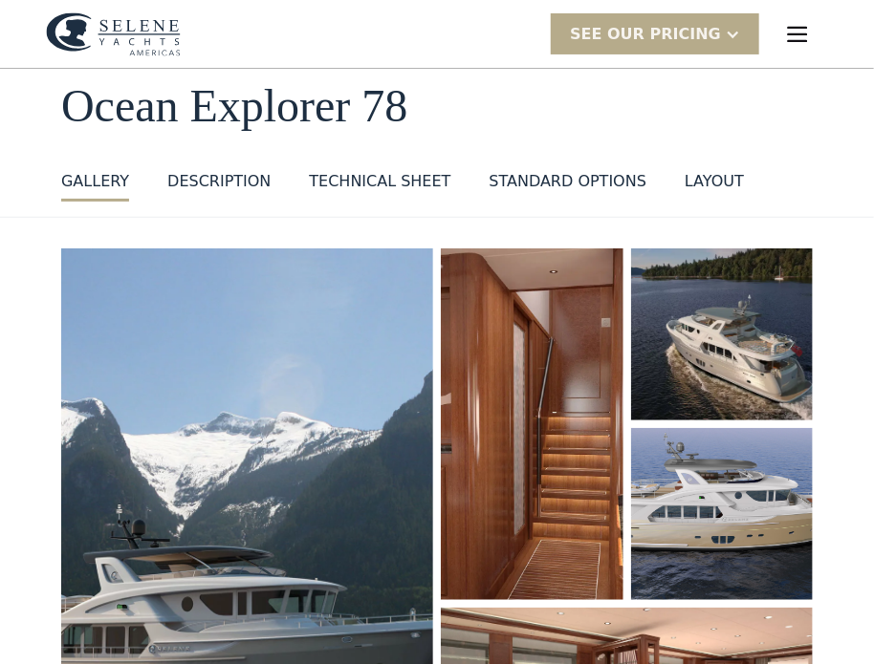
click at [794, 28] on img "menu" at bounding box center [797, 34] width 27 height 27
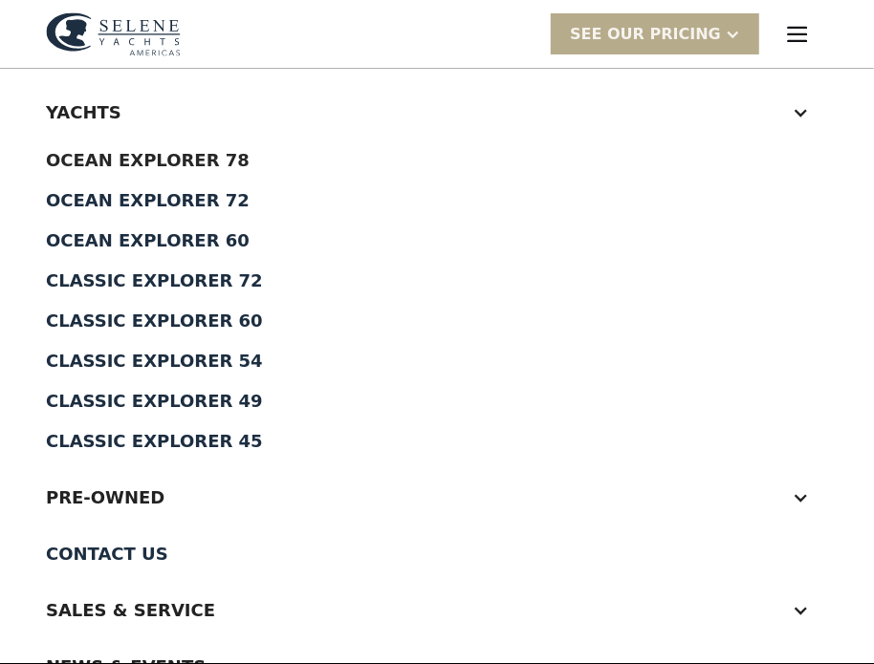
click at [131, 107] on div "Yachts" at bounding box center [418, 112] width 744 height 26
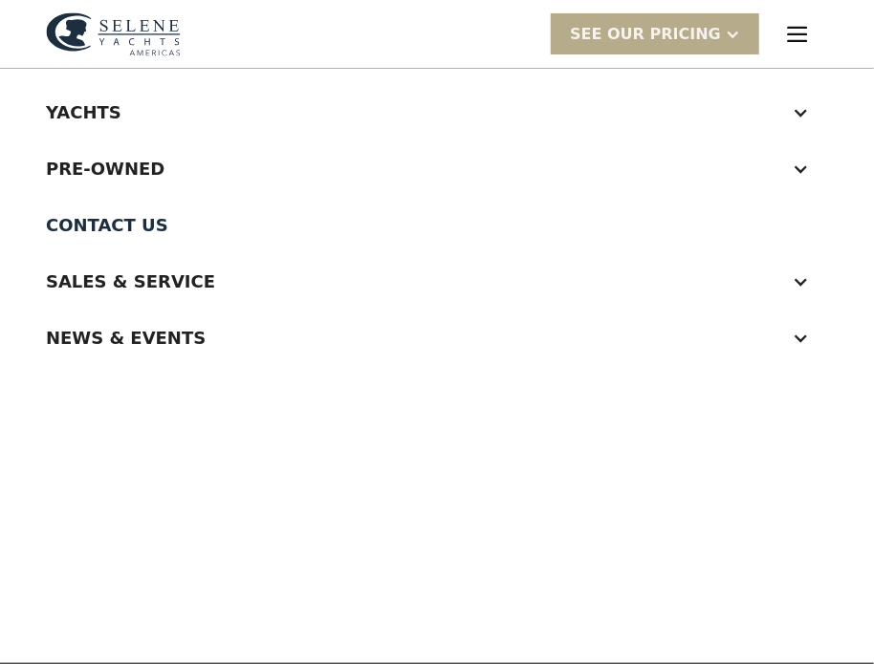
click at [131, 107] on div "Yachts" at bounding box center [418, 112] width 744 height 26
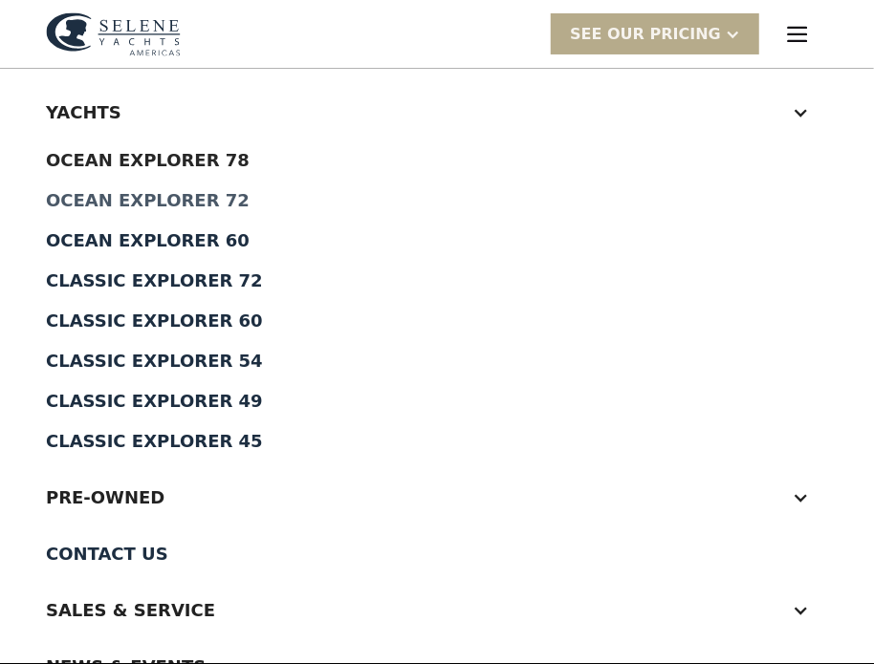
click at [164, 206] on div "Ocean Explorer 72" at bounding box center [437, 200] width 782 height 17
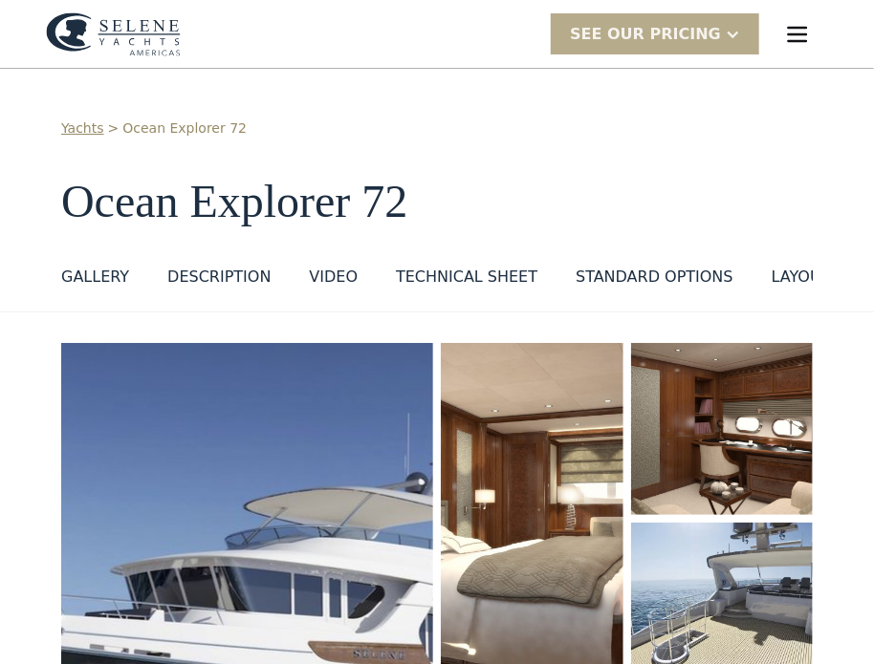
click at [788, 44] on img "menu" at bounding box center [797, 34] width 27 height 27
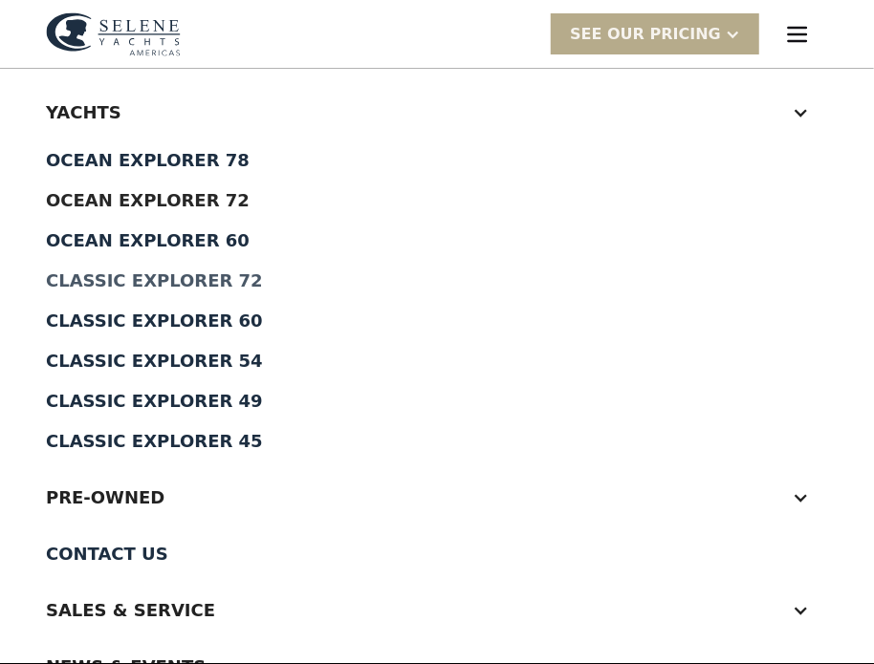
click at [159, 277] on div "Classic Explorer 72" at bounding box center [437, 280] width 782 height 17
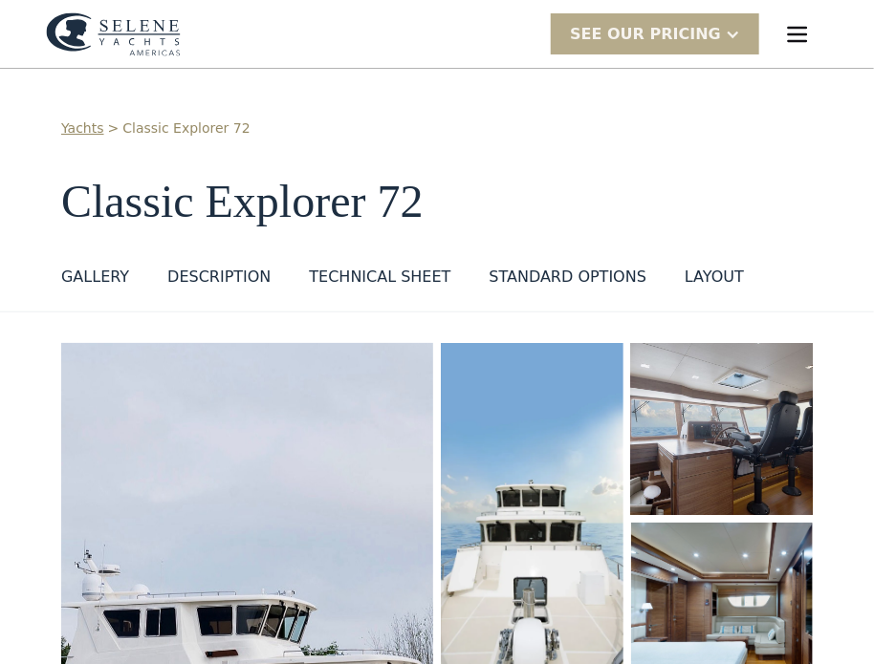
click at [699, 389] on img "open lightbox" at bounding box center [721, 429] width 186 height 176
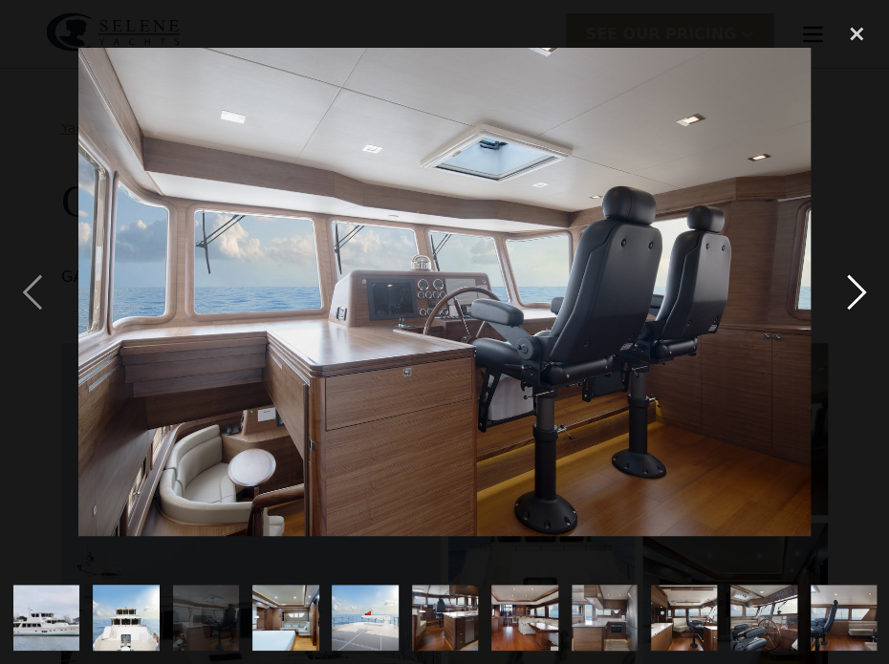
click at [846, 274] on div "next image" at bounding box center [856, 292] width 65 height 558
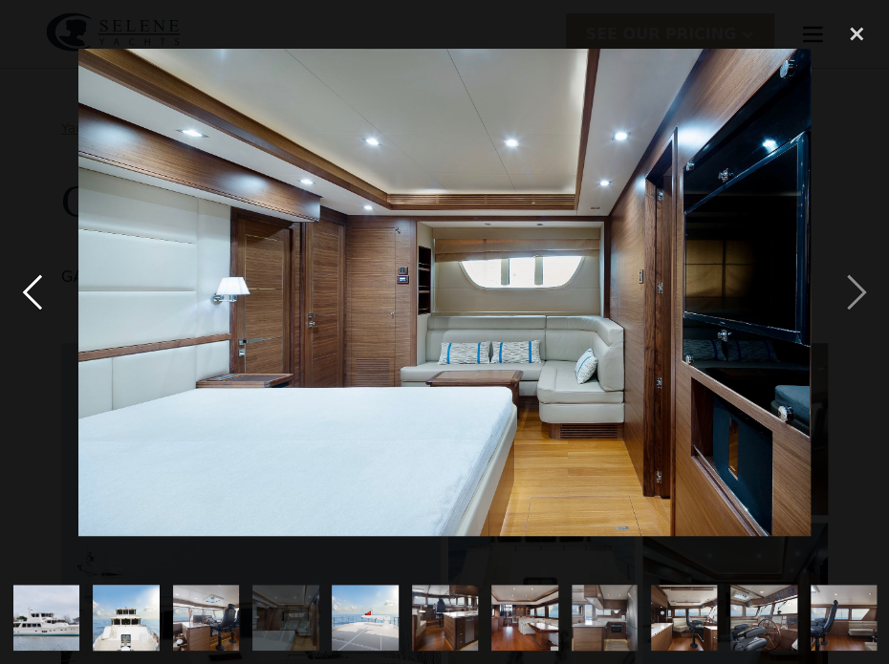
click at [34, 305] on div "previous image" at bounding box center [32, 292] width 65 height 558
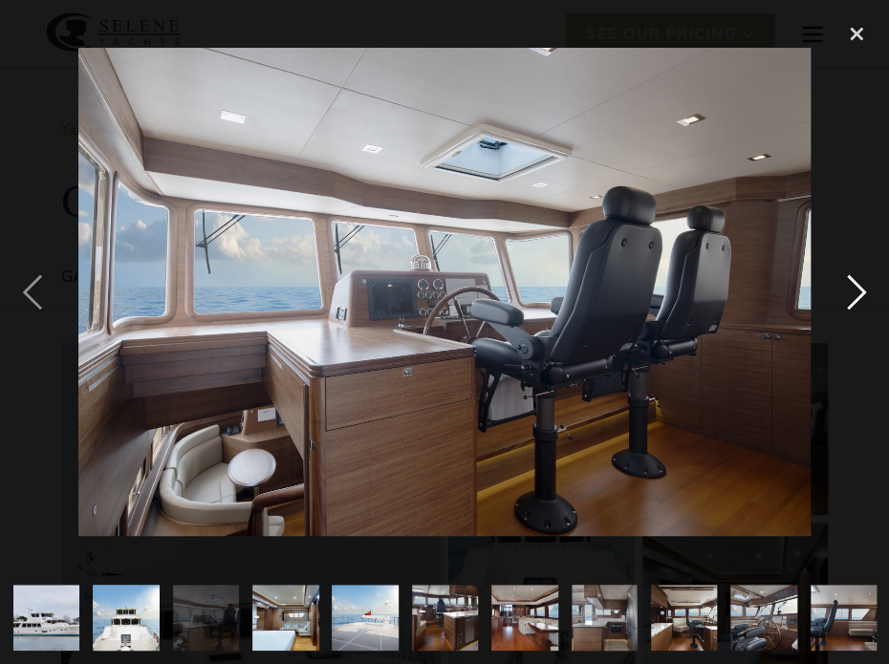
click at [853, 287] on div "next image" at bounding box center [856, 292] width 65 height 558
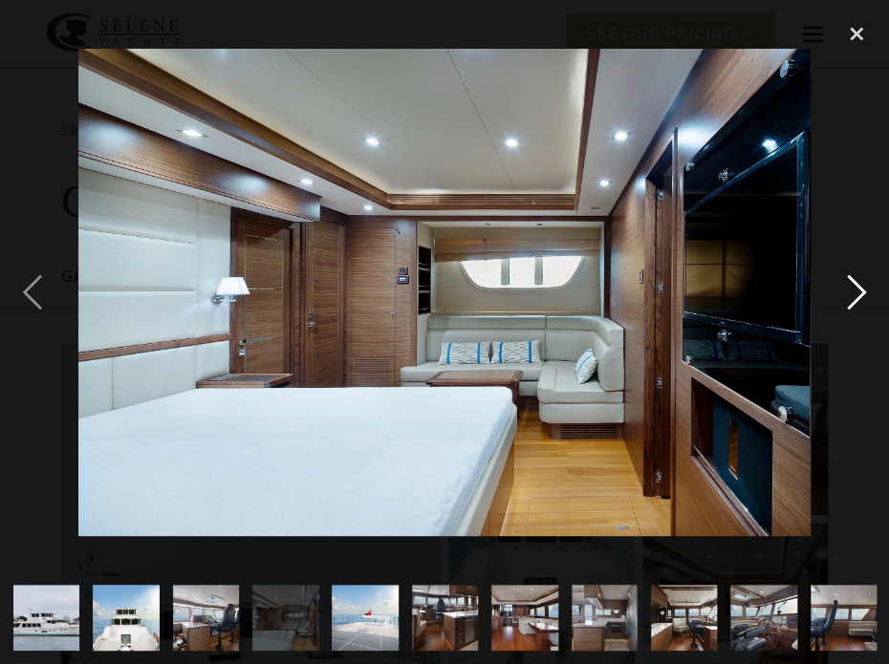
click at [852, 293] on div "next image" at bounding box center [856, 292] width 65 height 558
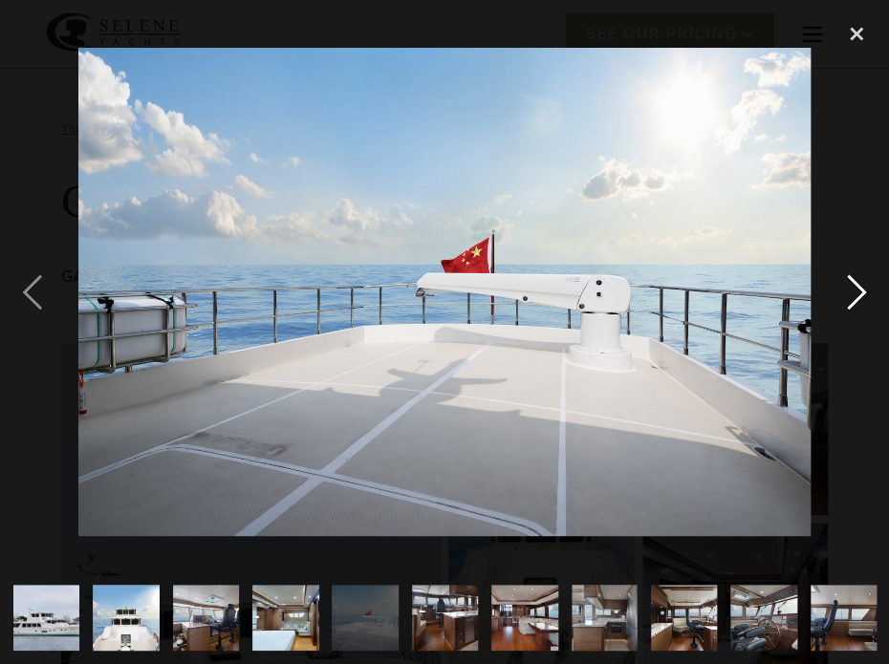
click at [852, 293] on div "next image" at bounding box center [856, 292] width 65 height 558
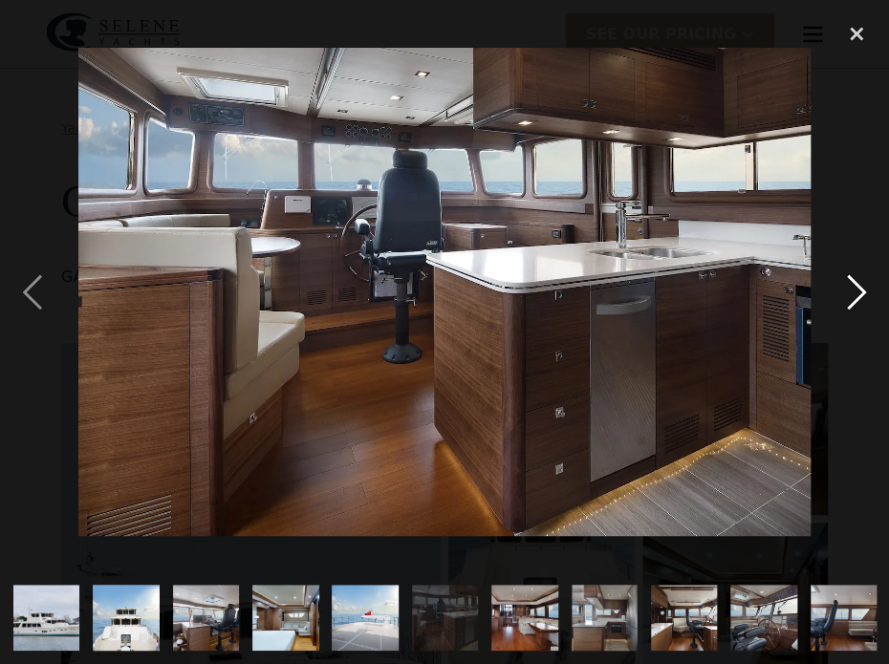
click at [845, 276] on div "next image" at bounding box center [856, 292] width 65 height 558
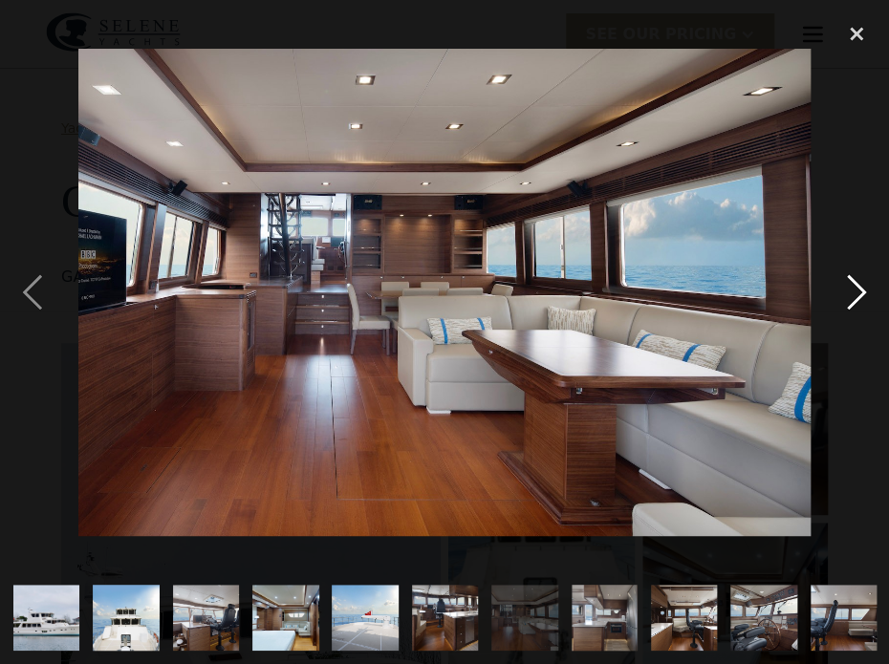
click at [845, 276] on div "next image" at bounding box center [856, 292] width 65 height 558
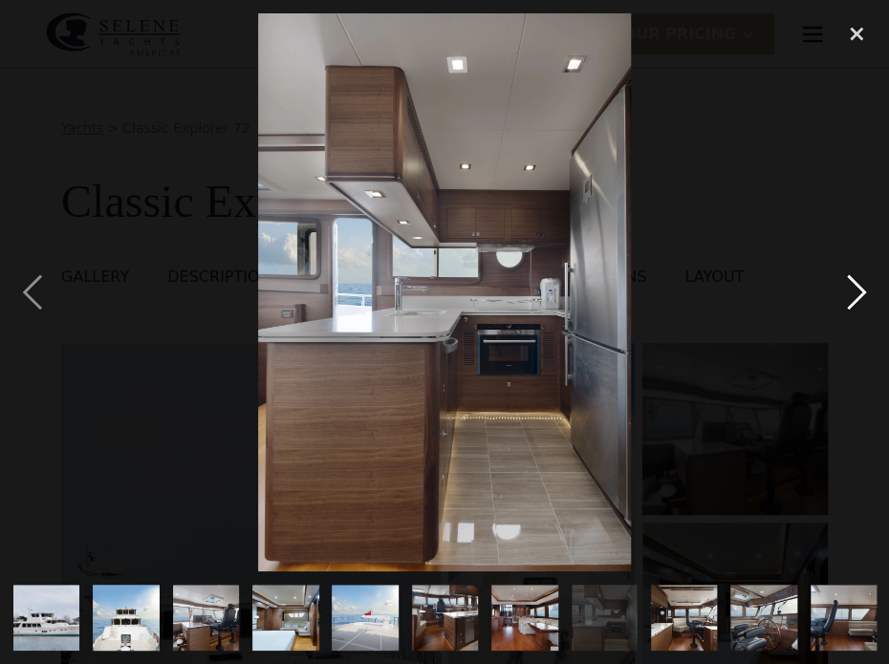
click at [845, 276] on div "next image" at bounding box center [856, 292] width 65 height 558
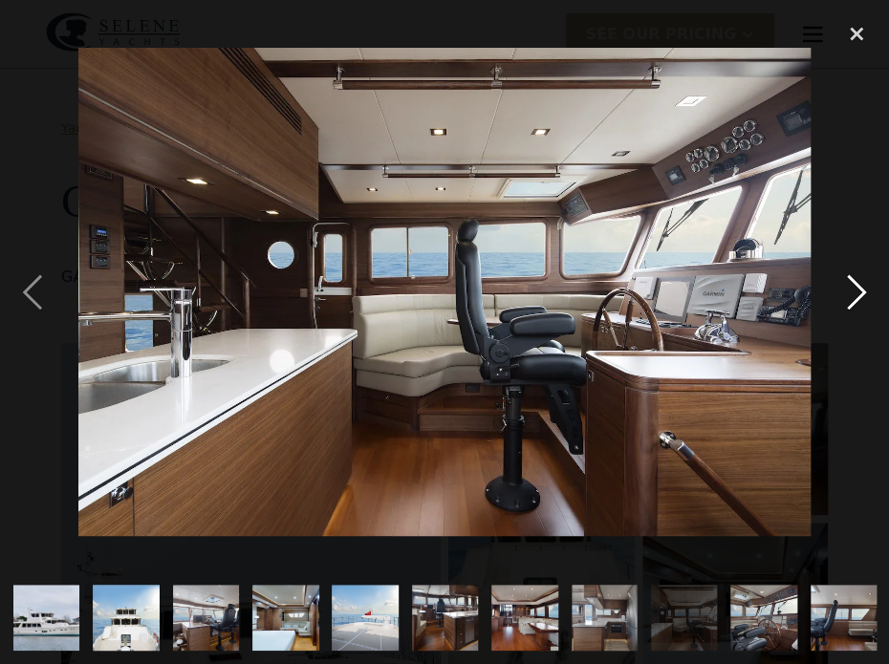
click at [845, 276] on div "next image" at bounding box center [856, 292] width 65 height 558
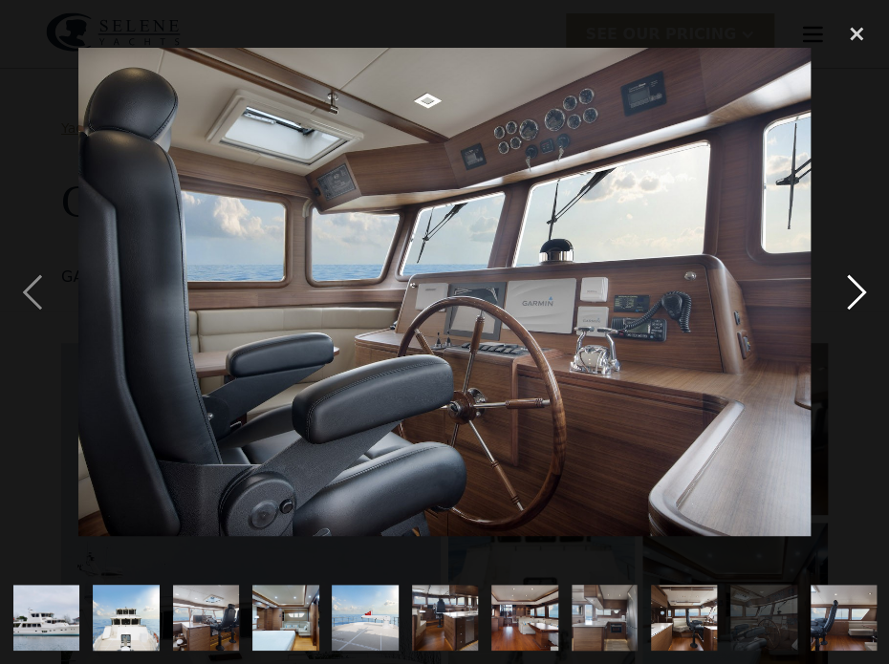
click at [845, 278] on div "next image" at bounding box center [856, 292] width 65 height 558
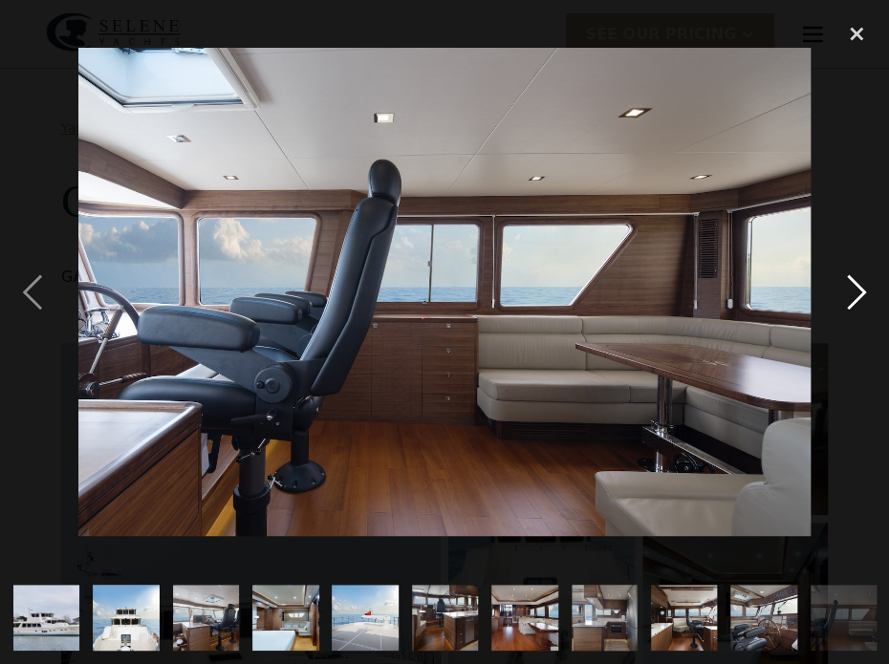
click at [841, 286] on div "next image" at bounding box center [856, 292] width 65 height 558
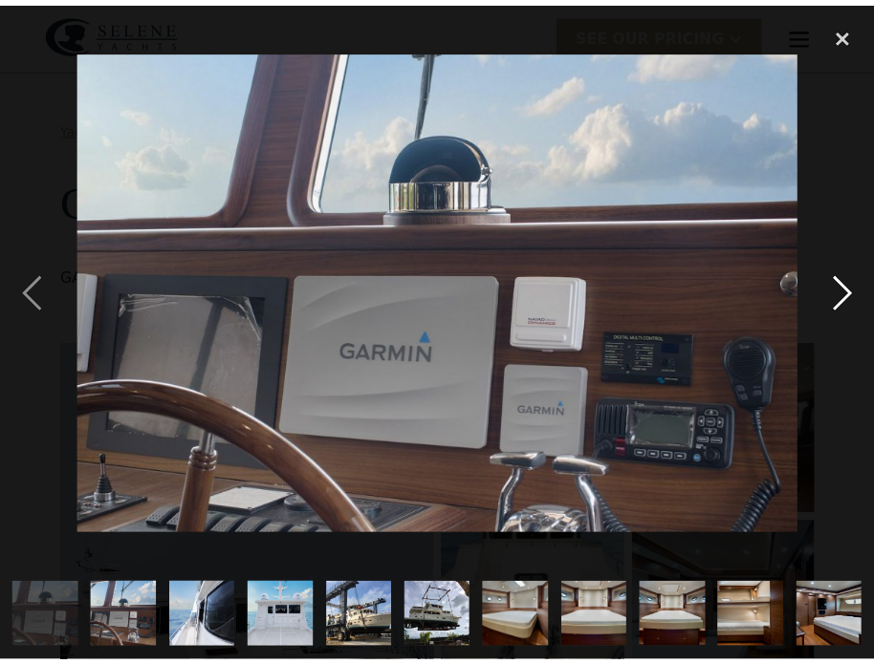
scroll to position [0, 879]
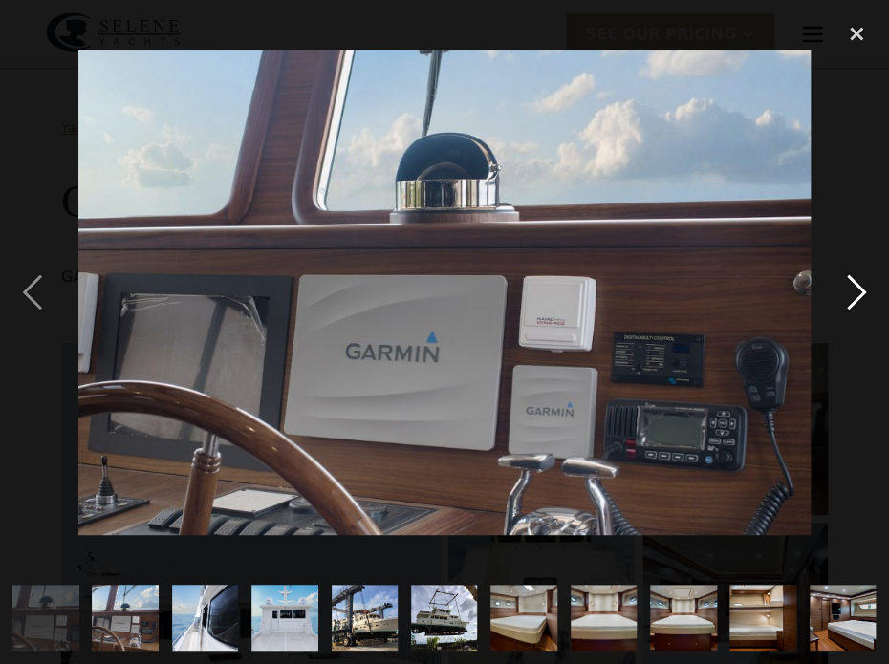
click at [847, 274] on div "next image" at bounding box center [856, 292] width 65 height 558
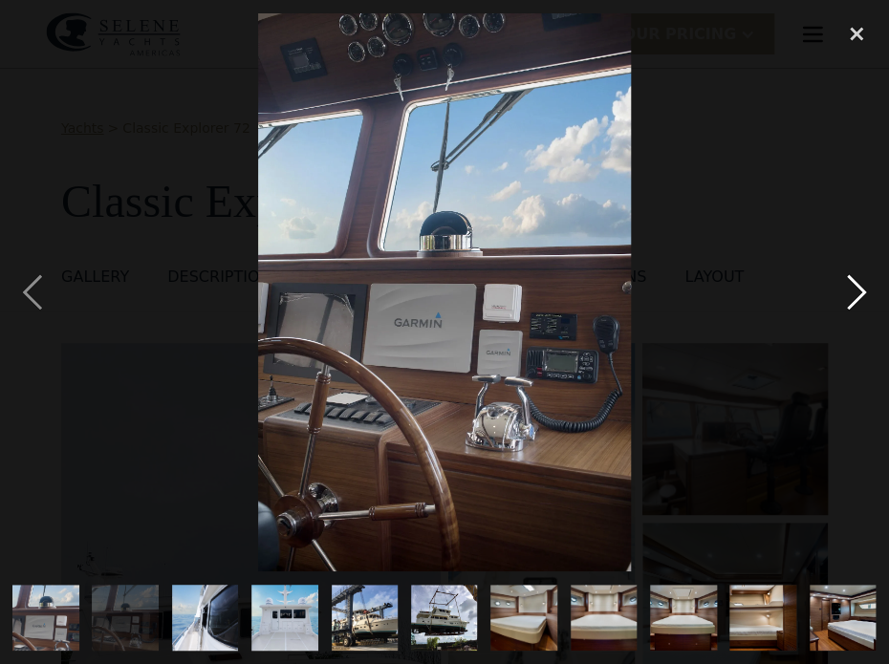
click at [847, 274] on div "next image" at bounding box center [856, 292] width 65 height 558
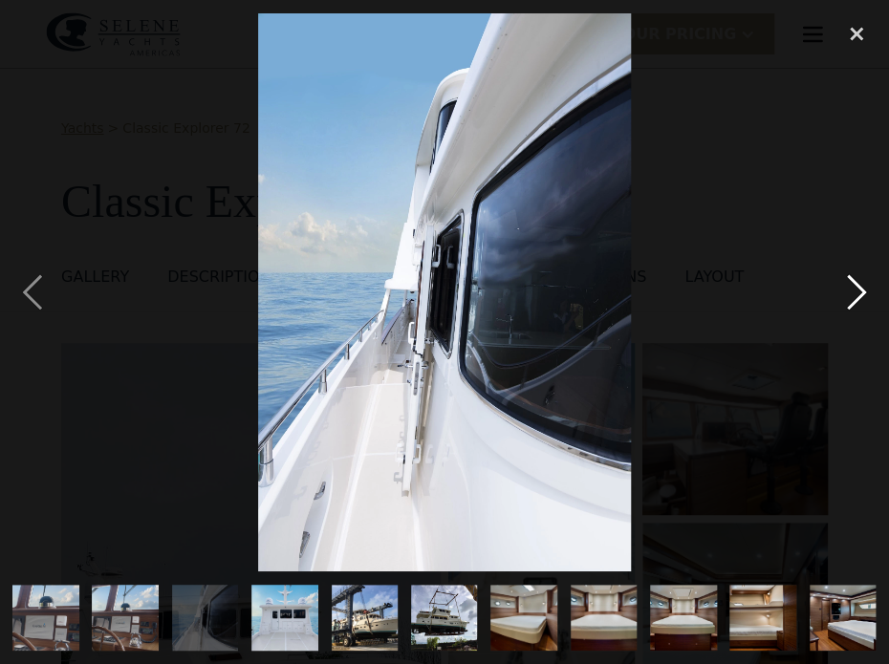
click at [848, 276] on div "next image" at bounding box center [856, 292] width 65 height 558
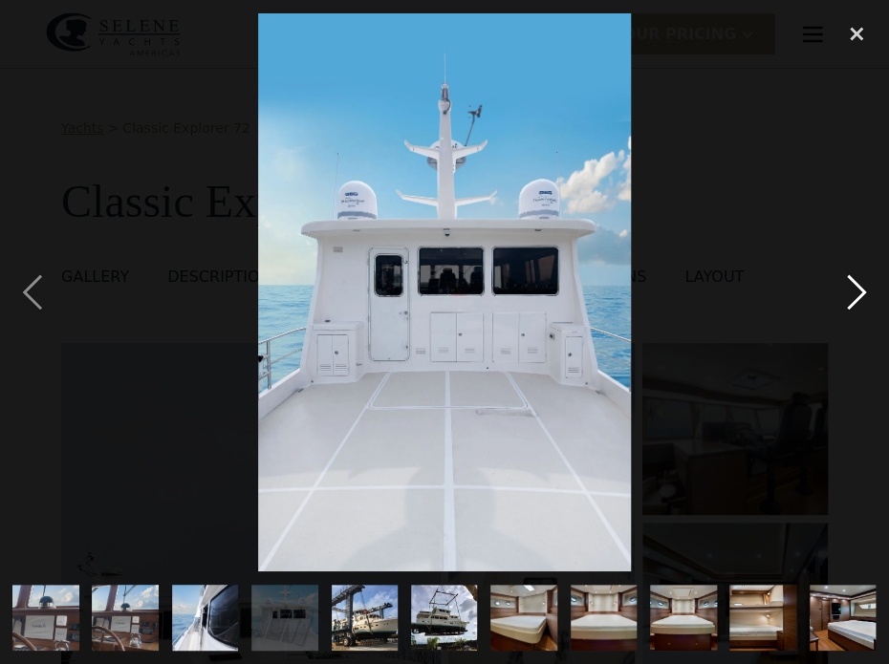
click at [848, 276] on div "next image" at bounding box center [856, 292] width 65 height 558
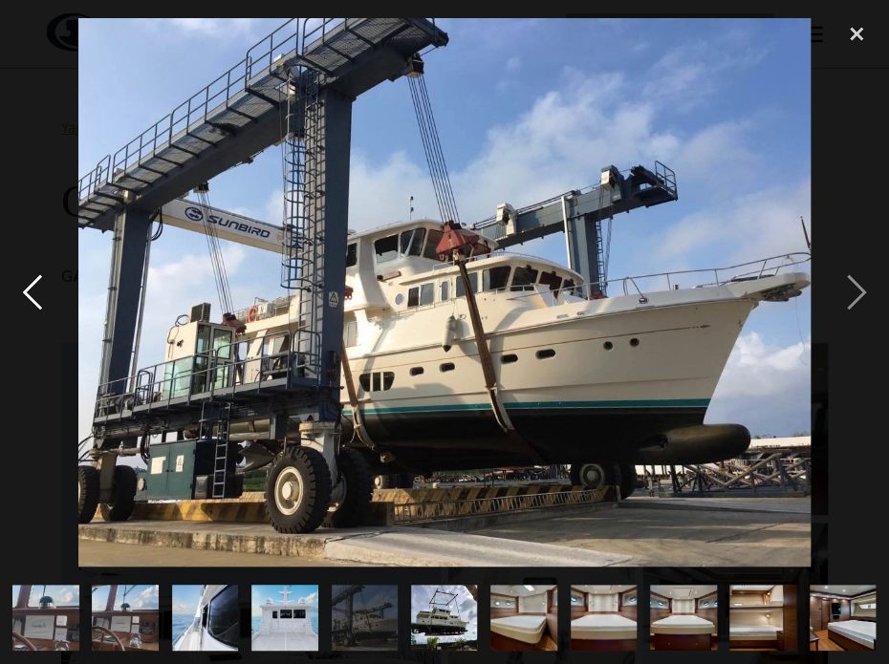
click at [46, 283] on div "previous image" at bounding box center [32, 292] width 65 height 558
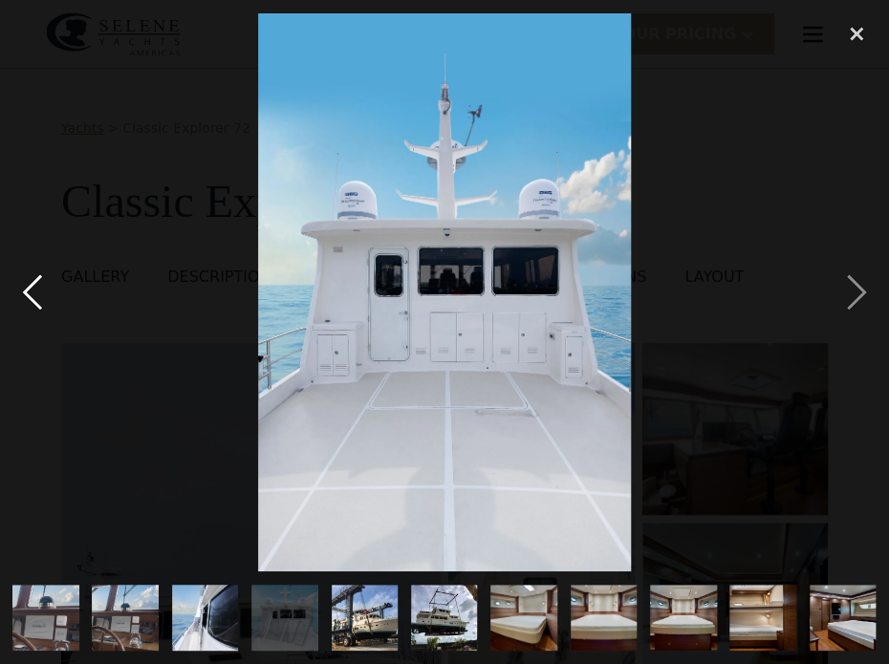
click at [26, 282] on div "previous image" at bounding box center [32, 292] width 65 height 558
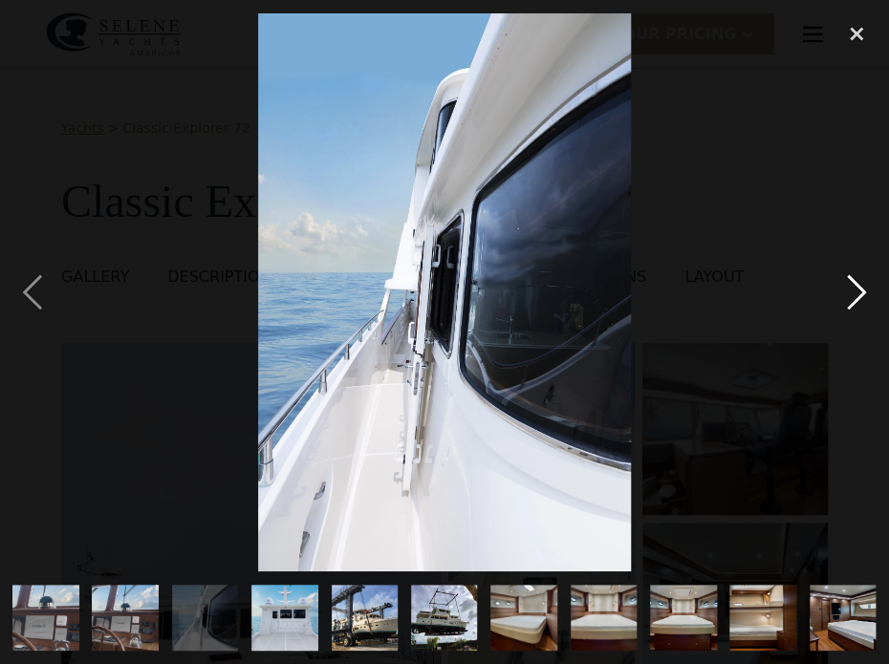
click at [844, 272] on div "next image" at bounding box center [856, 292] width 65 height 558
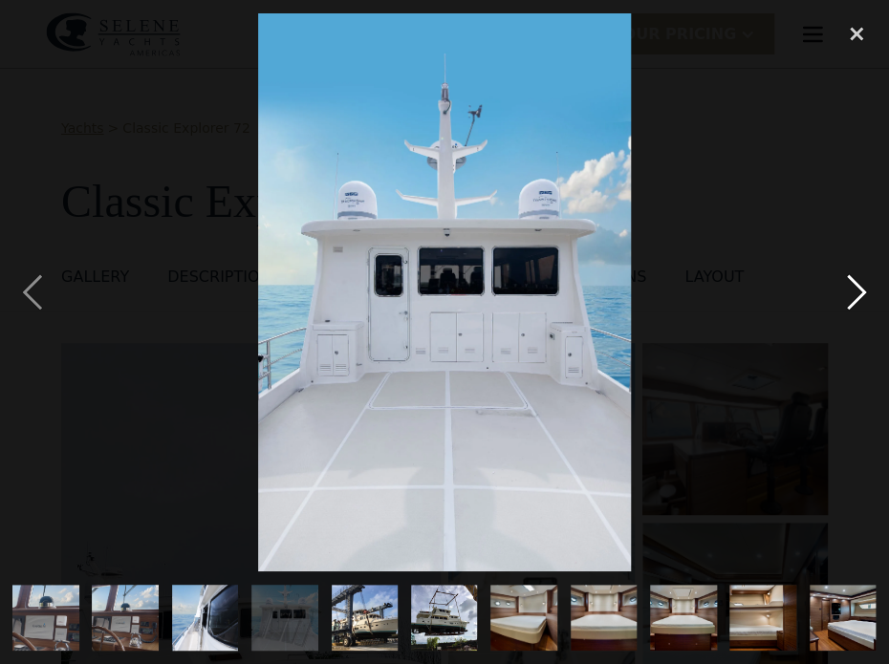
click at [847, 272] on div "next image" at bounding box center [856, 292] width 65 height 558
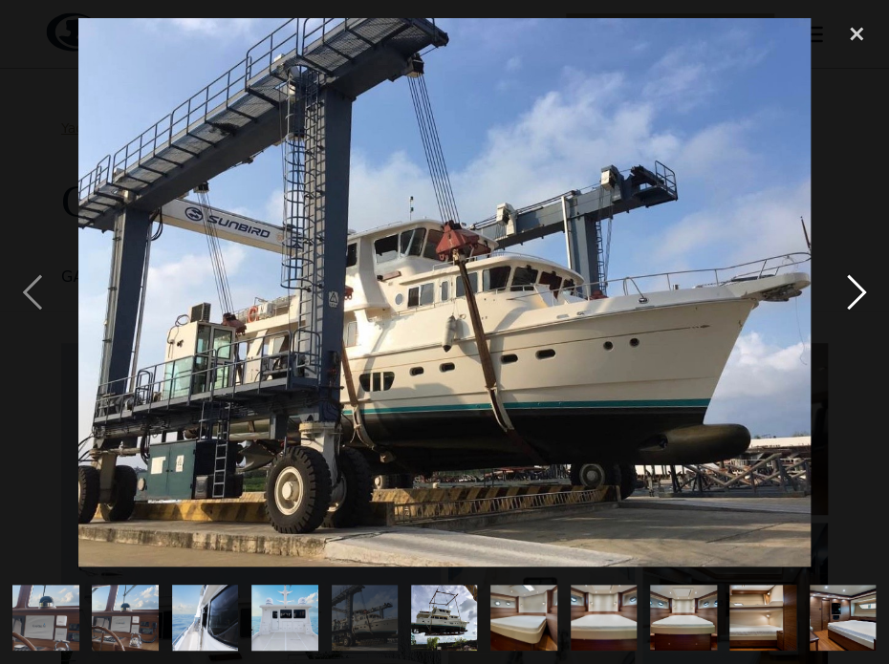
click at [850, 285] on div "next image" at bounding box center [856, 292] width 65 height 558
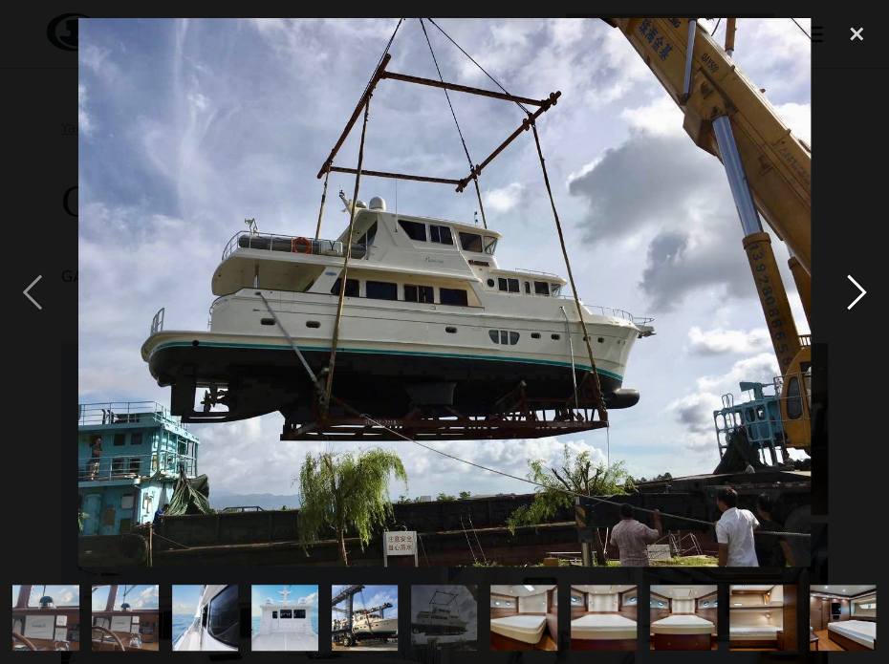
click at [850, 285] on div "next image" at bounding box center [856, 292] width 65 height 558
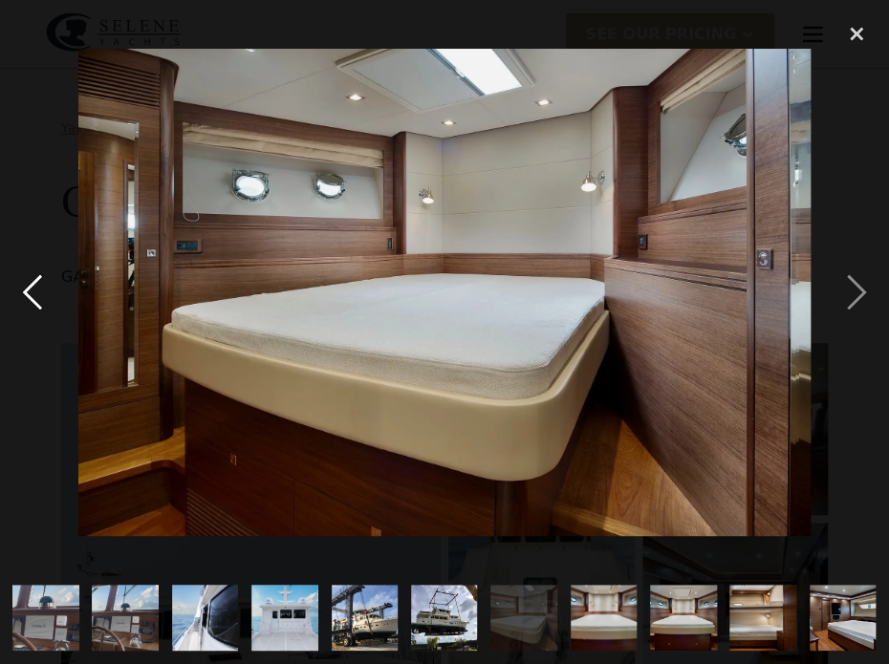
click at [37, 287] on div "previous image" at bounding box center [32, 292] width 65 height 558
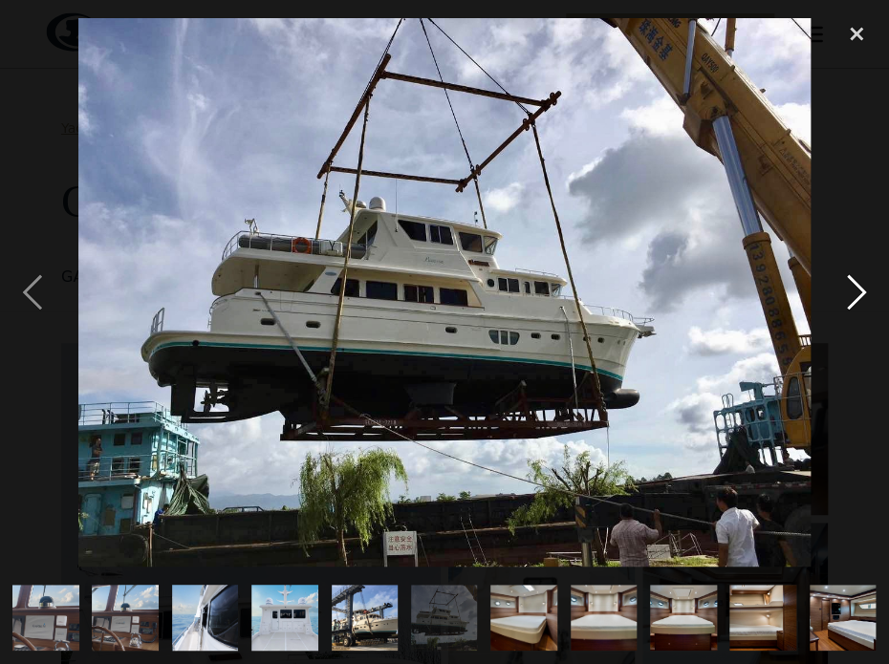
click at [847, 274] on div "next image" at bounding box center [856, 292] width 65 height 558
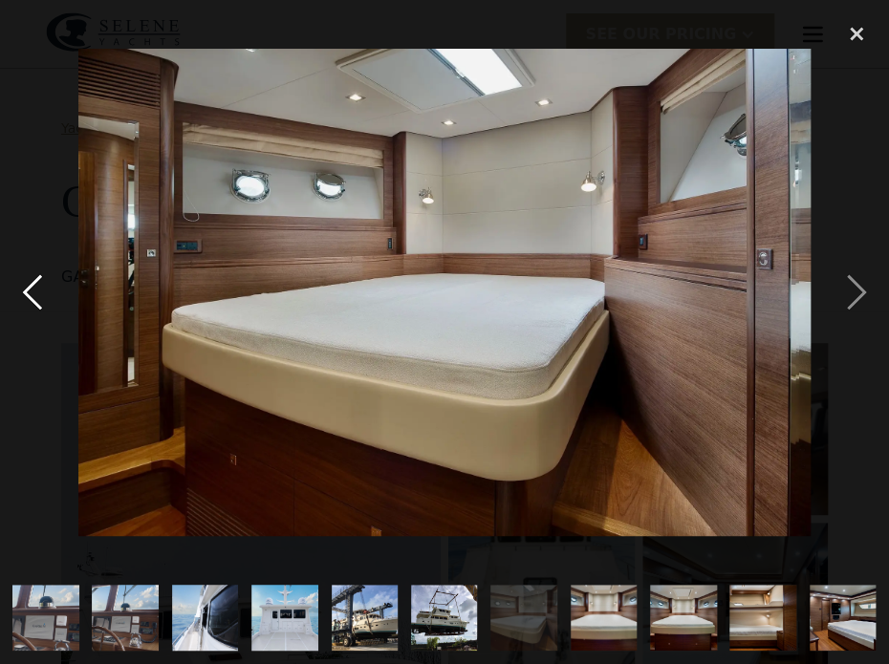
click at [34, 296] on div "previous image" at bounding box center [32, 292] width 65 height 558
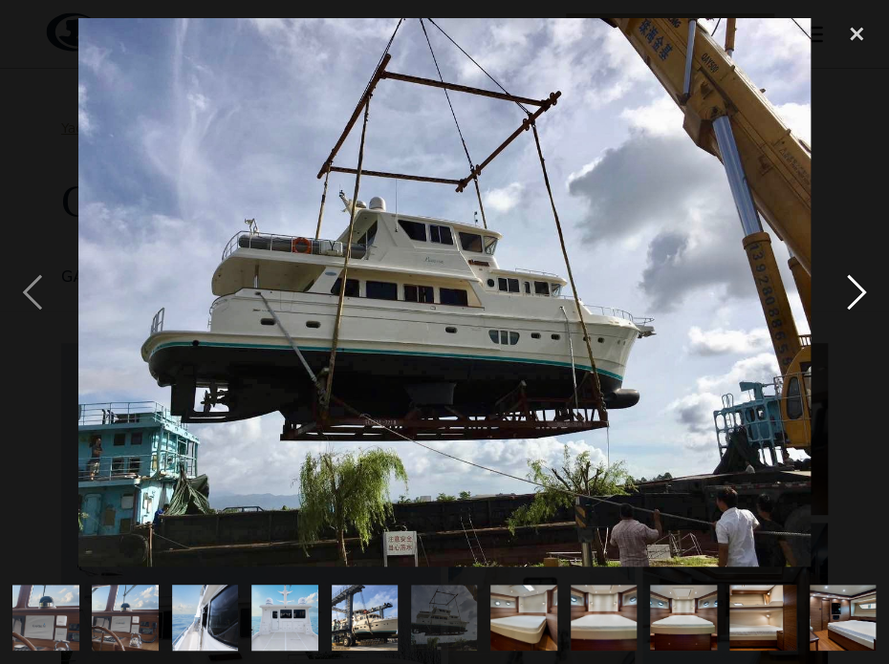
click at [847, 274] on div "next image" at bounding box center [856, 292] width 65 height 558
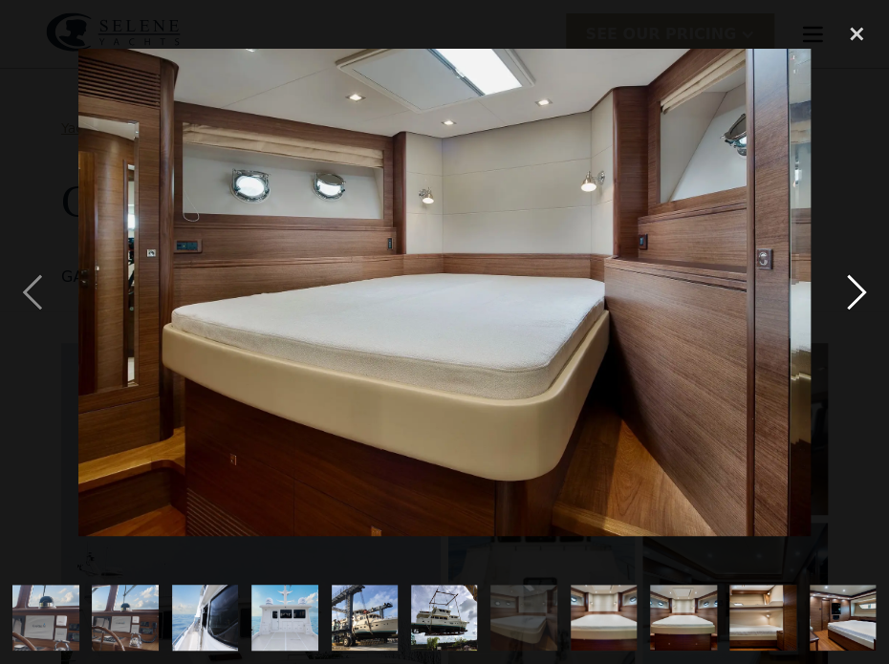
click at [847, 274] on div "next image" at bounding box center [856, 292] width 65 height 558
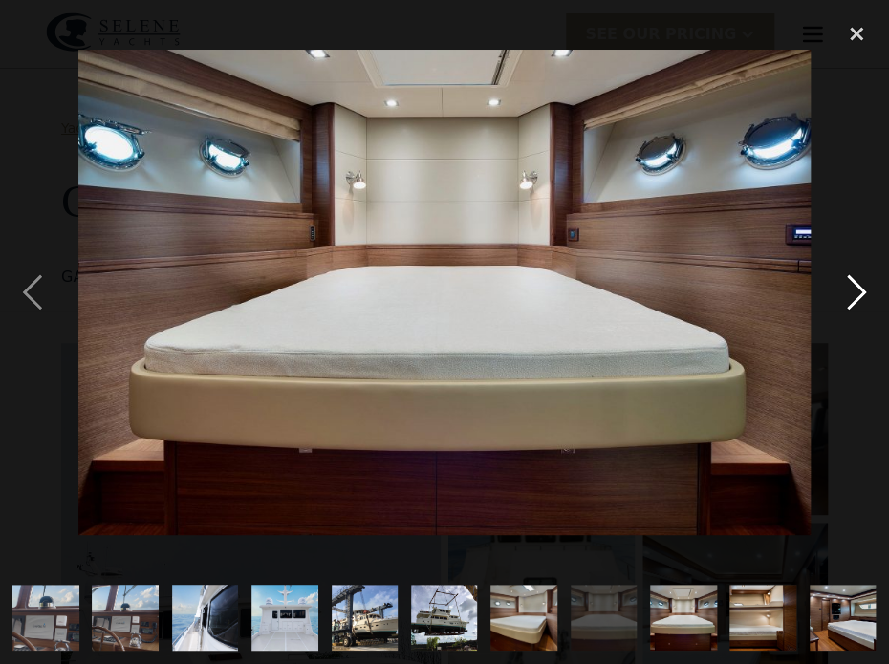
click at [847, 274] on div "next image" at bounding box center [856, 292] width 65 height 558
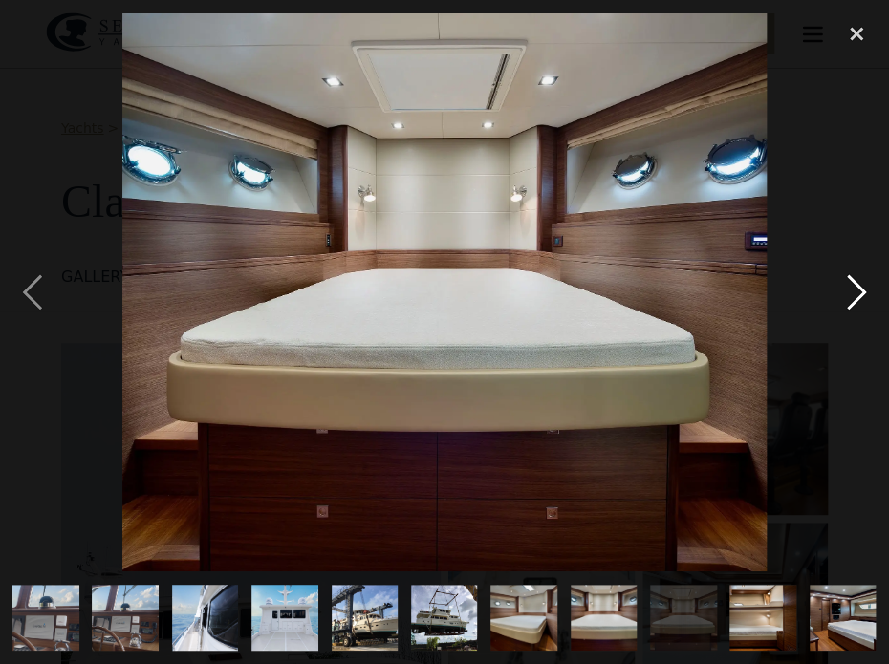
click at [847, 274] on div "next image" at bounding box center [856, 292] width 65 height 558
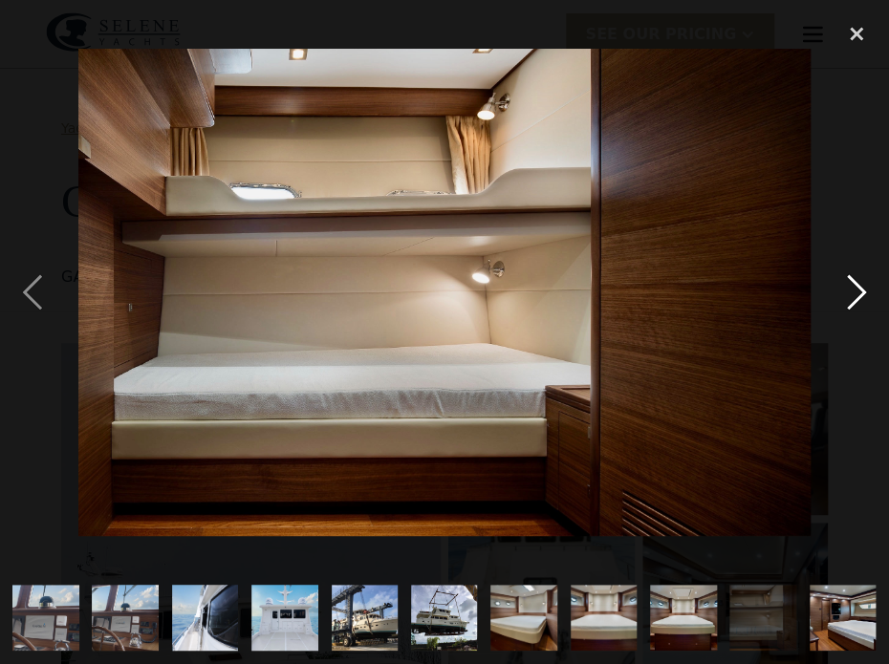
click at [847, 274] on div "next image" at bounding box center [856, 292] width 65 height 558
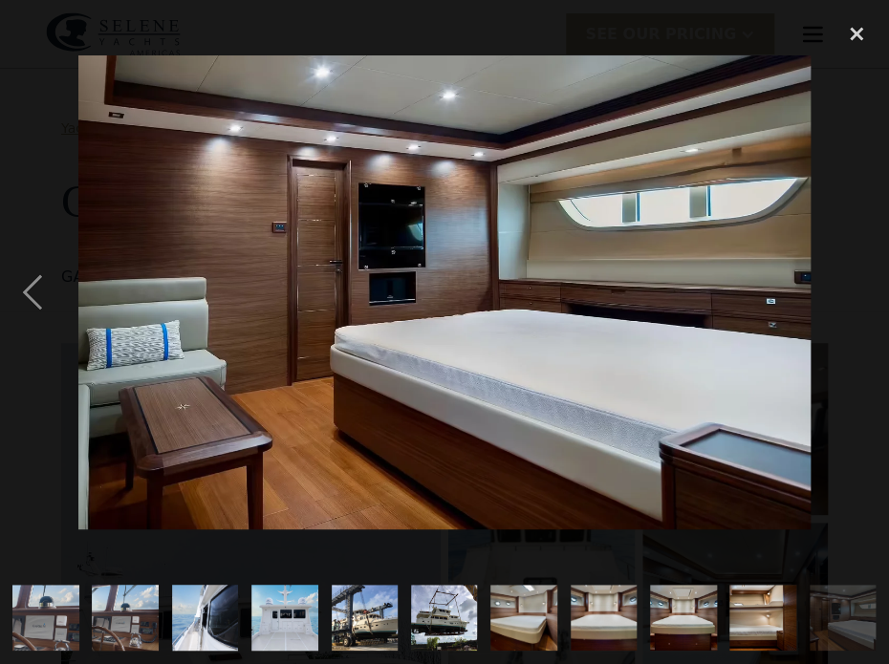
click at [847, 274] on div "next image" at bounding box center [856, 292] width 65 height 558
click at [850, 294] on div "next image" at bounding box center [856, 292] width 65 height 558
click at [856, 31] on div "close lightbox" at bounding box center [856, 34] width 65 height 42
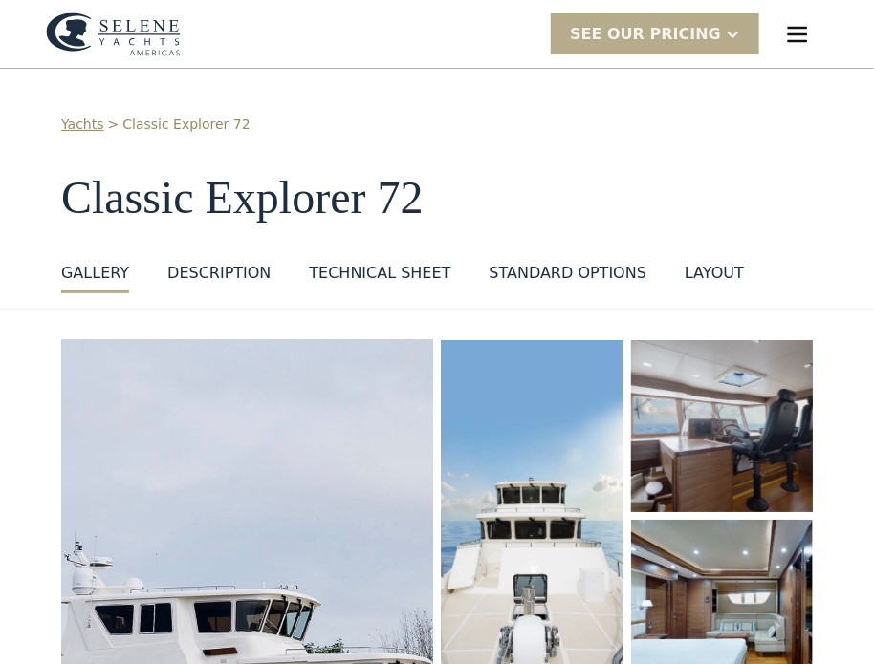
scroll to position [0, 0]
